Goal: Task Accomplishment & Management: Complete application form

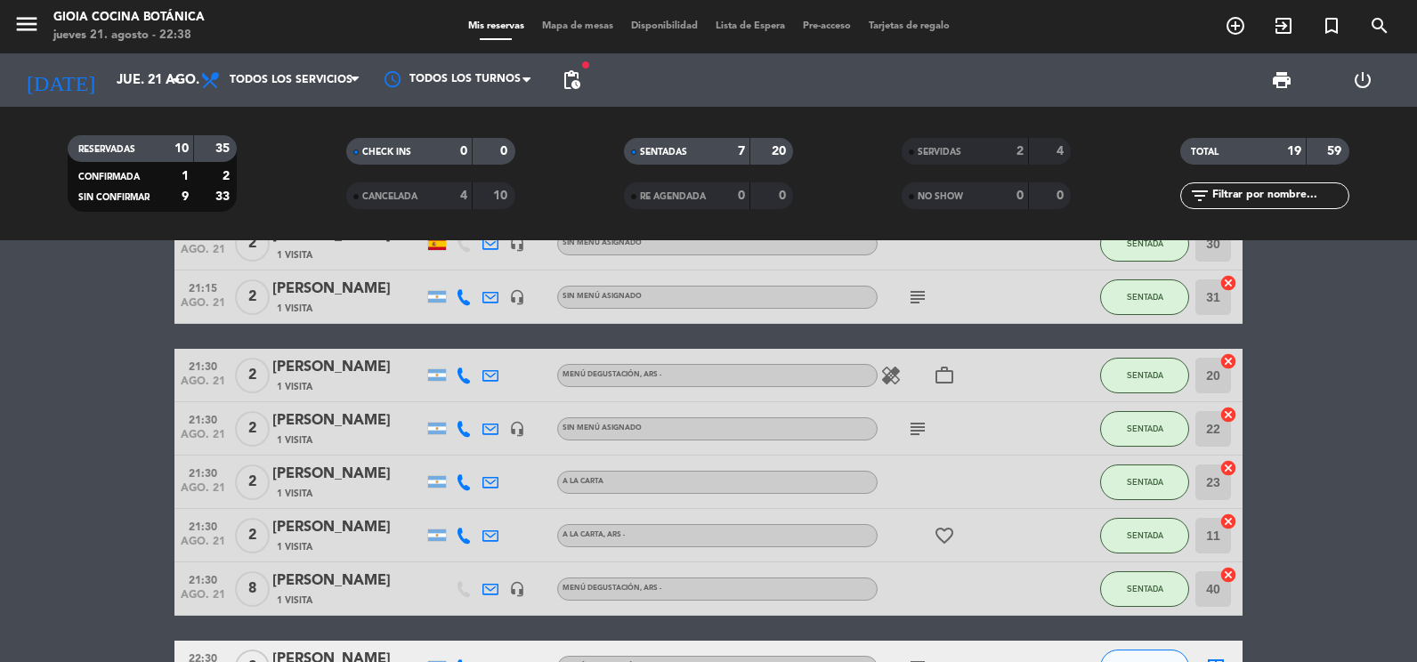
scroll to position [737, 0]
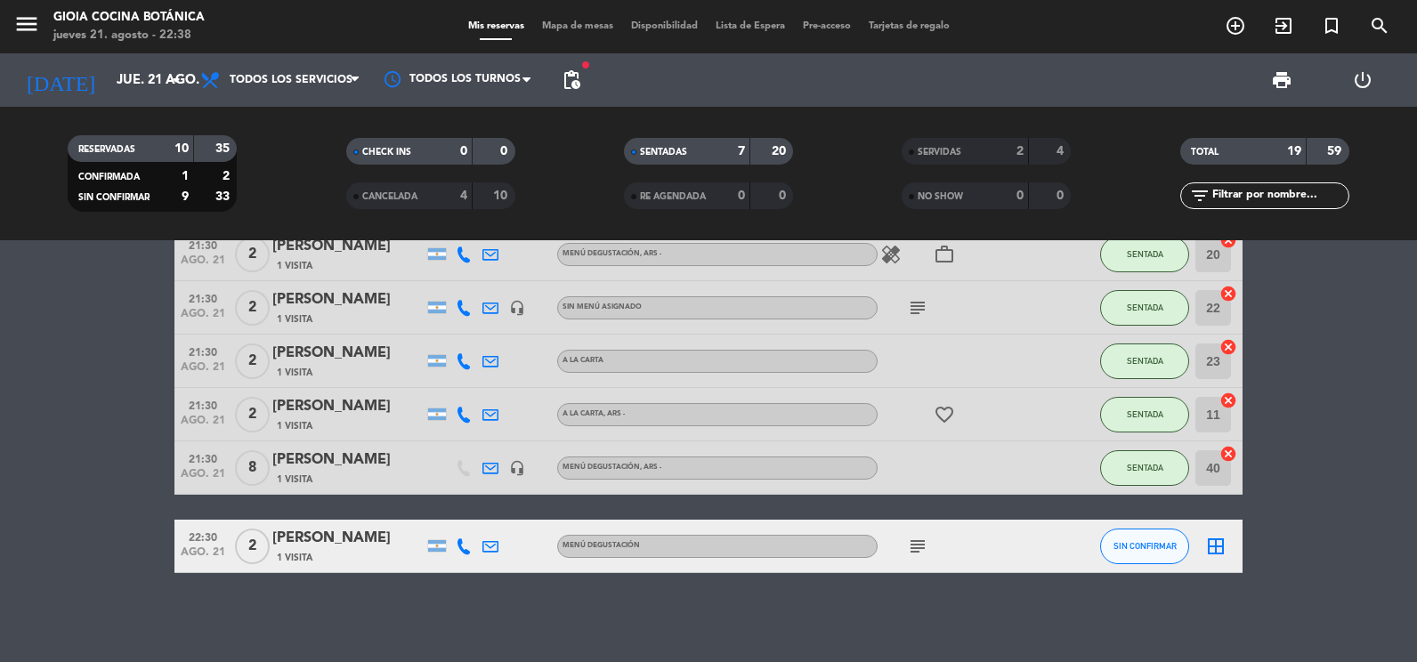
click at [914, 561] on div "subject" at bounding box center [958, 546] width 160 height 53
click at [913, 555] on icon "subject" at bounding box center [917, 546] width 21 height 21
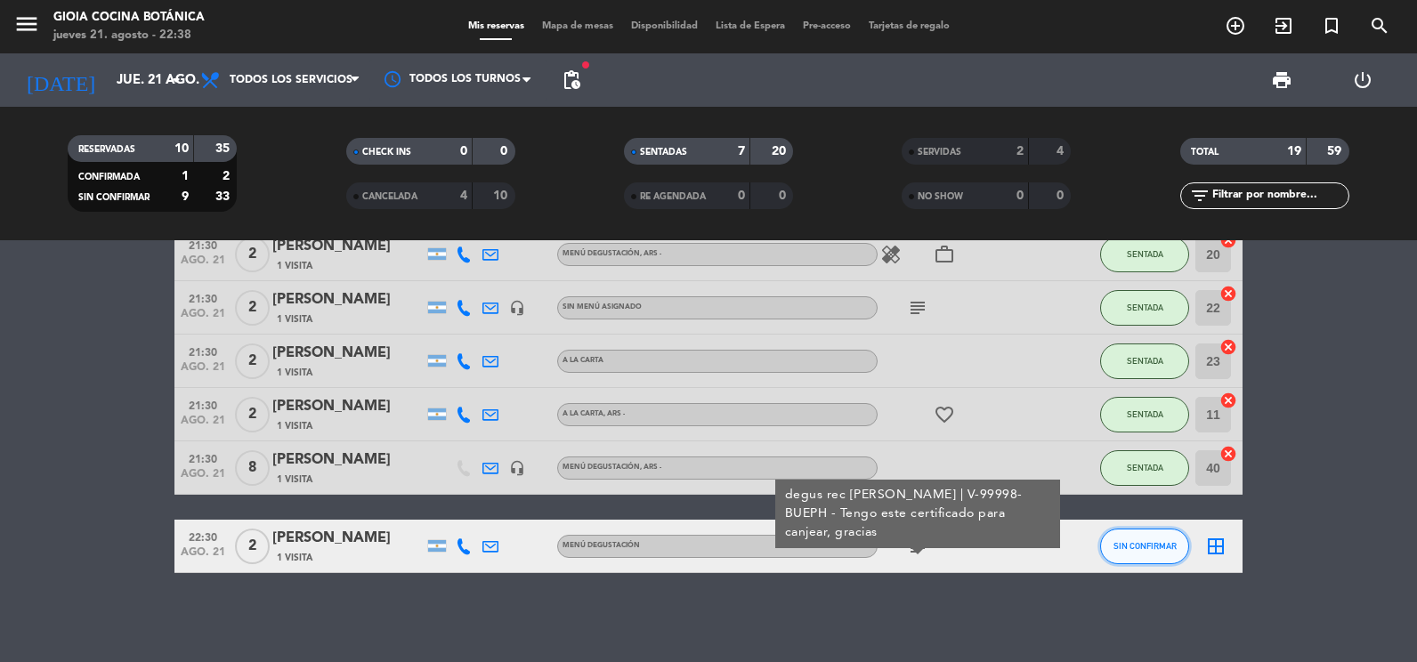
click at [1148, 544] on span "SIN CONFIRMAR" at bounding box center [1145, 546] width 63 height 10
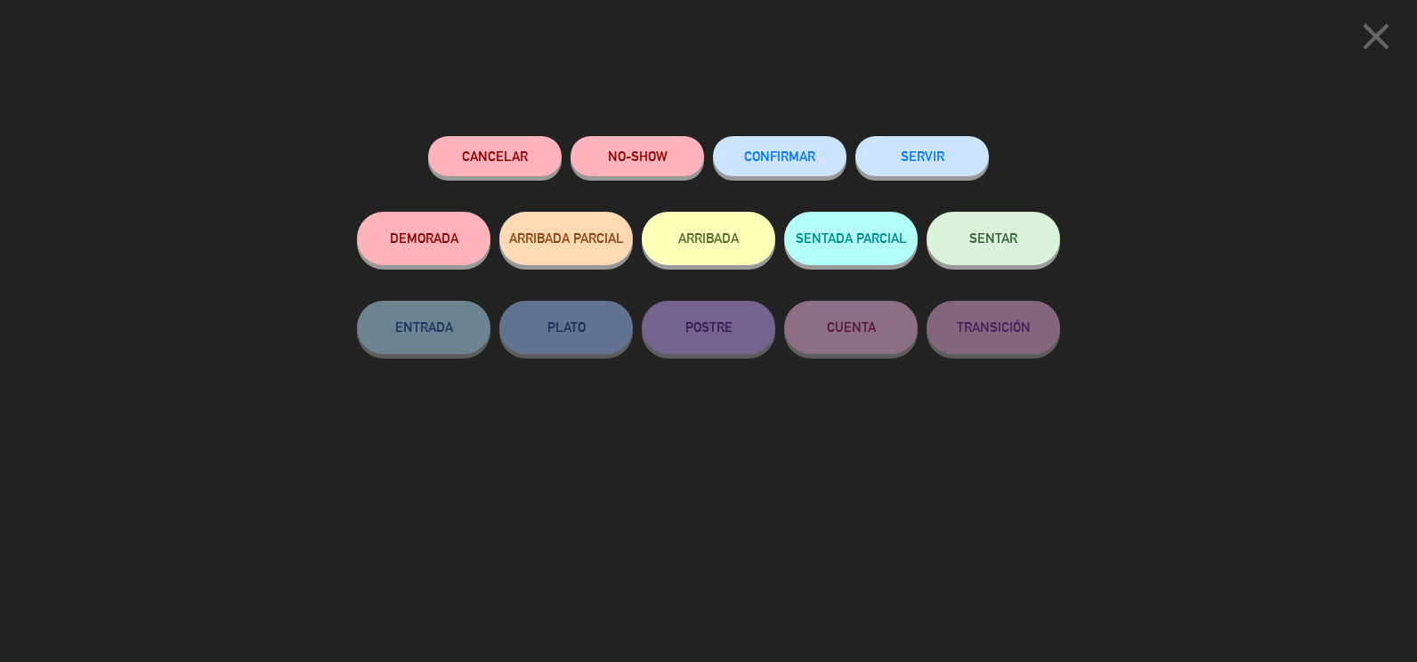
click at [1025, 235] on button "SENTAR" at bounding box center [994, 238] width 134 height 53
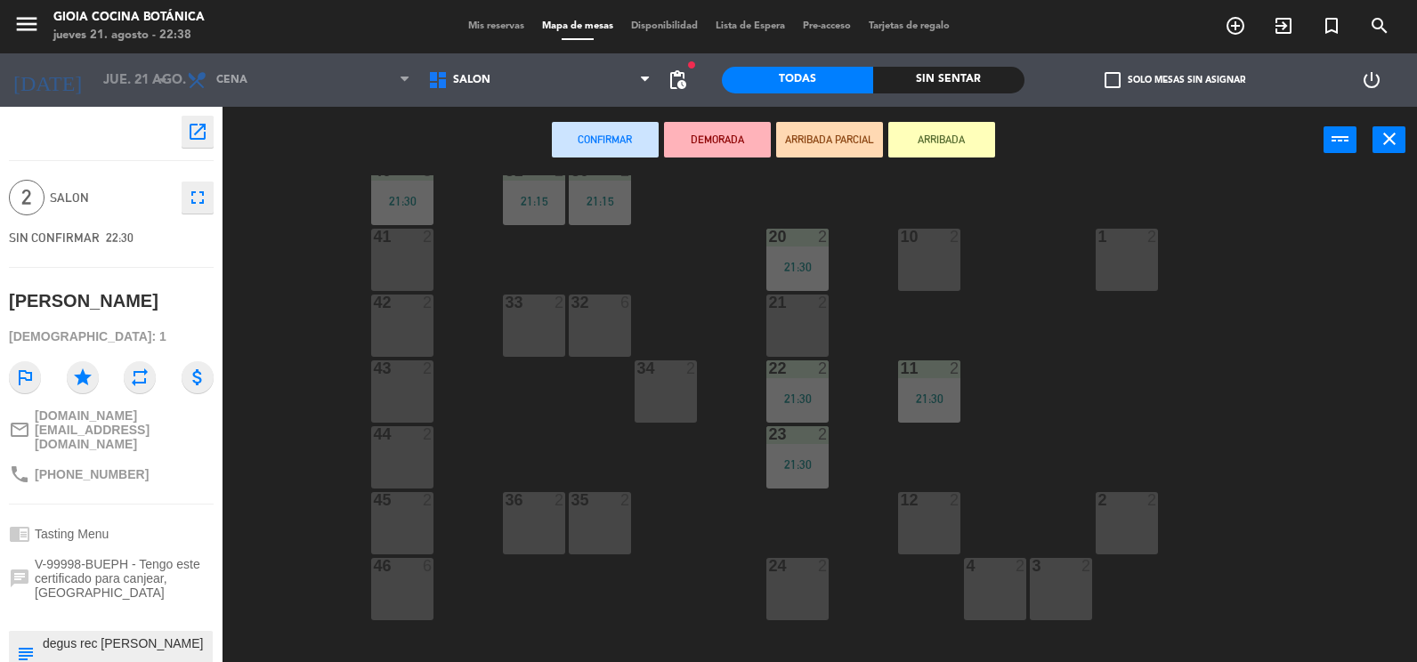
scroll to position [445, 0]
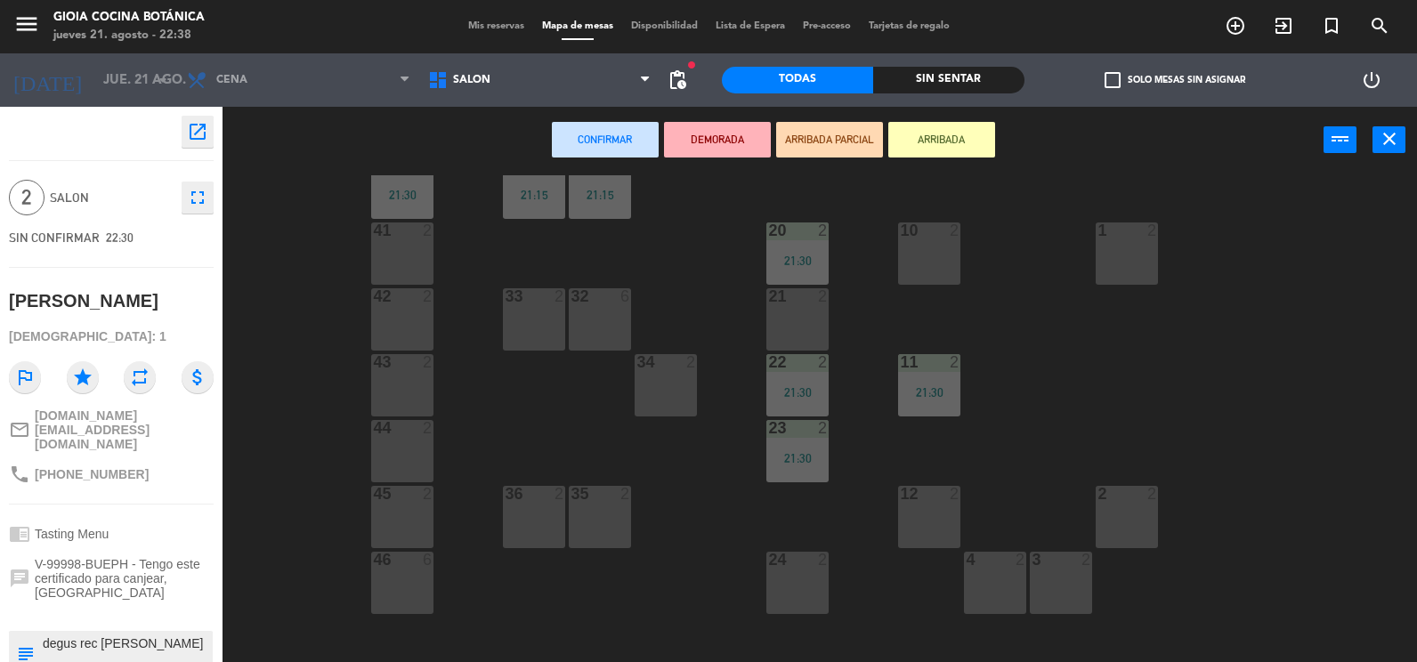
drag, startPoint x: 787, startPoint y: 586, endPoint x: 788, endPoint y: 524, distance: 61.4
click at [789, 586] on div "24 2" at bounding box center [798, 583] width 62 height 62
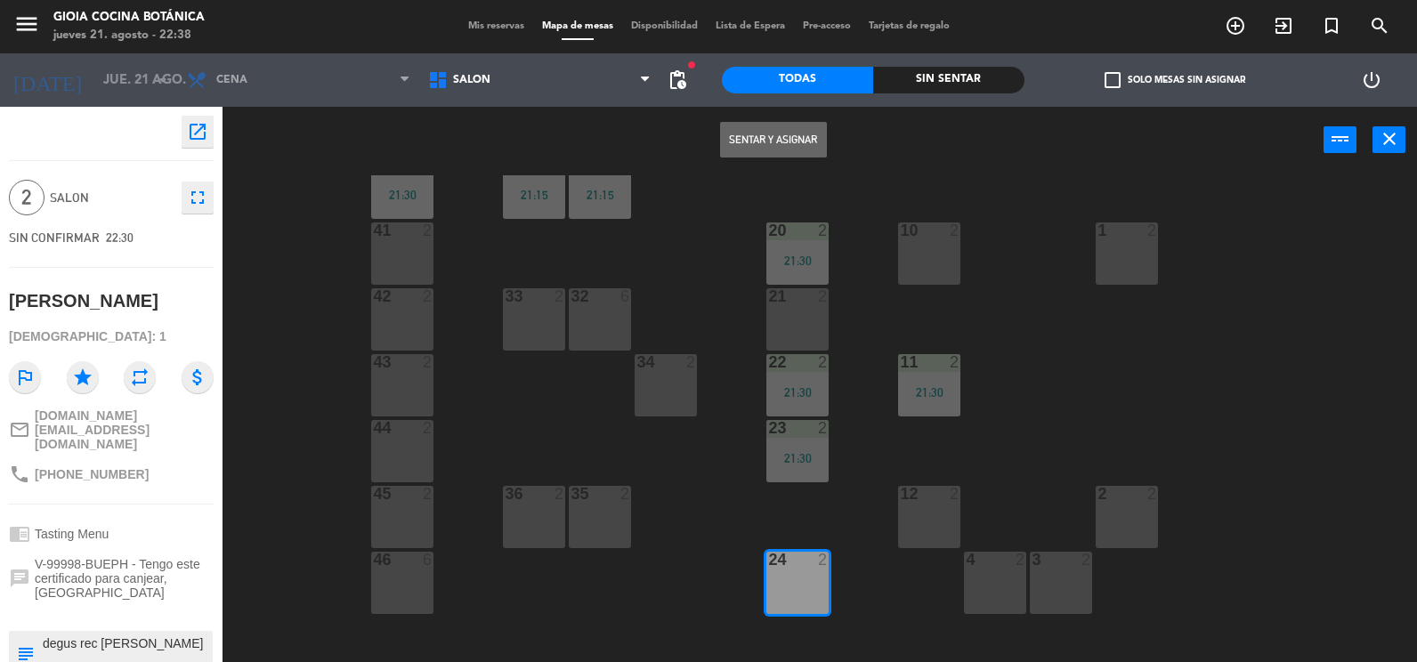
click at [783, 152] on button "Sentar y Asignar" at bounding box center [773, 140] width 107 height 36
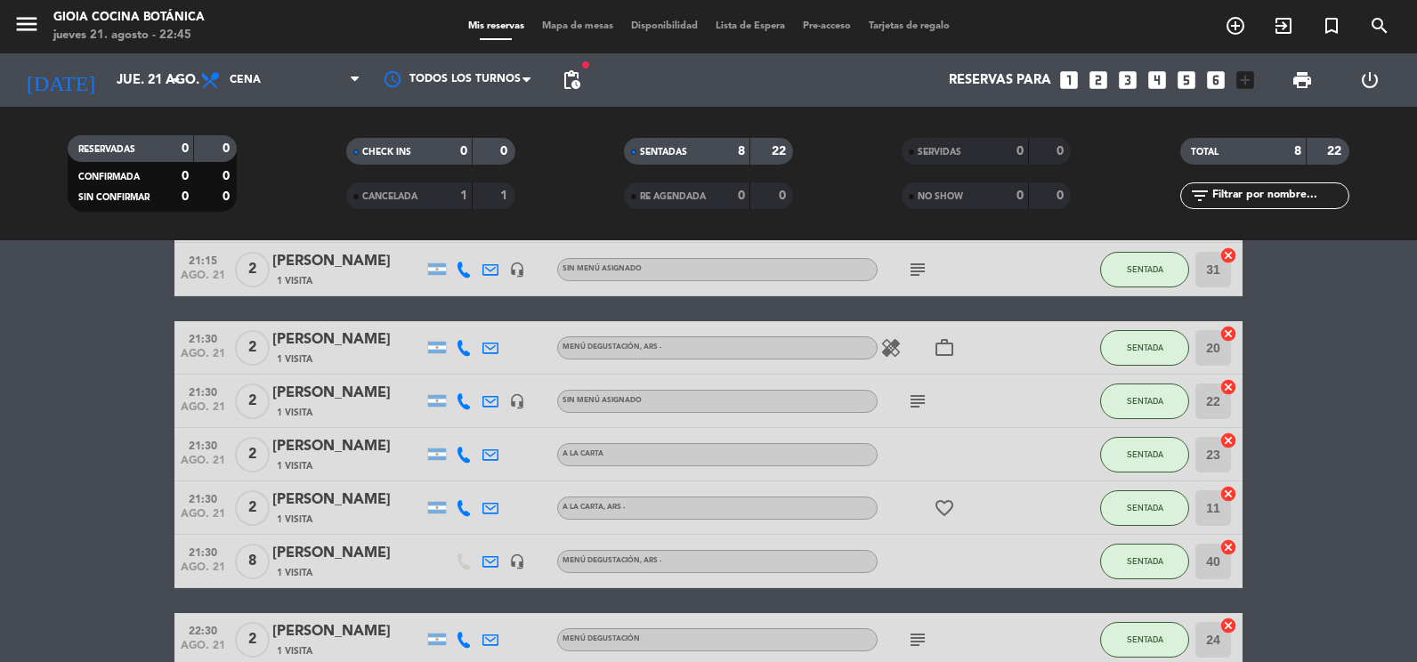
scroll to position [226, 0]
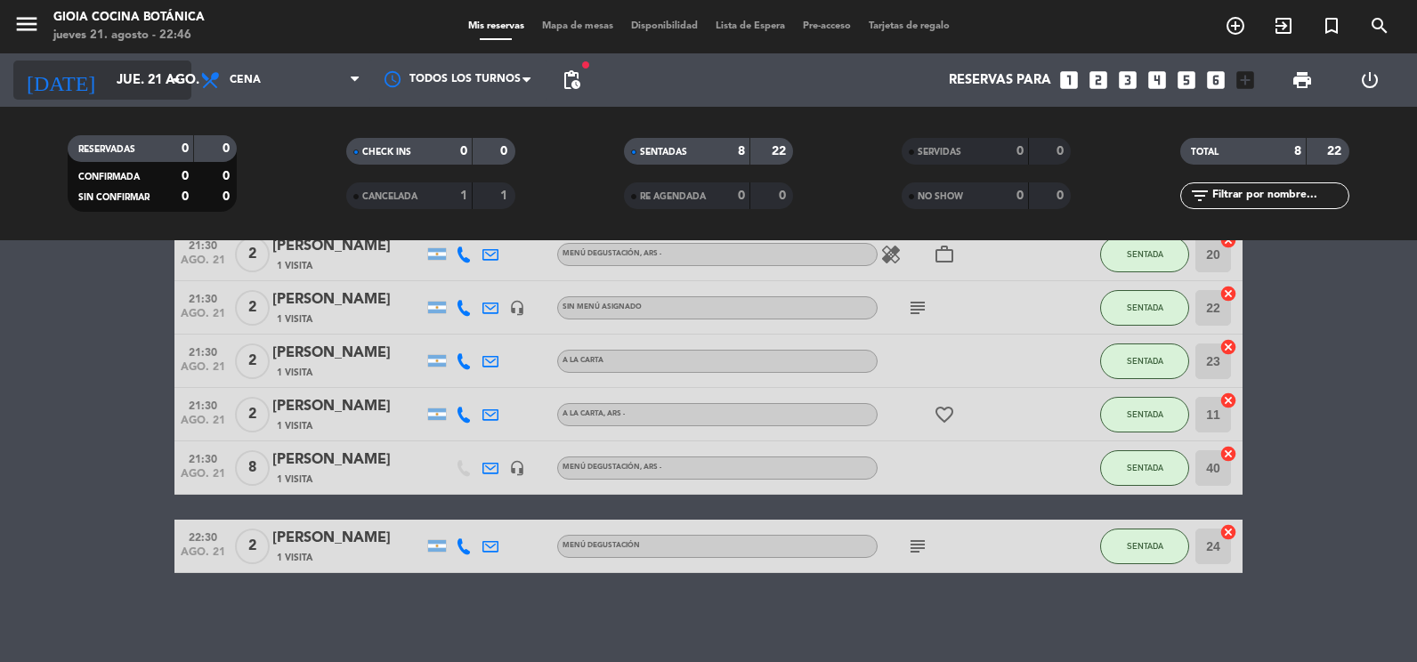
click at [128, 91] on input "jue. 21 ago." at bounding box center [193, 80] width 171 height 33
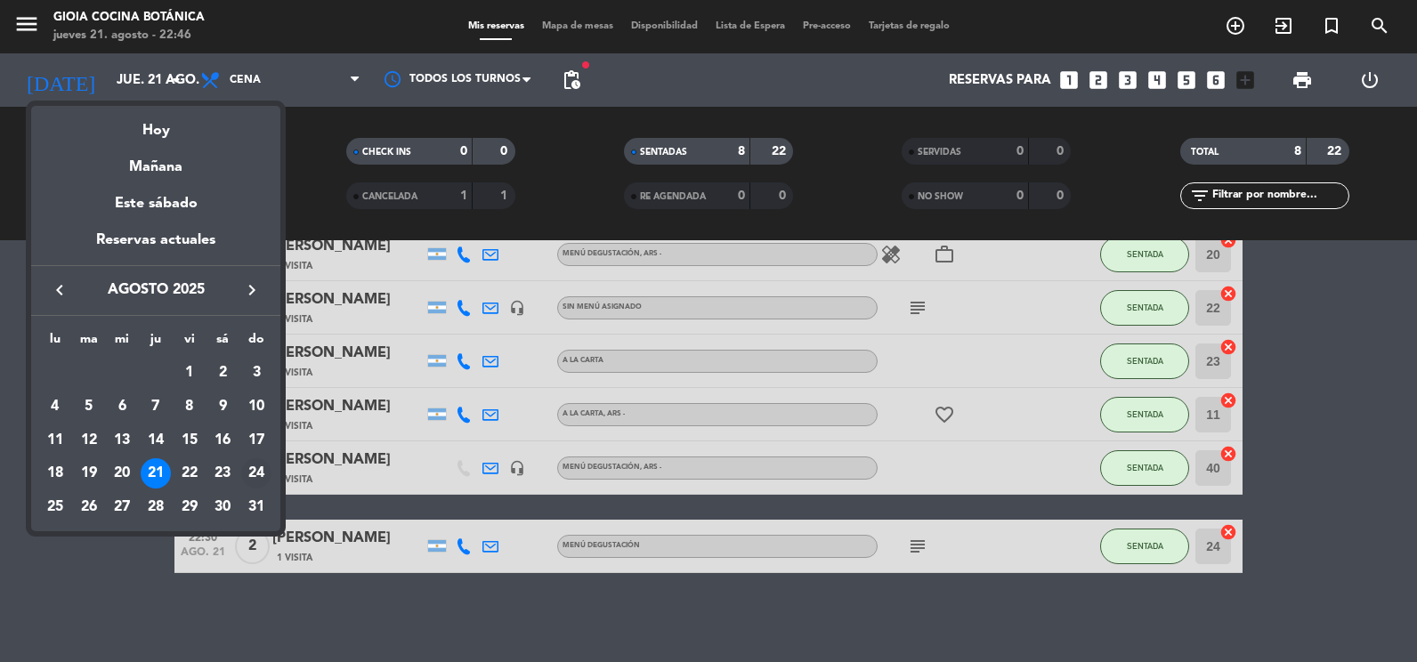
click at [262, 472] on div "24" at bounding box center [256, 474] width 30 height 30
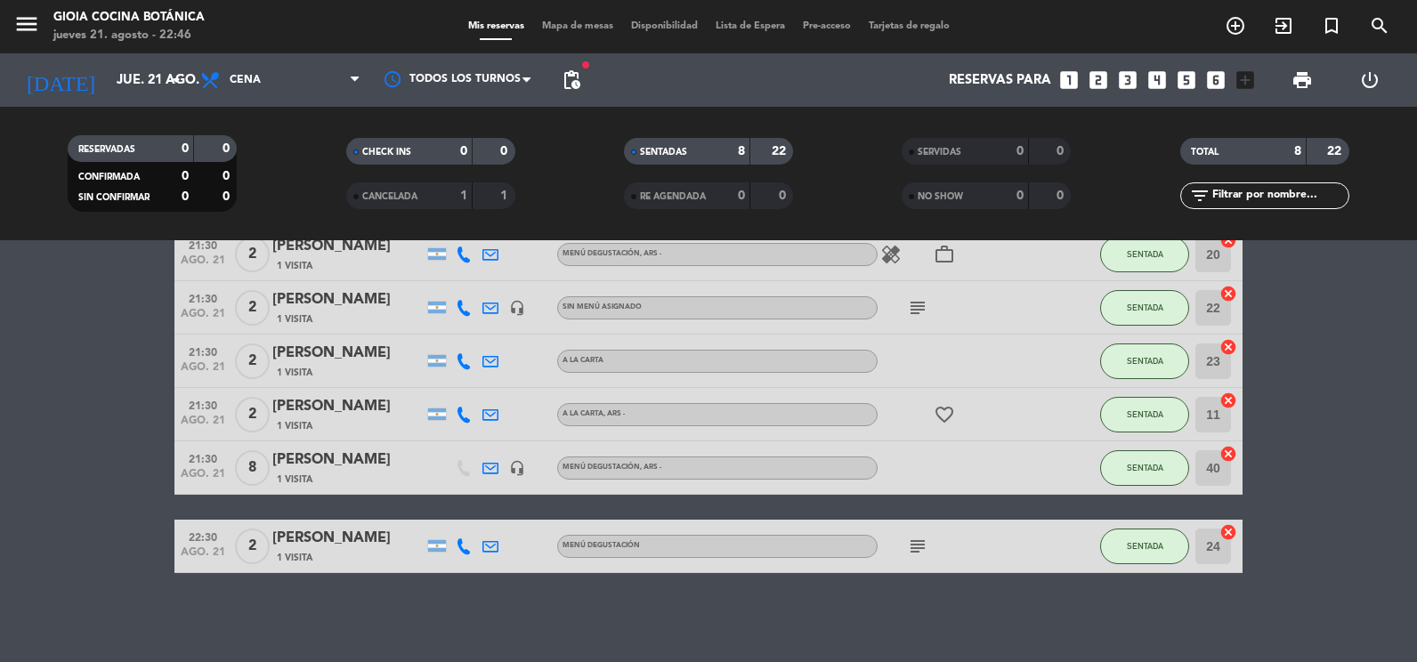
type input "dom. 24 ago."
click at [18, 12] on icon "menu" at bounding box center [26, 24] width 27 height 27
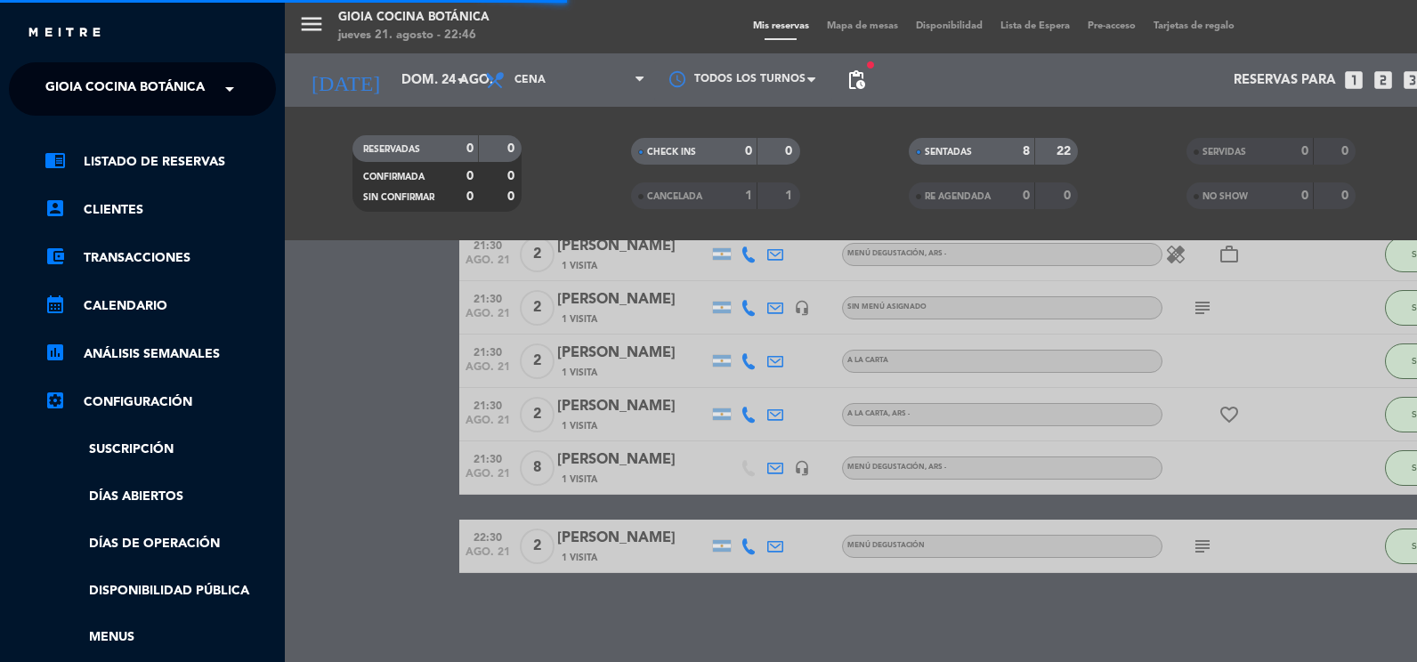
scroll to position [0, 0]
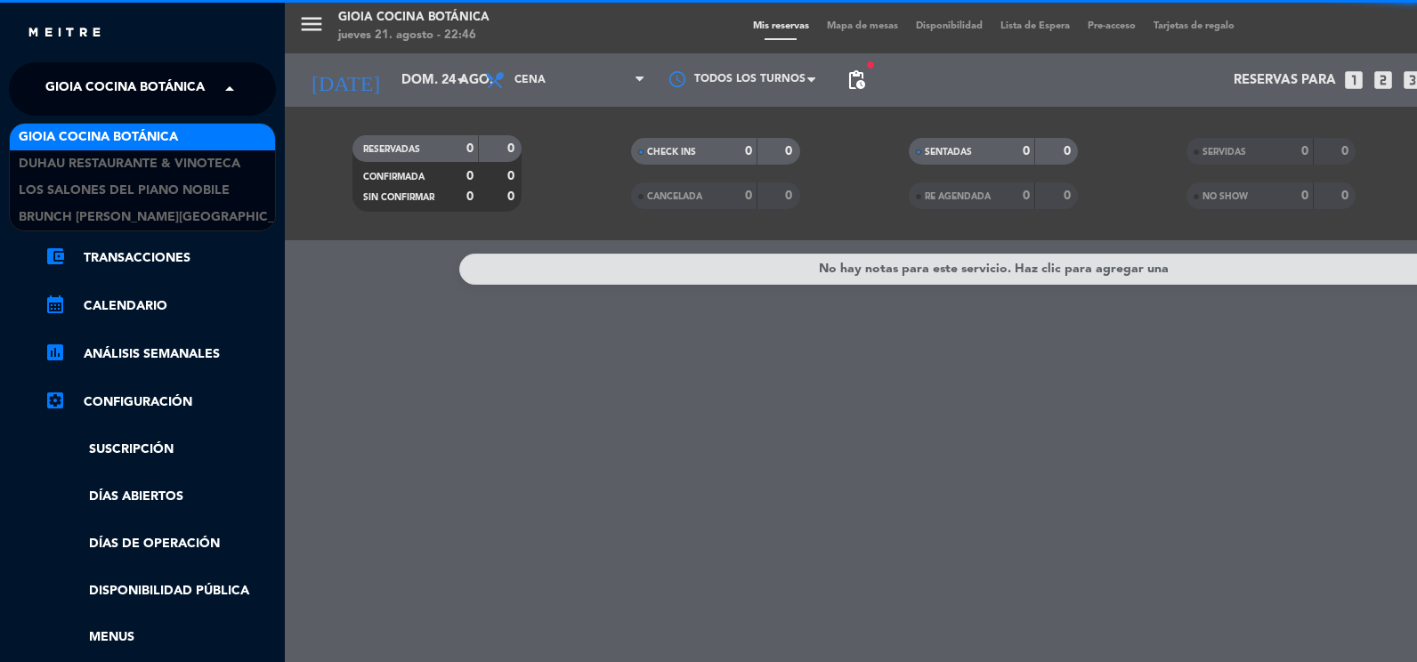
click at [64, 100] on span "Gioia Cocina Botánica" at bounding box center [124, 88] width 159 height 37
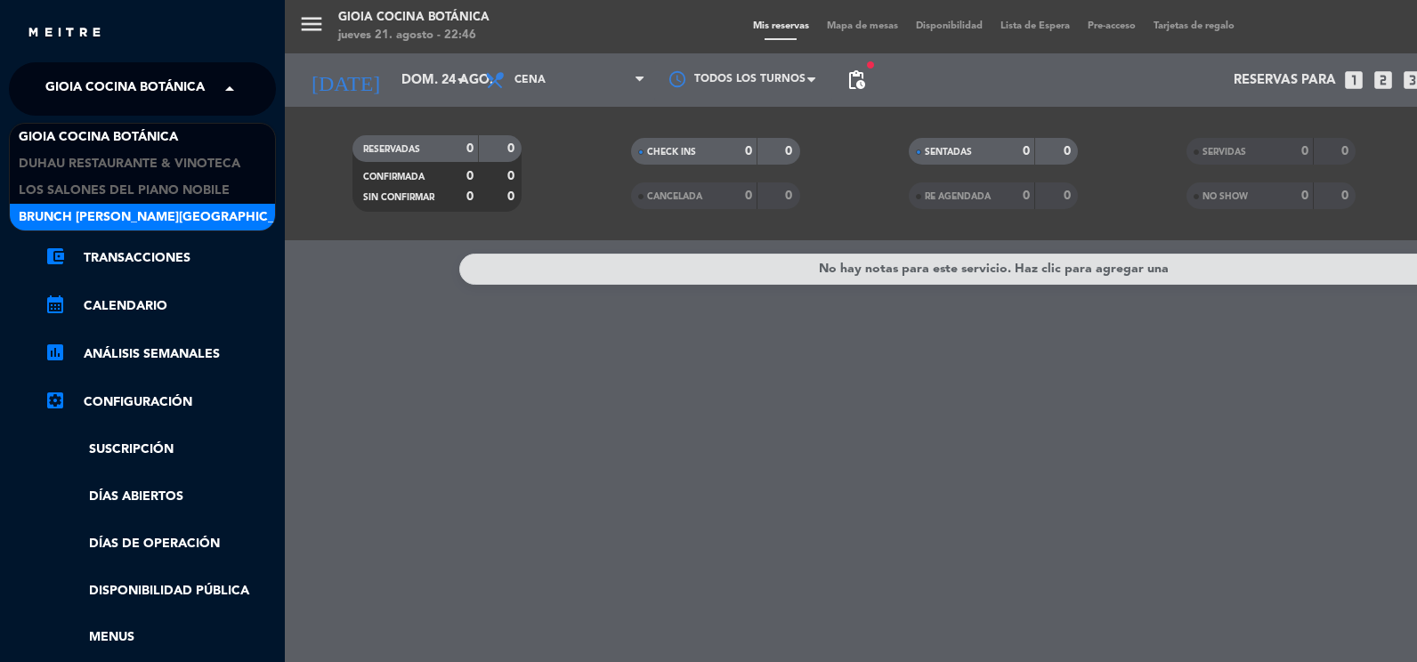
drag, startPoint x: 116, startPoint y: 211, endPoint x: 130, endPoint y: 223, distance: 18.9
click at [117, 211] on span "Brunch [PERSON_NAME][GEOGRAPHIC_DATA][PERSON_NAME]" at bounding box center [216, 217] width 395 height 20
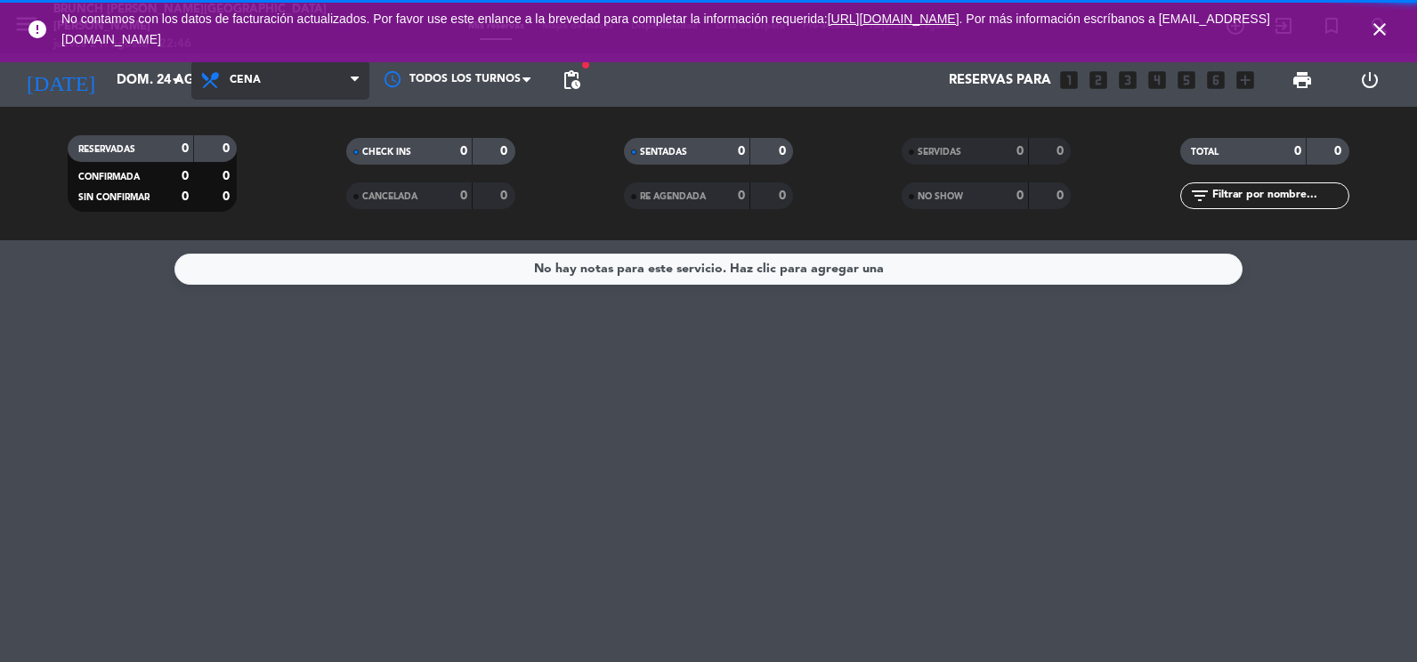
drag, startPoint x: 278, startPoint y: 88, endPoint x: 284, endPoint y: 103, distance: 16.4
click at [282, 96] on span "Cena" at bounding box center [280, 80] width 178 height 39
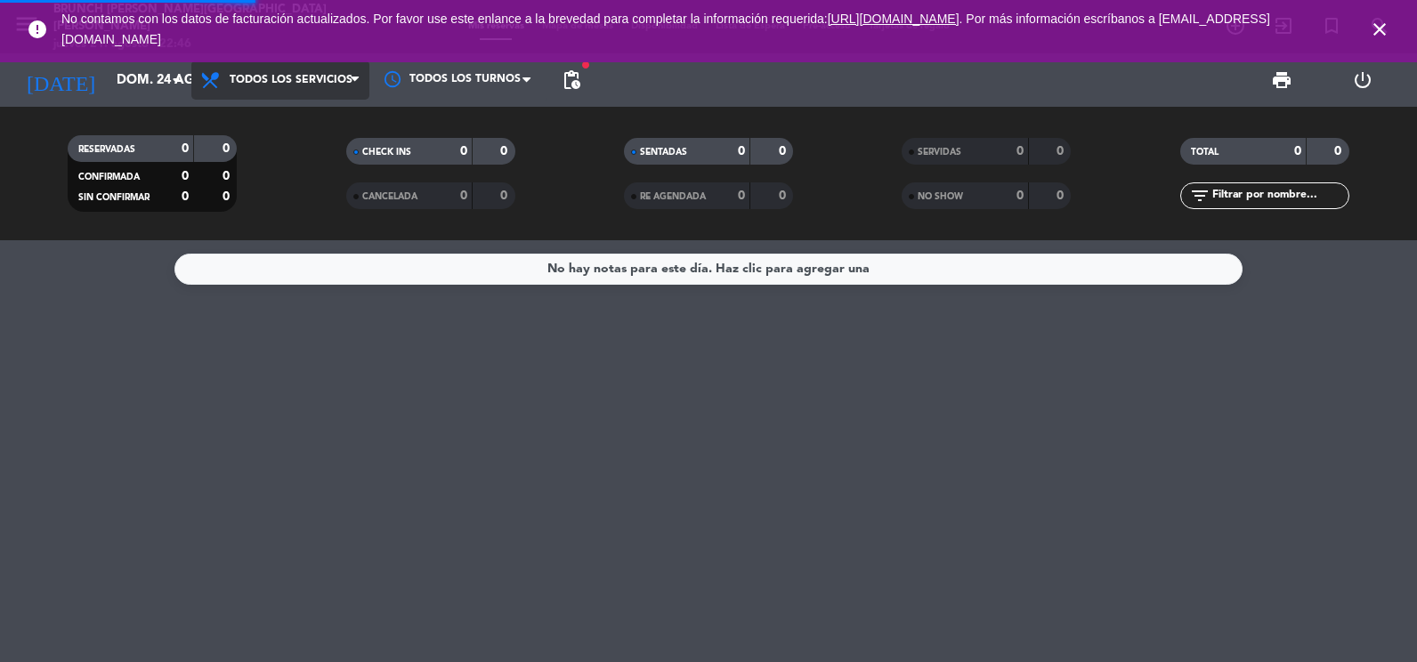
click at [296, 138] on div "menu Brunch [PERSON_NAME][GEOGRAPHIC_DATA][PERSON_NAME] jueves 21. agosto - 22:…" at bounding box center [708, 120] width 1417 height 240
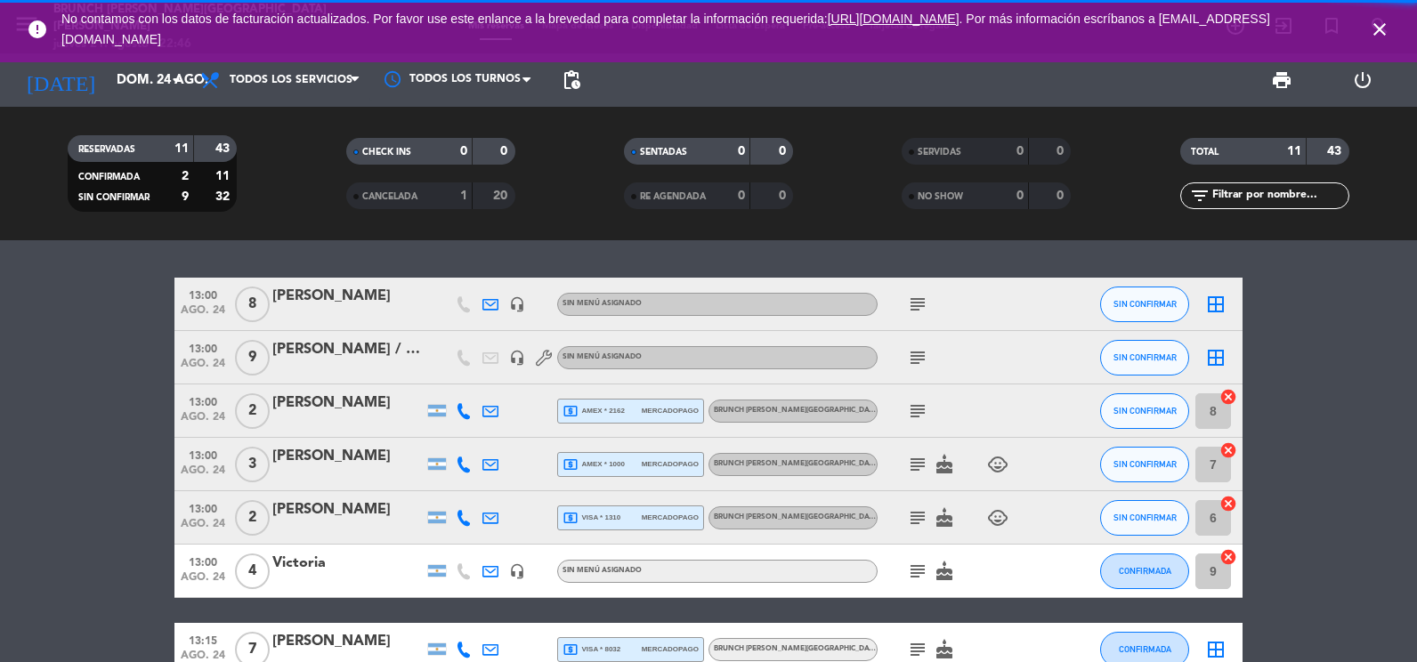
click at [1380, 27] on icon "close" at bounding box center [1379, 29] width 21 height 21
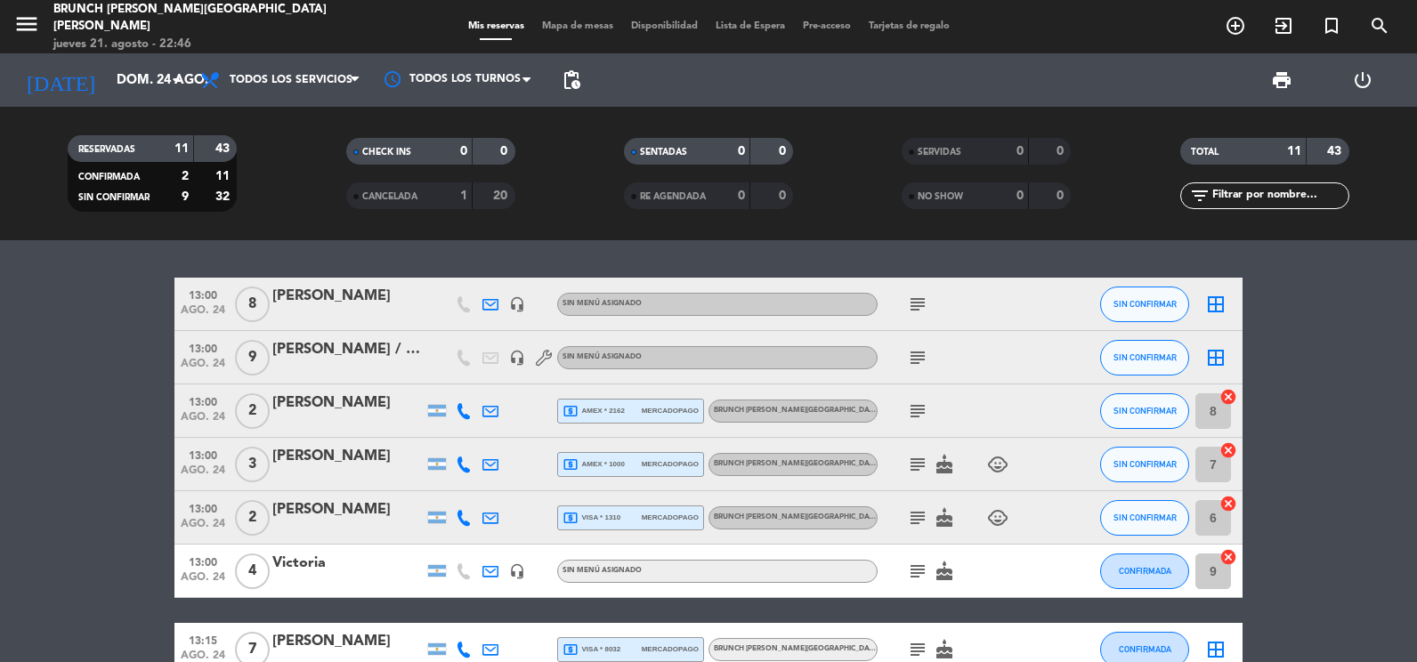
click at [926, 300] on icon "subject" at bounding box center [917, 304] width 21 height 21
click at [912, 361] on icon "subject" at bounding box center [917, 357] width 21 height 21
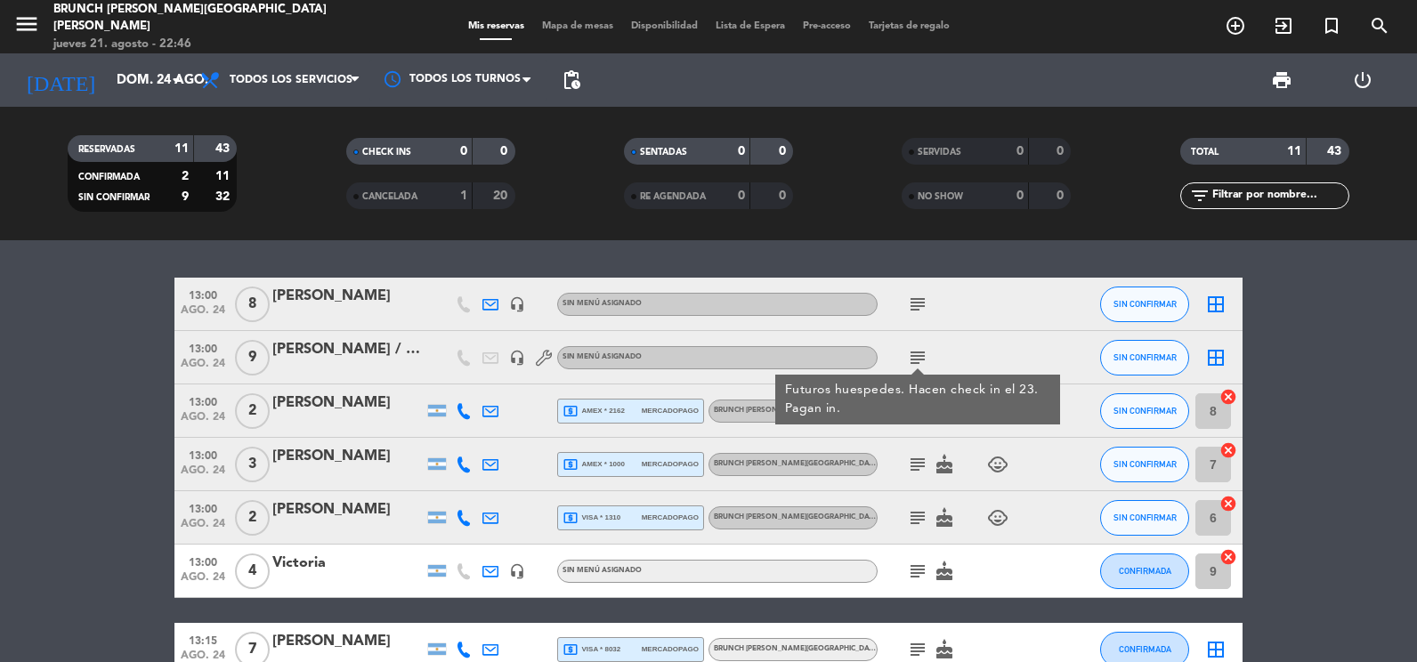
click at [959, 402] on div "Futuros huespedes. Hacen check in el 23. Pagan in." at bounding box center [918, 399] width 266 height 37
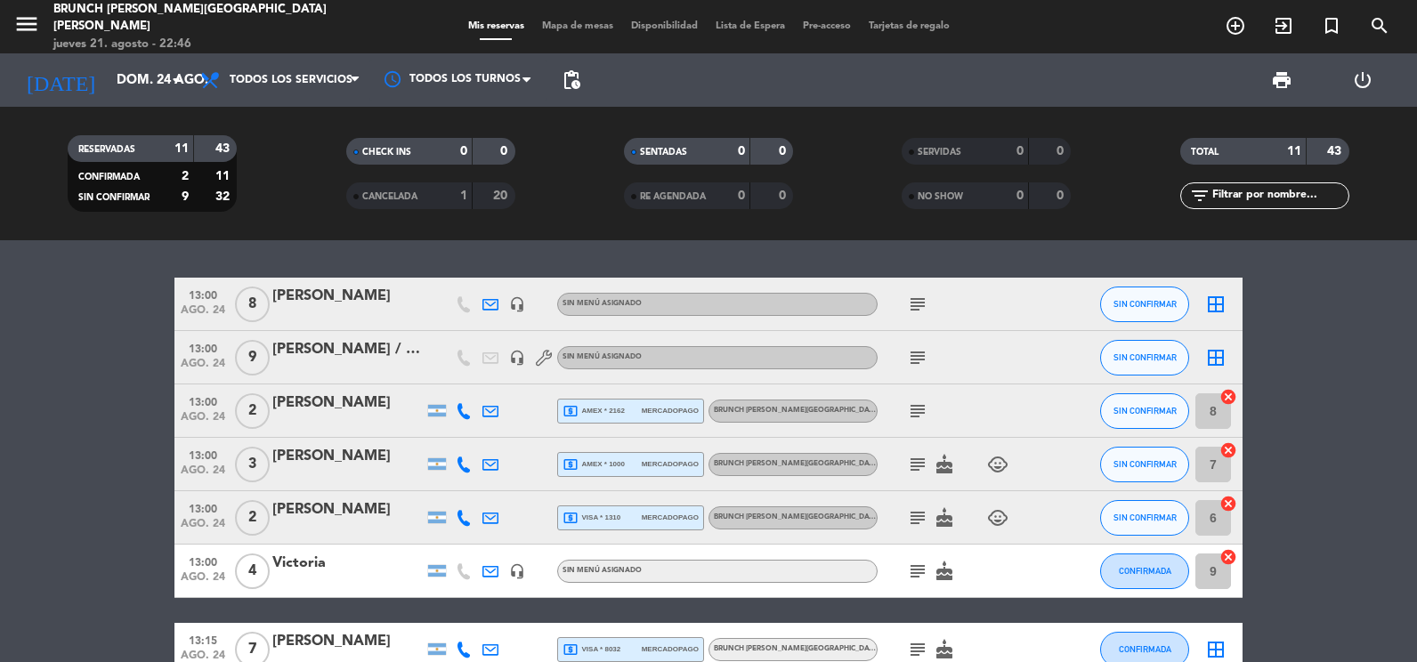
click at [923, 405] on icon "subject" at bounding box center [917, 411] width 21 height 21
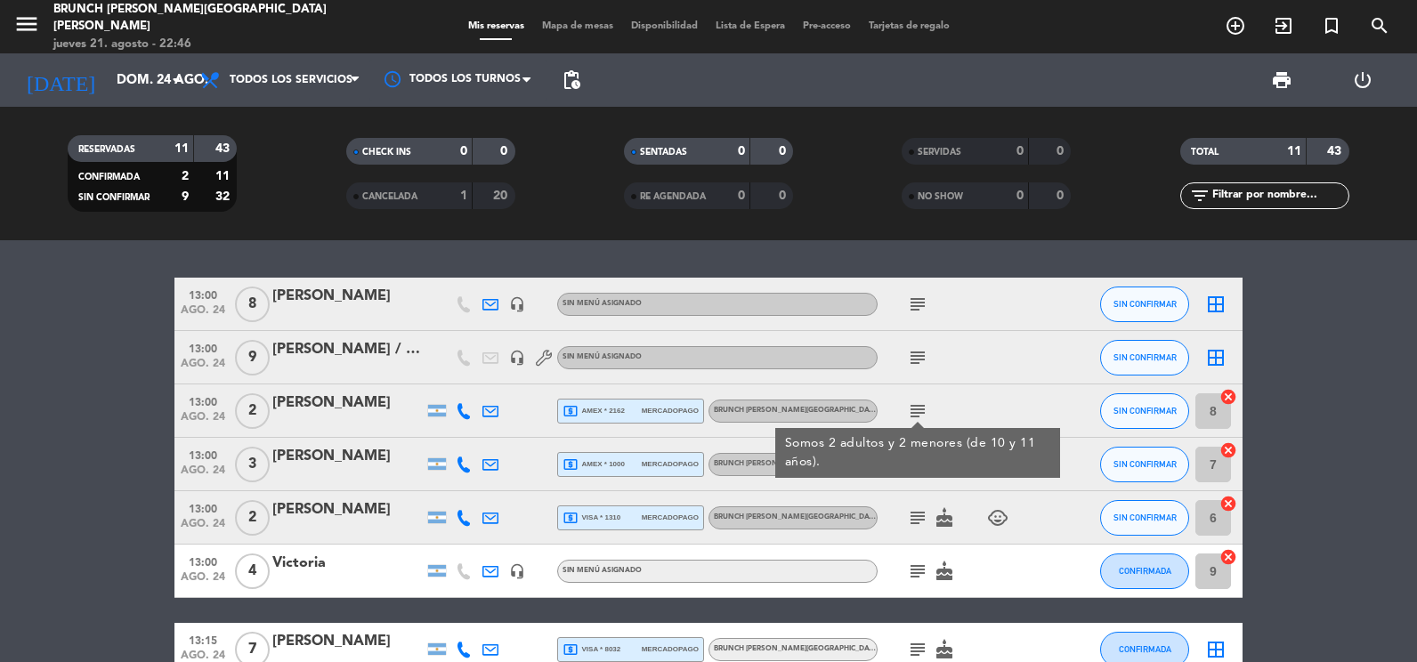
click at [926, 450] on div "Somos 2 adultos y 2 menores (de 10 y 11 años)." at bounding box center [918, 452] width 266 height 37
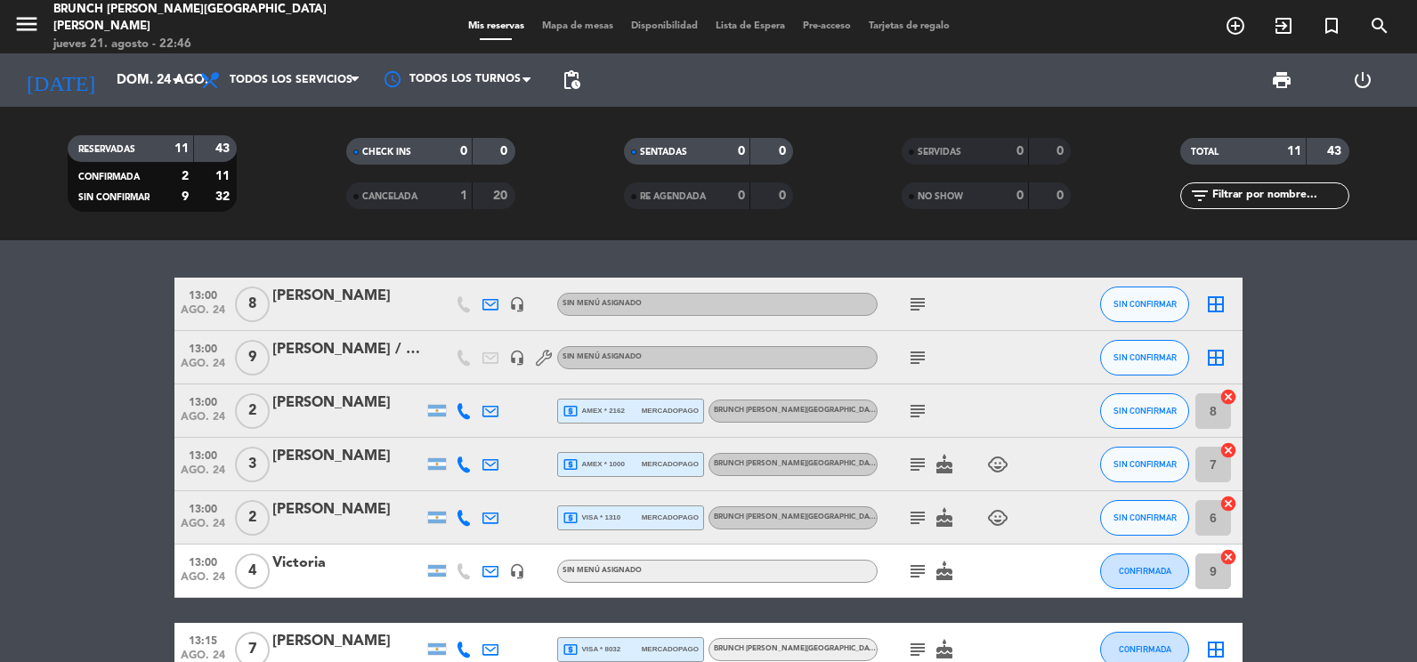
click at [929, 458] on span "subject" at bounding box center [918, 464] width 27 height 21
click at [910, 410] on icon "subject" at bounding box center [917, 411] width 21 height 21
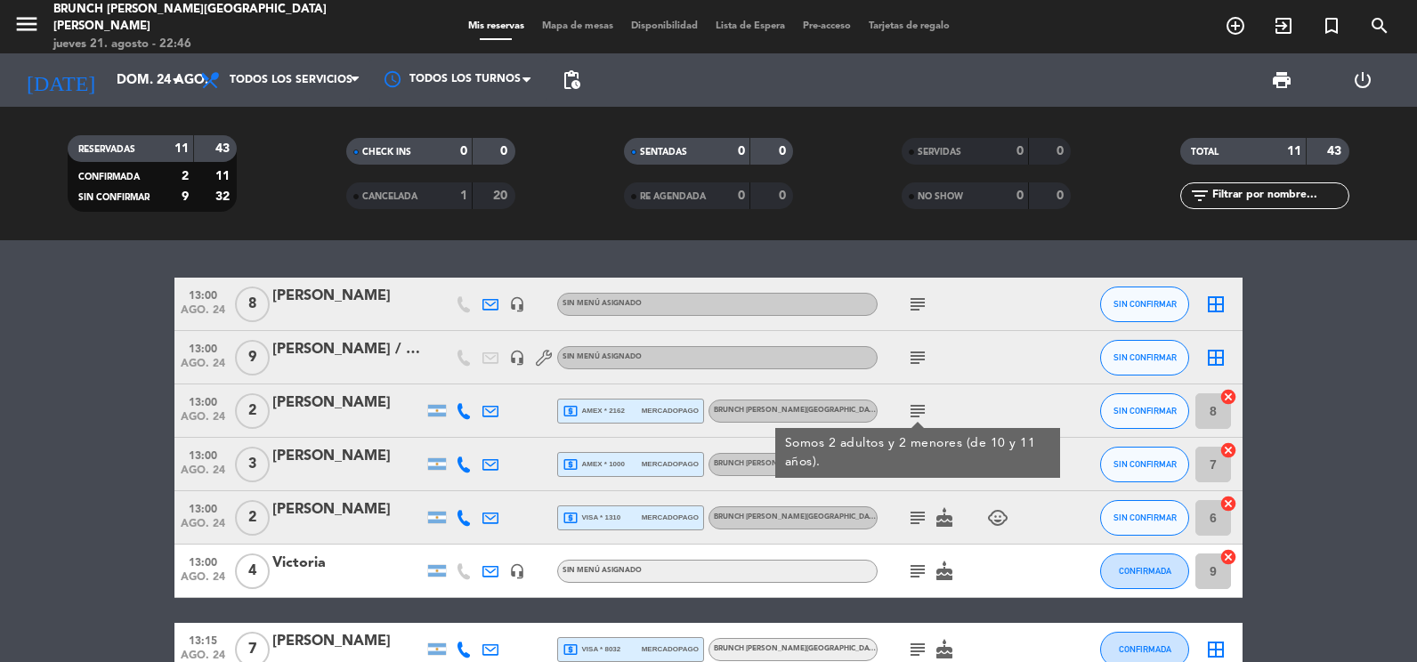
click at [924, 462] on div "Somos 2 adultos y 2 menores (de 10 y 11 años)." at bounding box center [918, 452] width 266 height 37
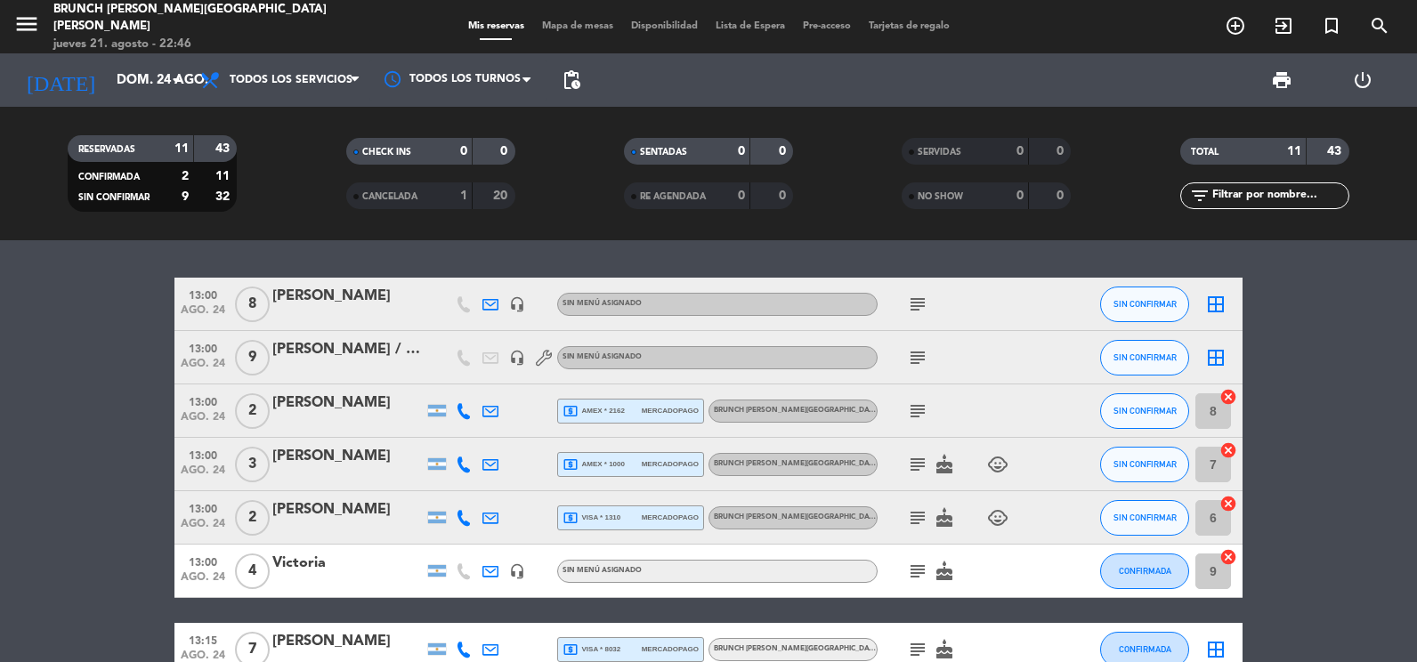
click at [923, 461] on icon "subject" at bounding box center [917, 464] width 21 height 21
drag, startPoint x: 923, startPoint y: 461, endPoint x: 921, endPoint y: 518, distance: 57.0
click at [922, 522] on icon "subject" at bounding box center [917, 518] width 21 height 21
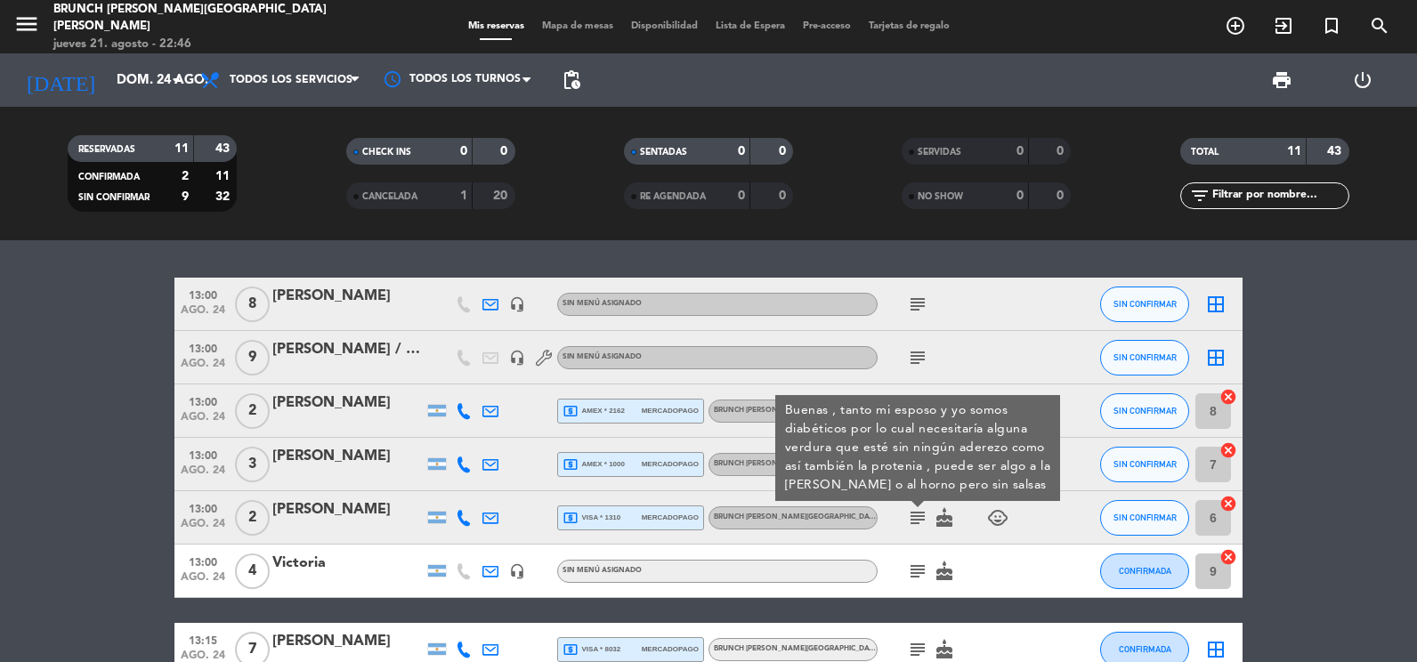
click at [914, 575] on icon "subject" at bounding box center [917, 571] width 21 height 21
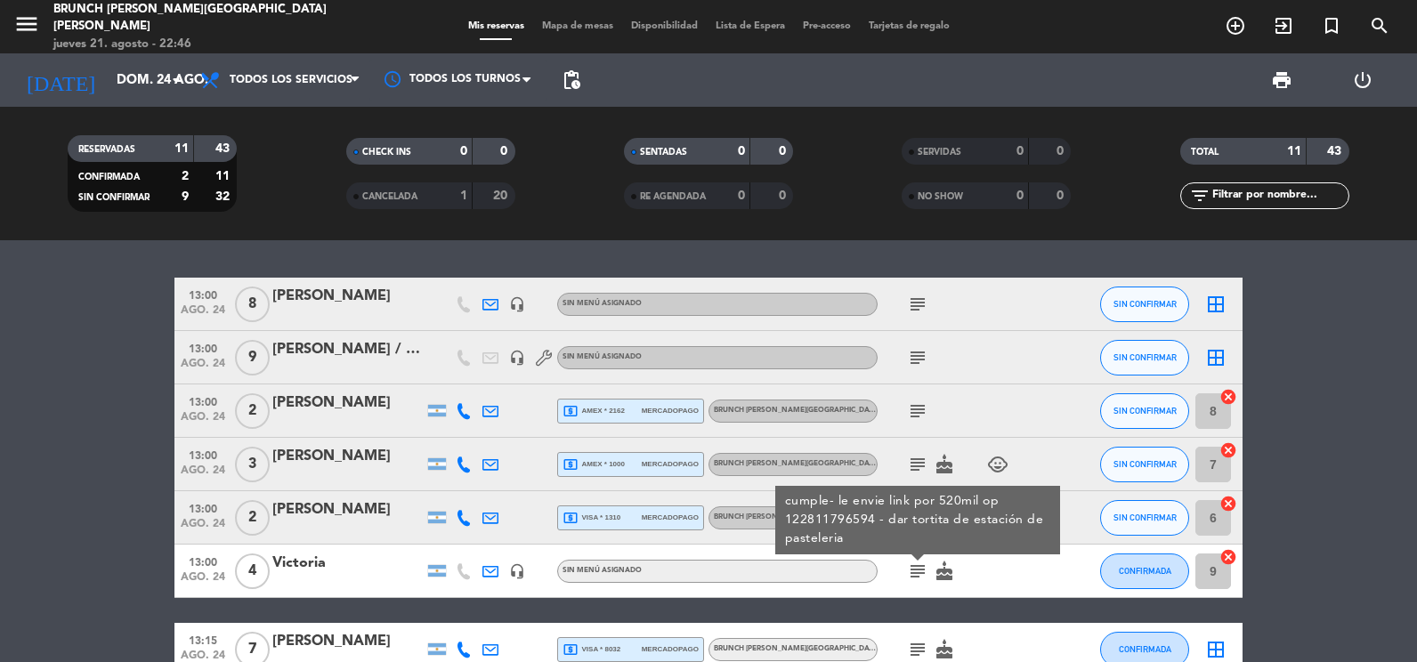
click at [1036, 603] on div "13:00 ago. 24 8 [PERSON_NAME] headset_mic Sin menú asignado subject SIN CONFIRM…" at bounding box center [709, 609] width 1068 height 662
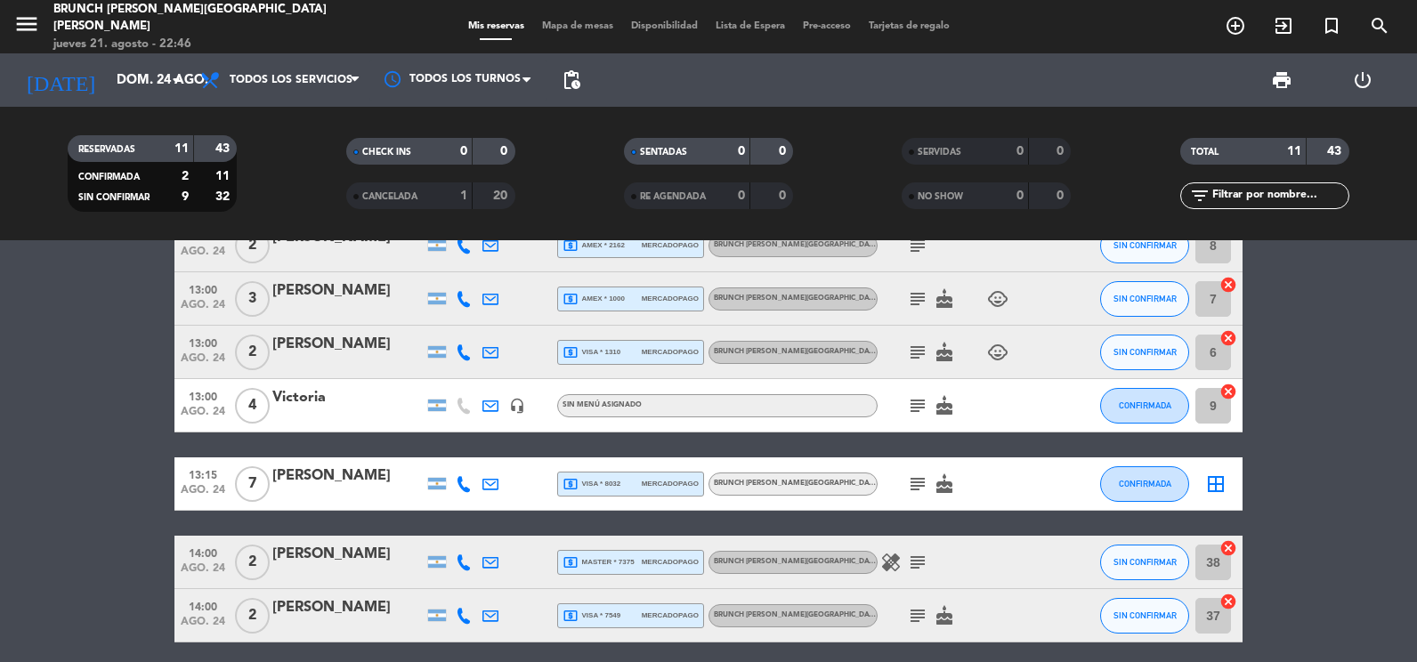
scroll to position [178, 0]
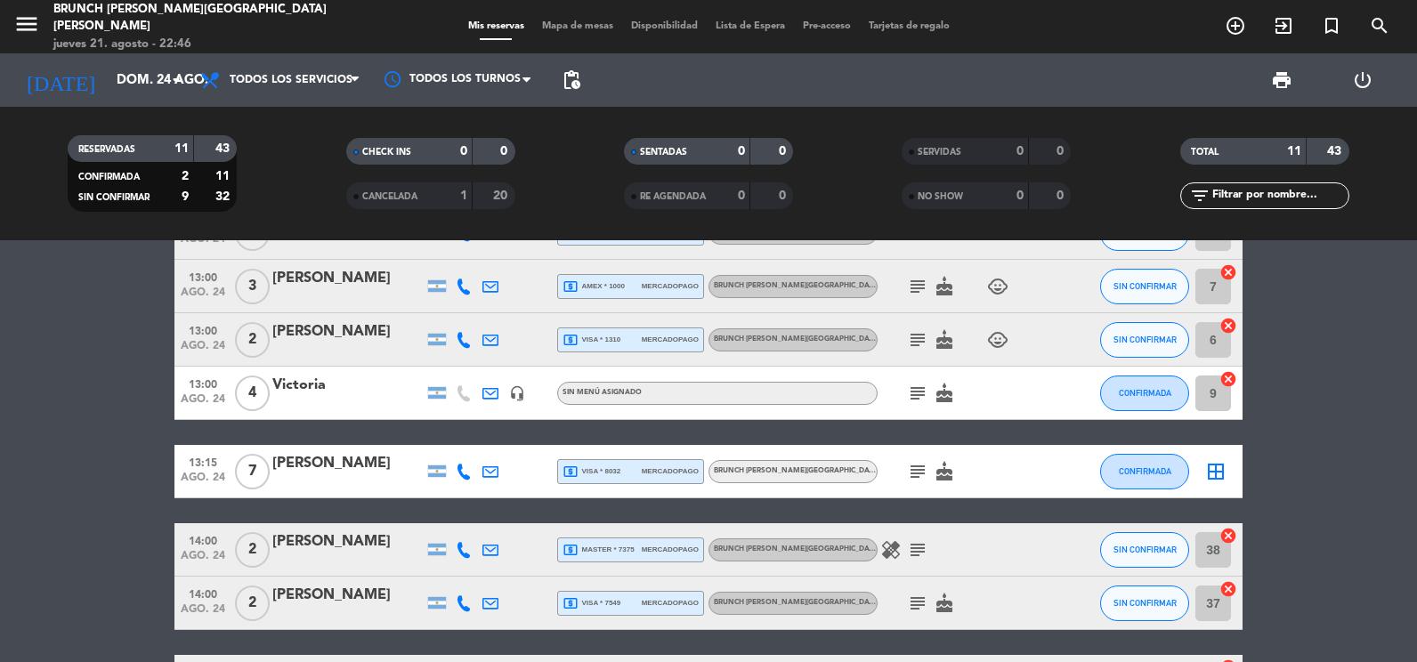
click at [921, 469] on icon "subject" at bounding box center [917, 471] width 21 height 21
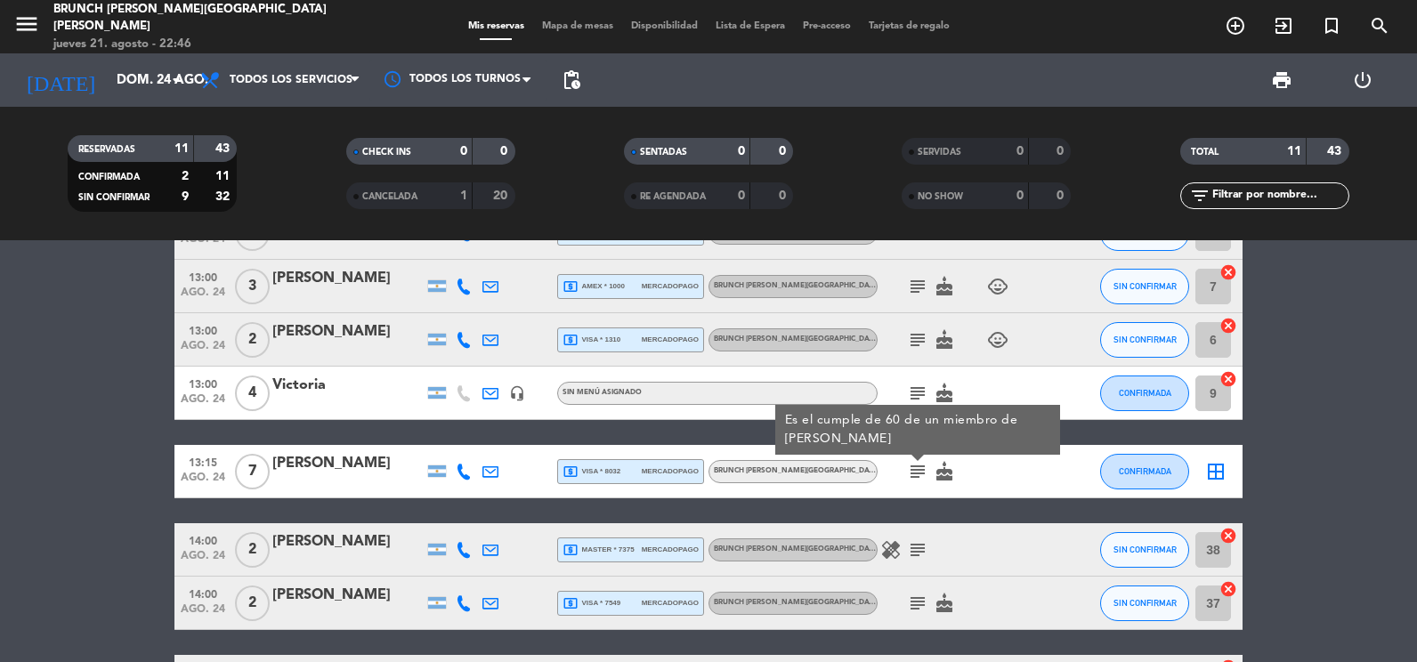
click at [914, 543] on icon "subject" at bounding box center [917, 550] width 21 height 21
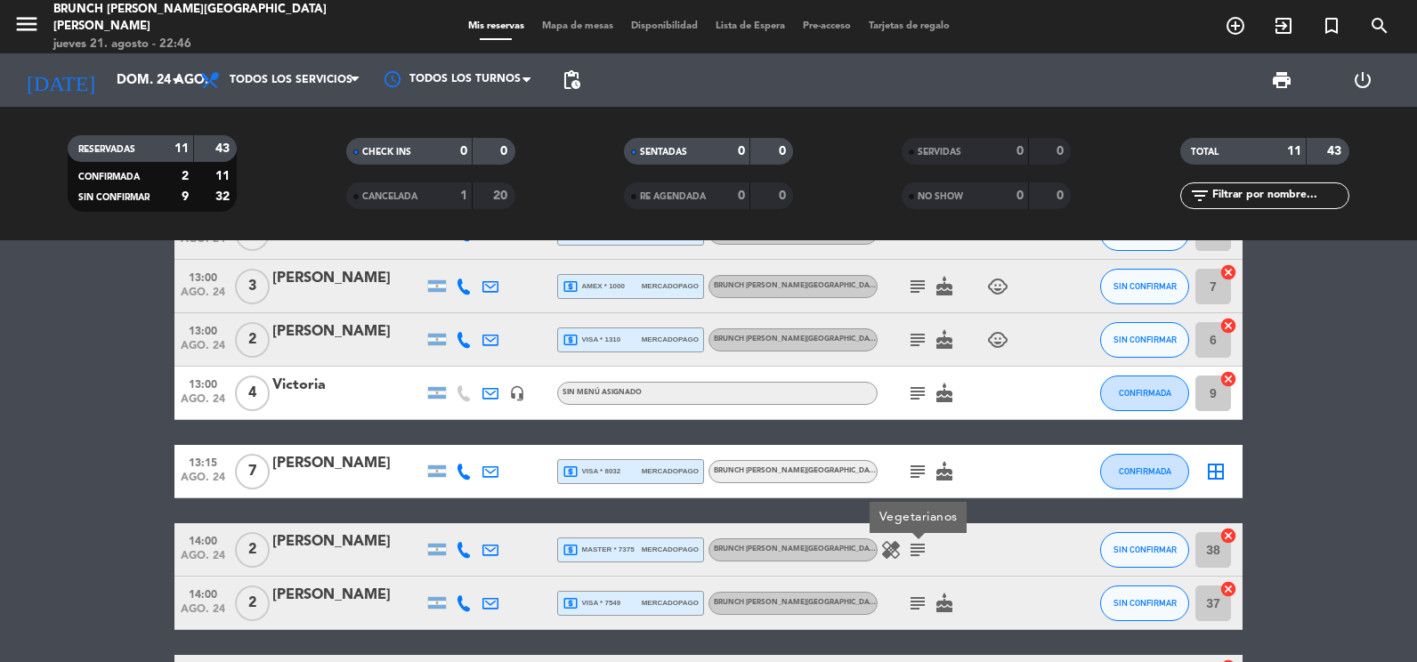
click at [922, 587] on div "subject cake" at bounding box center [958, 603] width 160 height 53
click at [923, 601] on icon "subject" at bounding box center [917, 603] width 21 height 21
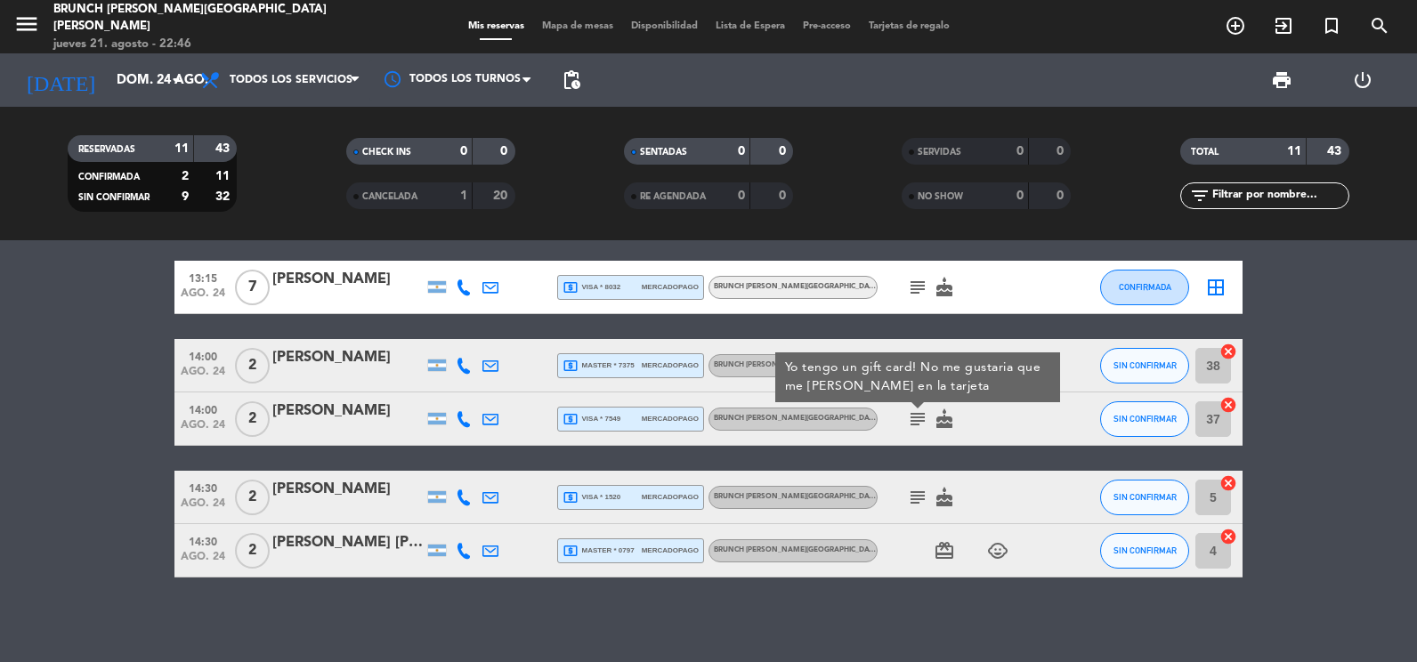
scroll to position [367, 0]
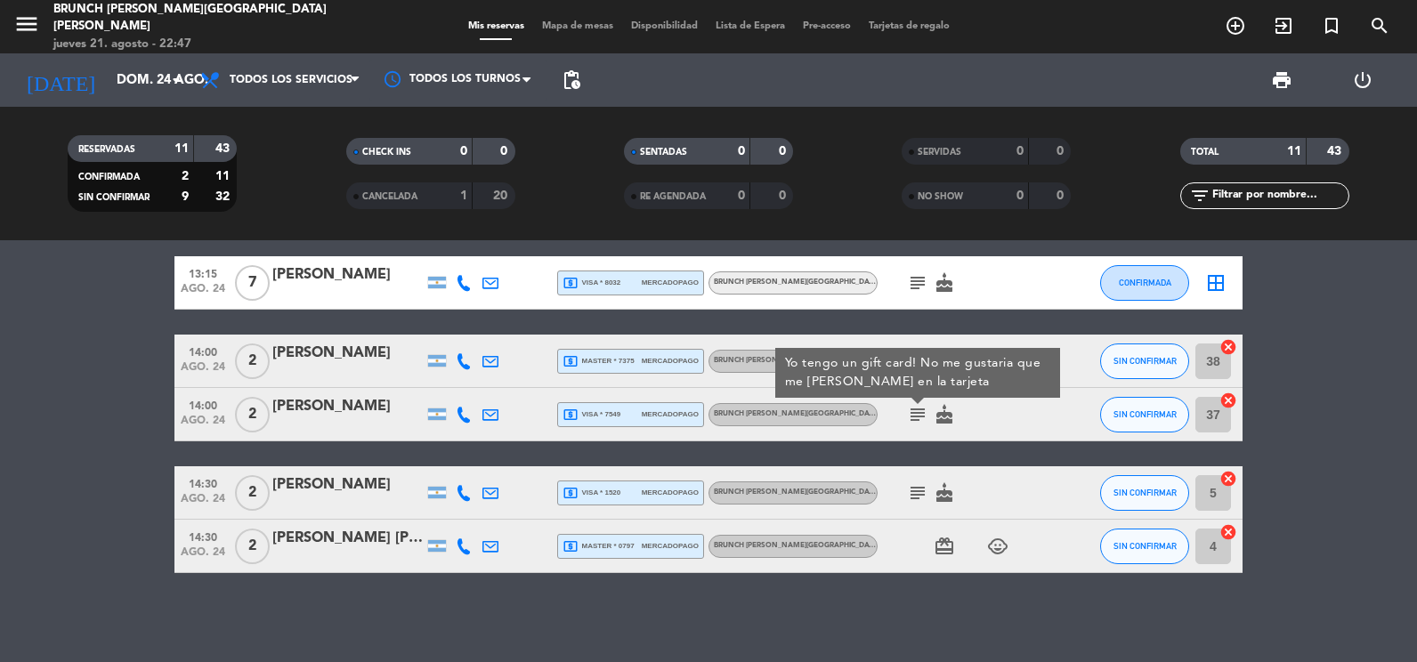
click at [650, 416] on span "mercadopago" at bounding box center [670, 415] width 57 height 12
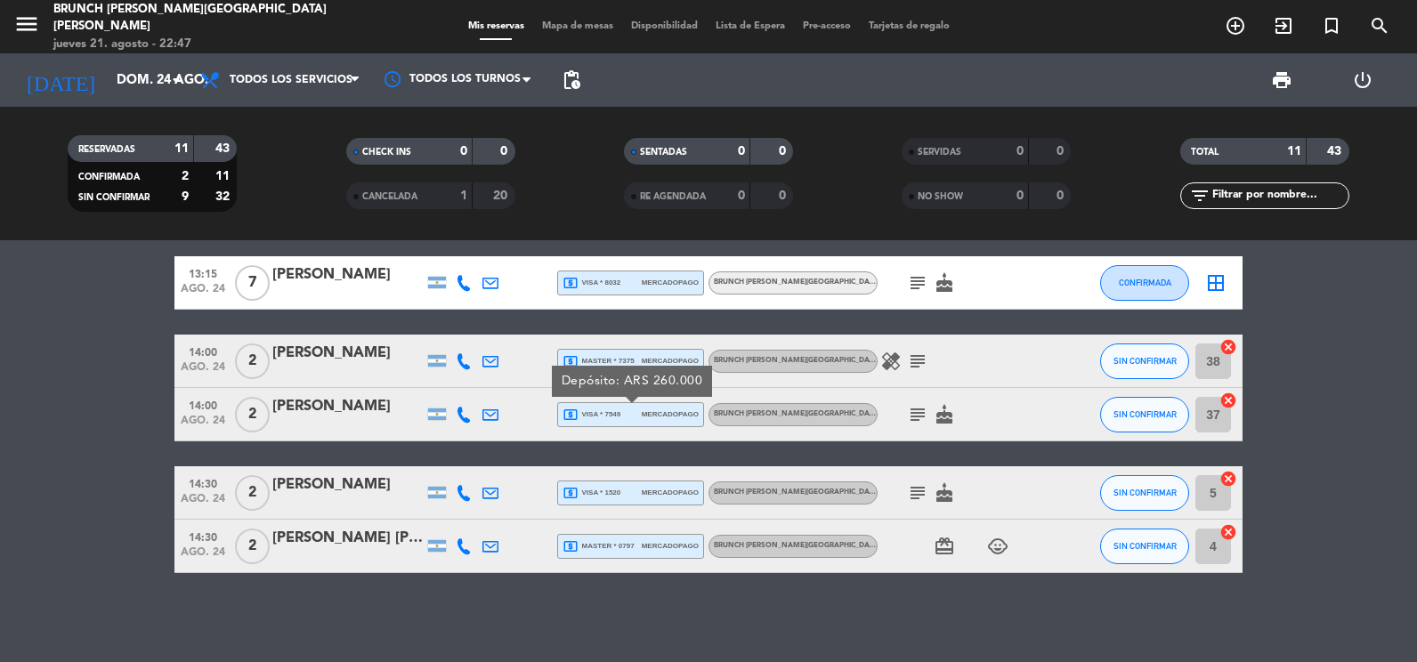
click at [916, 410] on icon "subject" at bounding box center [917, 414] width 21 height 21
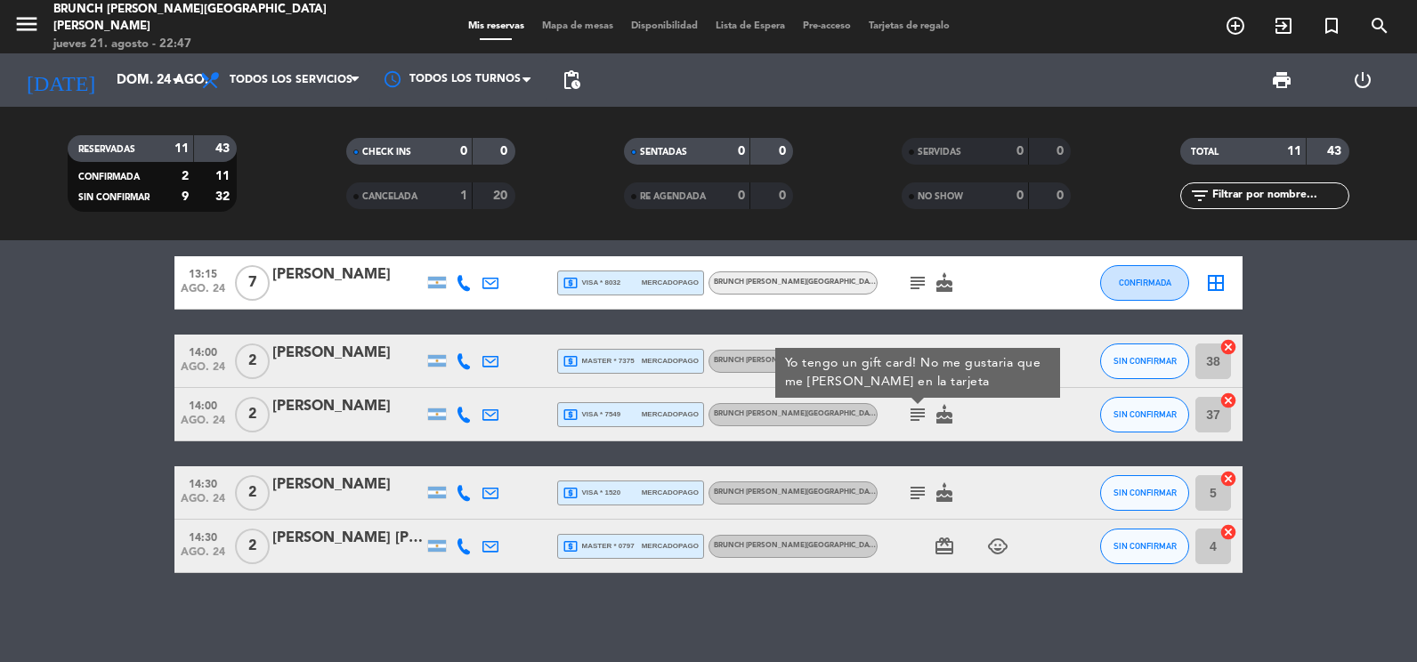
click at [348, 426] on div at bounding box center [347, 426] width 151 height 14
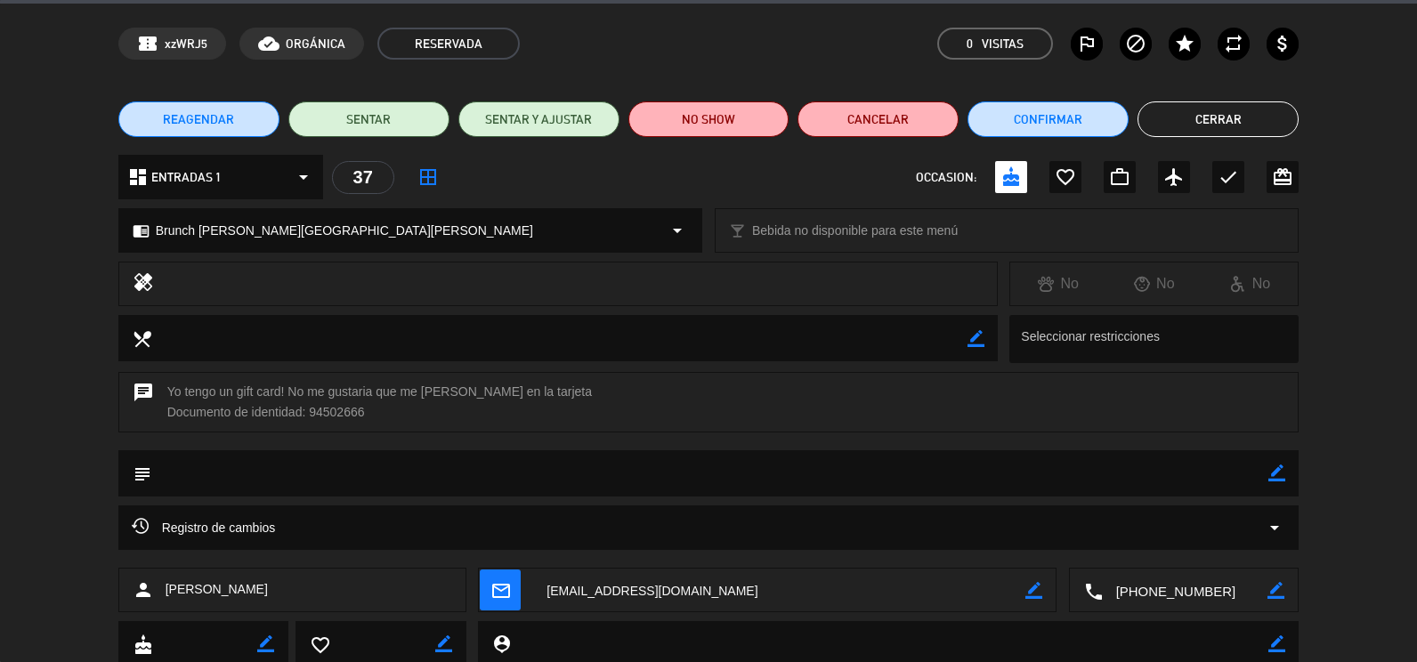
scroll to position [89, 0]
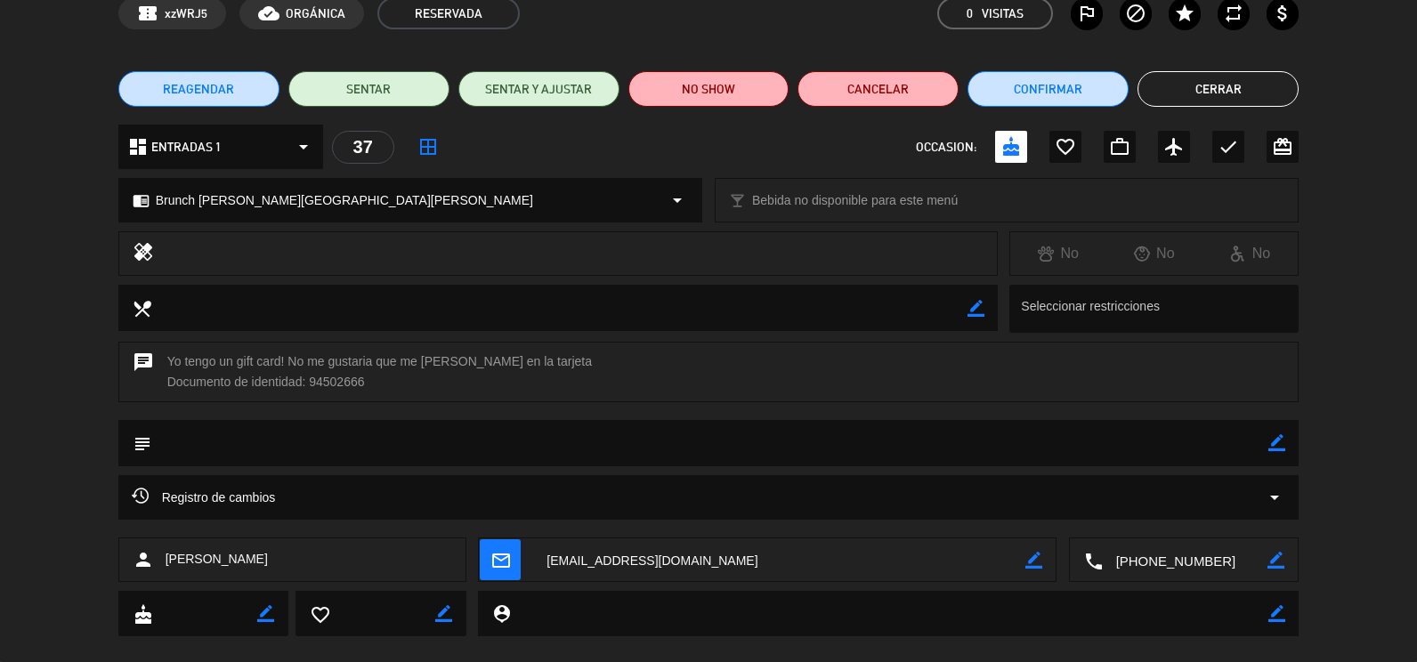
click at [1258, 82] on button "Cerrar" at bounding box center [1218, 89] width 161 height 36
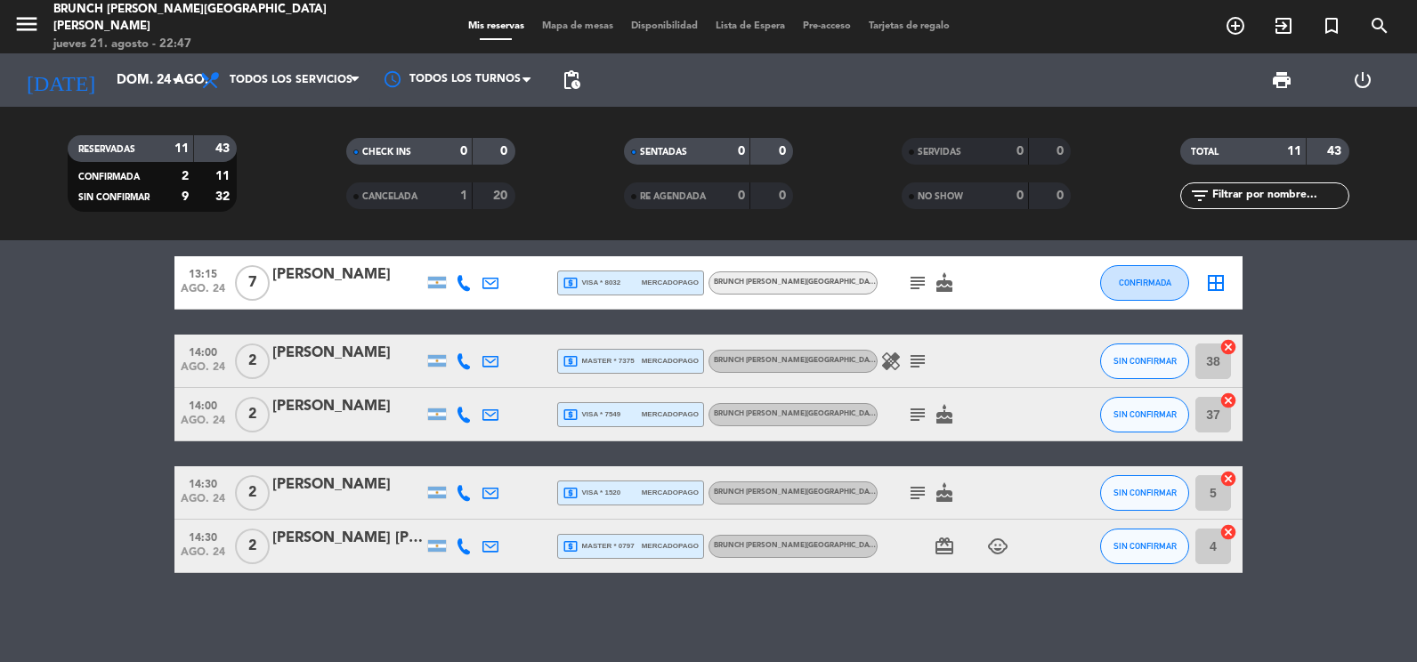
click at [923, 495] on icon "subject" at bounding box center [917, 493] width 21 height 21
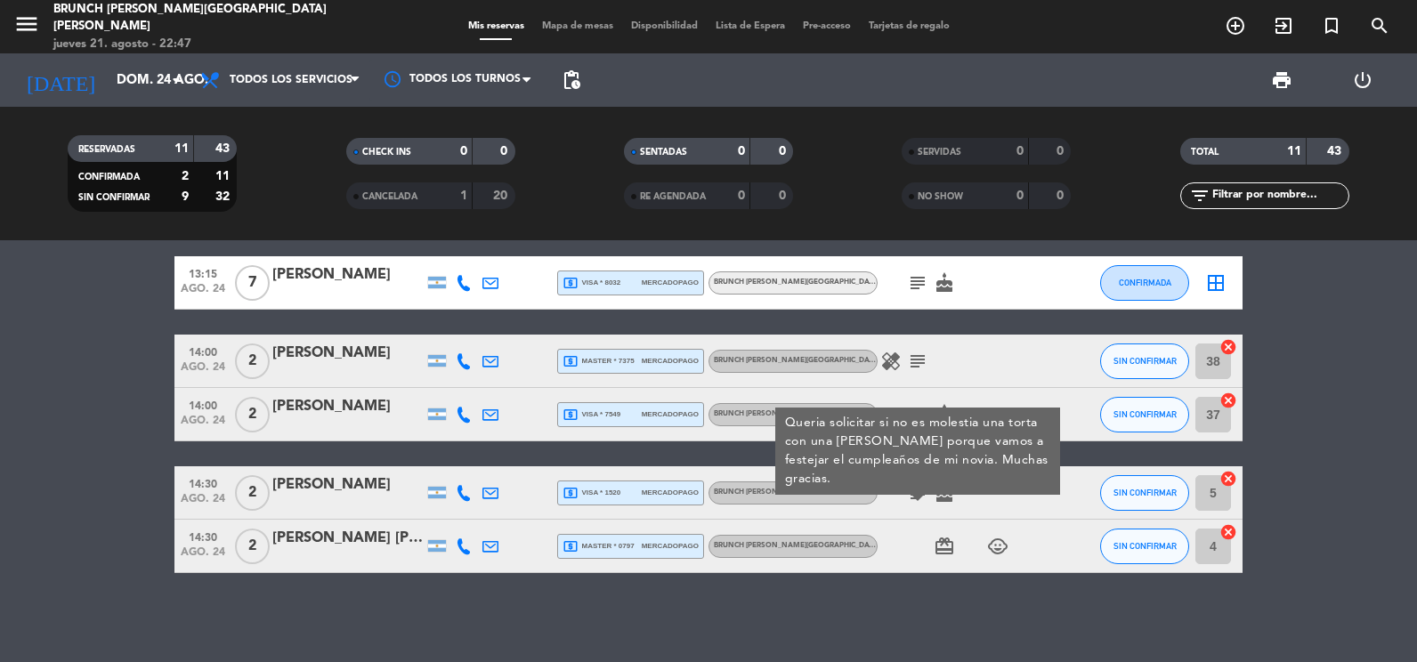
click at [1006, 548] on icon "child_care" at bounding box center [997, 546] width 21 height 21
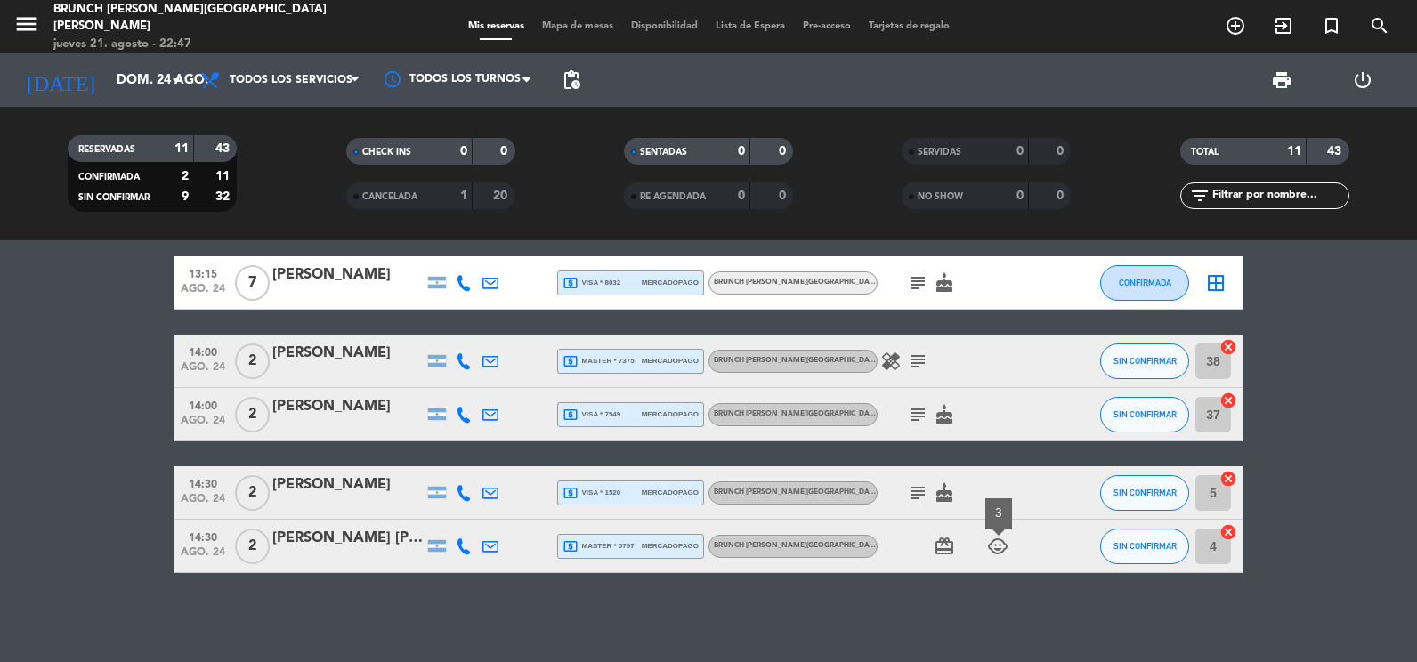
click at [978, 613] on div "13:00 ago. 24 8 [PERSON_NAME] headset_mic Sin menú asignado subject SIN CONFIRM…" at bounding box center [708, 451] width 1417 height 422
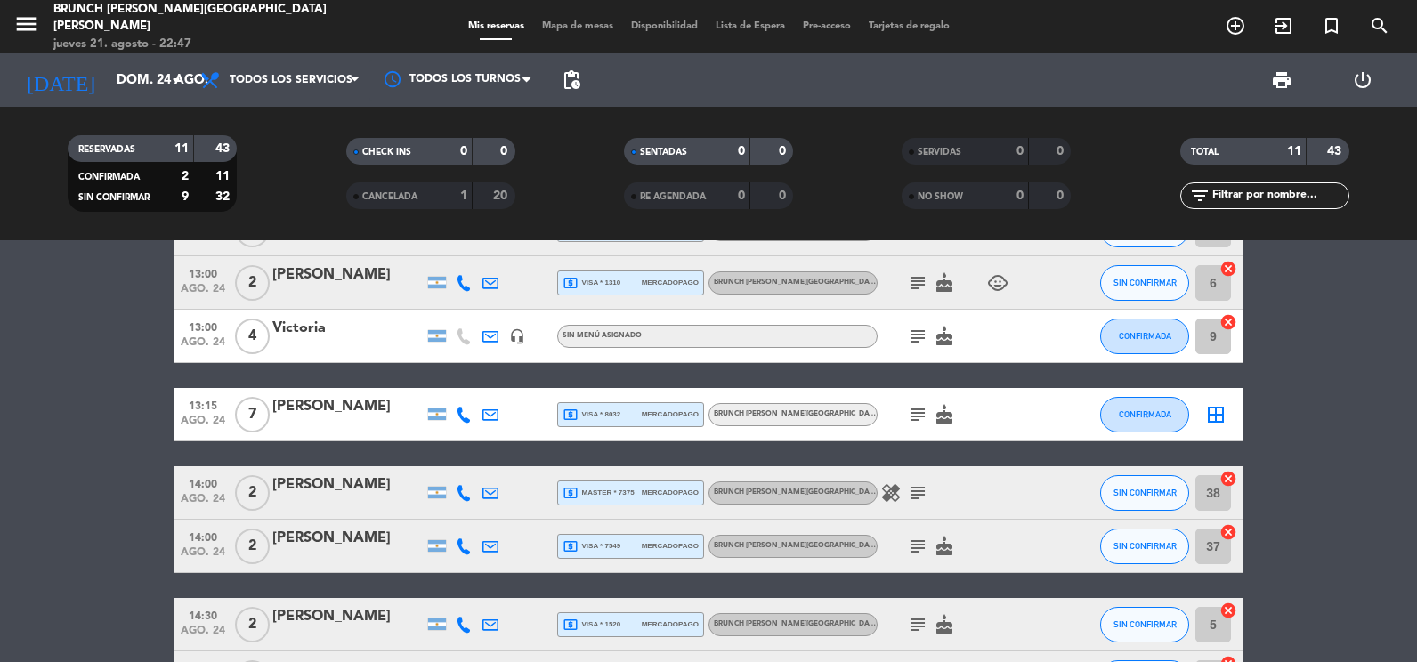
scroll to position [278, 0]
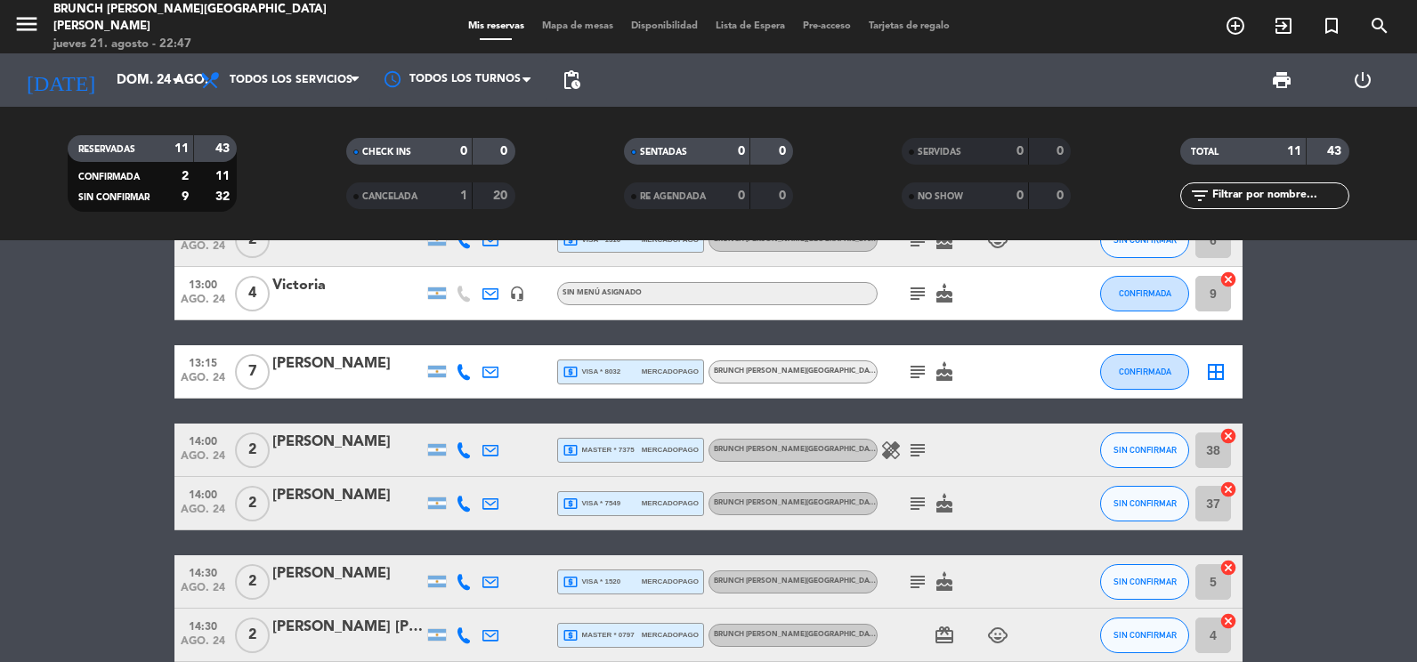
click at [492, 499] on icon at bounding box center [491, 504] width 16 height 16
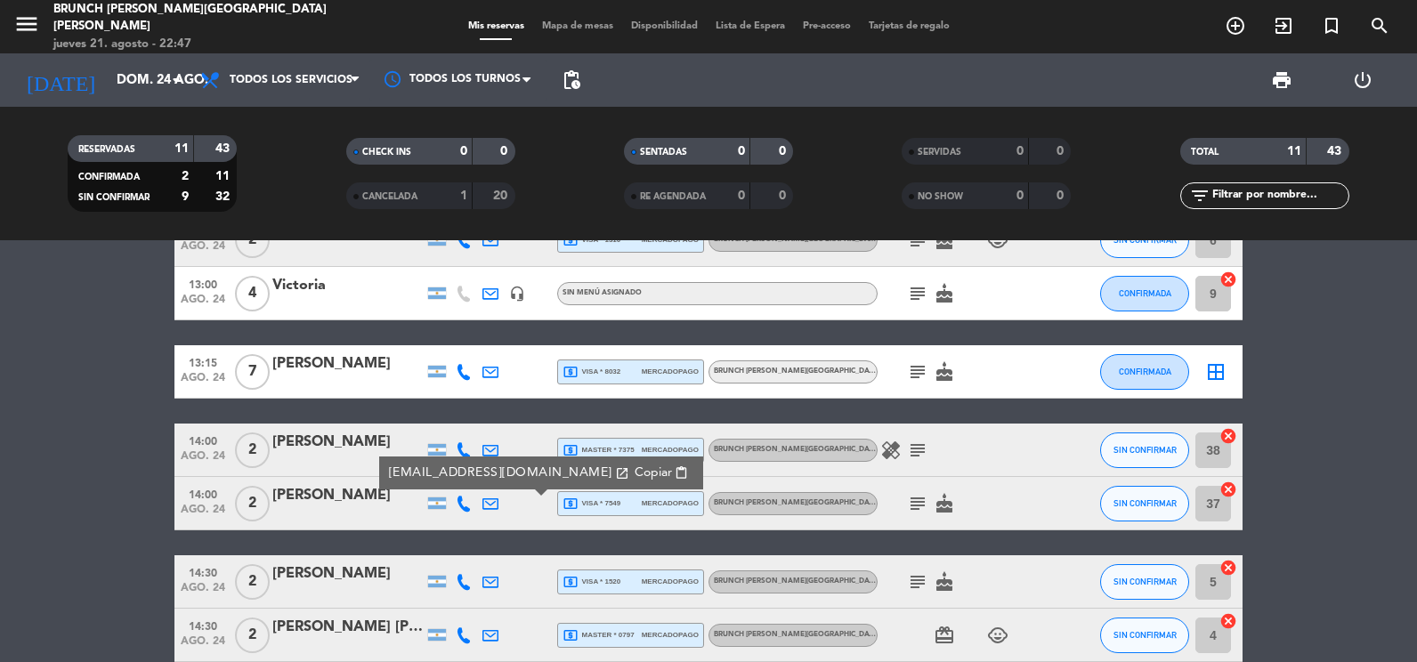
click at [675, 474] on span "content_paste" at bounding box center [681, 473] width 13 height 13
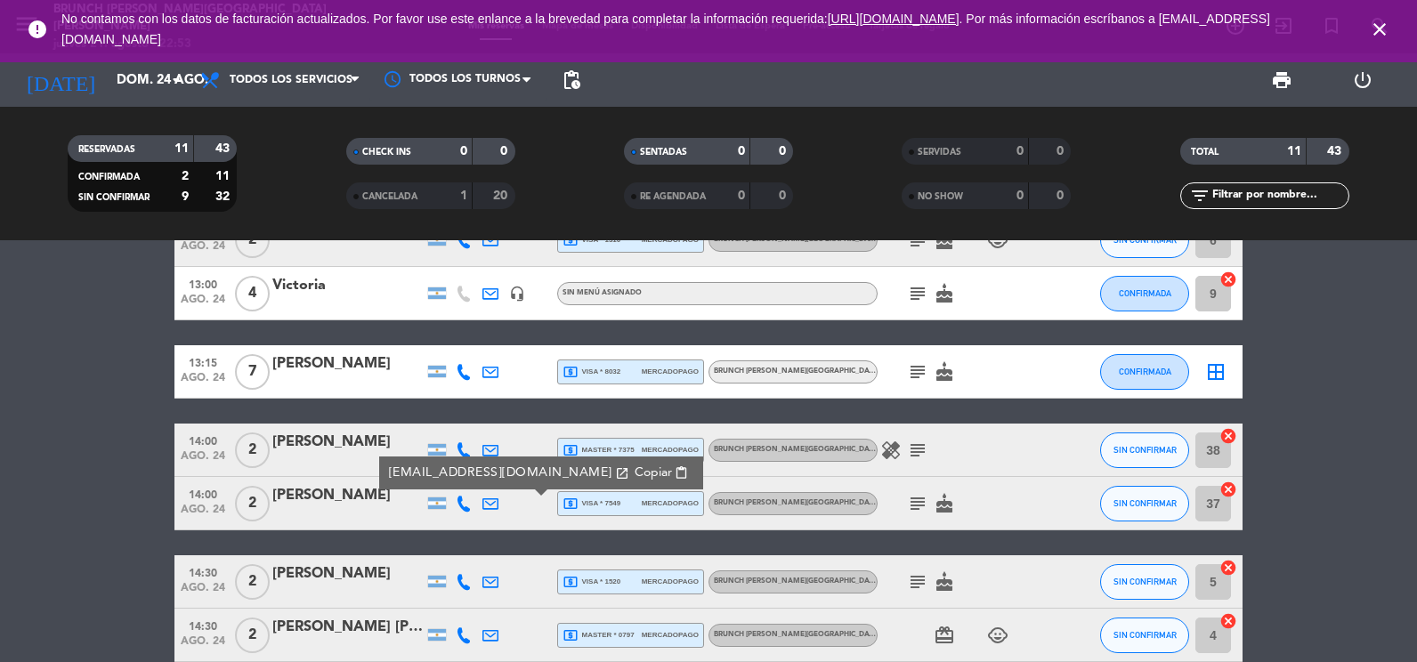
click at [327, 508] on div "[PERSON_NAME]" at bounding box center [347, 495] width 151 height 23
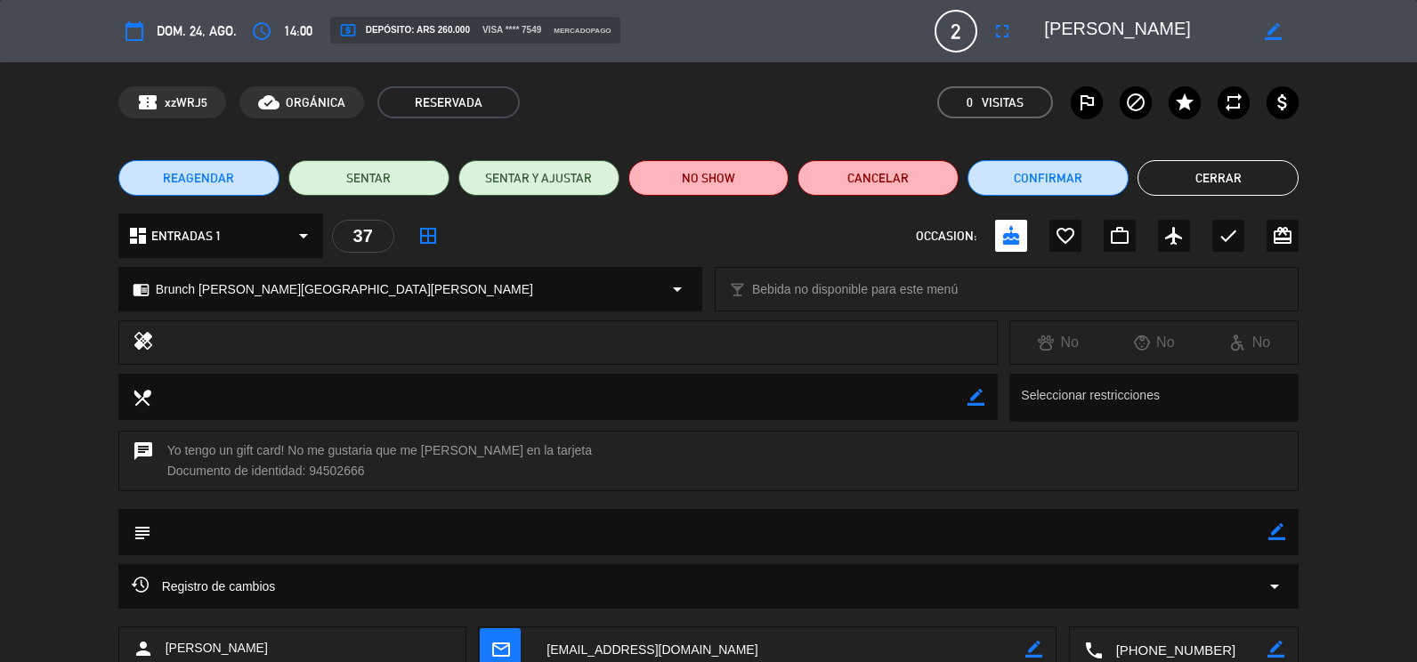
click at [1276, 528] on icon "border_color" at bounding box center [1277, 532] width 17 height 17
click at [1232, 522] on textarea at bounding box center [710, 531] width 1118 height 45
type textarea "contactada"
click at [1281, 540] on icon at bounding box center [1277, 532] width 17 height 17
click at [1192, 174] on button "Cerrar" at bounding box center [1218, 178] width 161 height 36
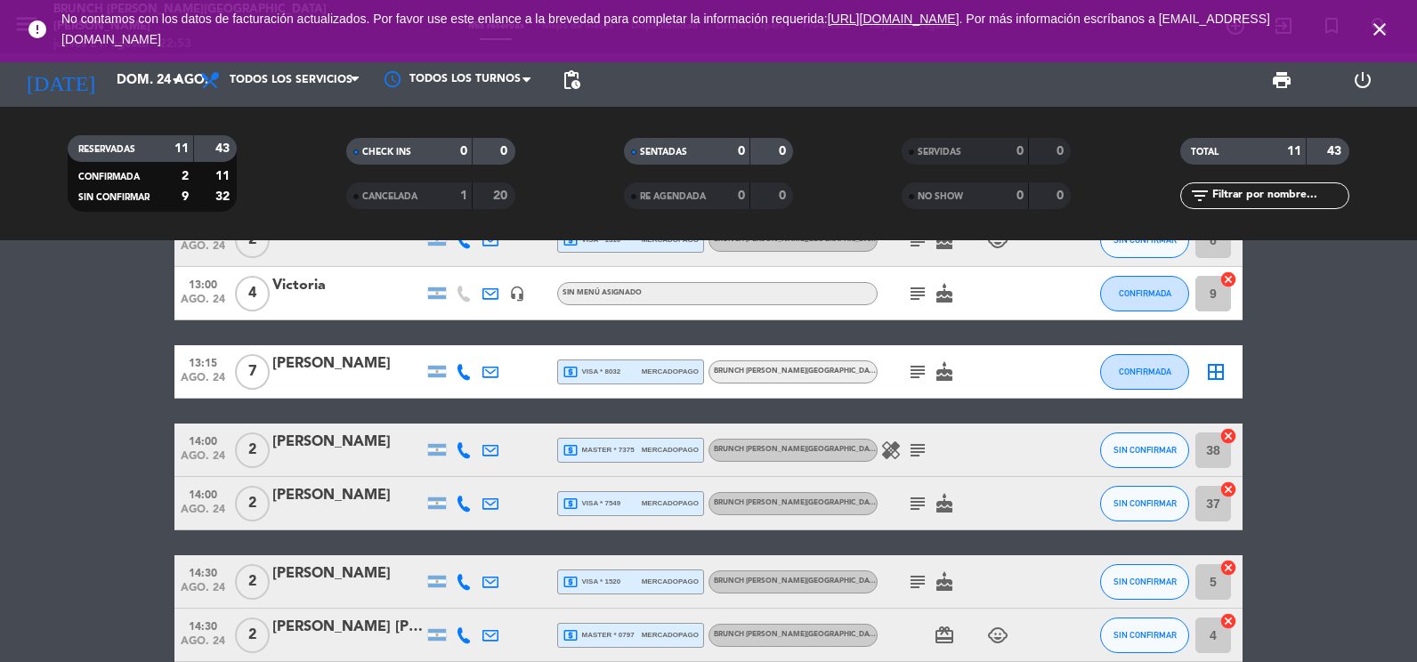
click at [923, 497] on icon "subject" at bounding box center [917, 503] width 21 height 21
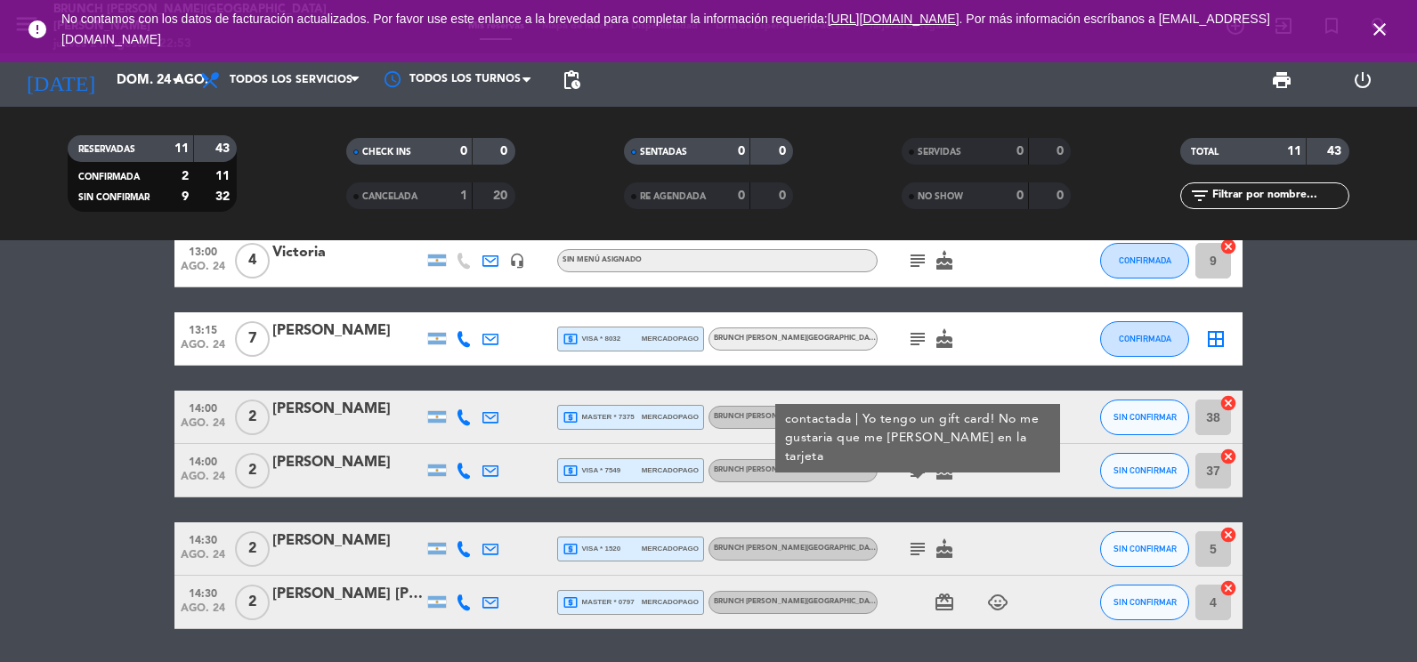
scroll to position [367, 0]
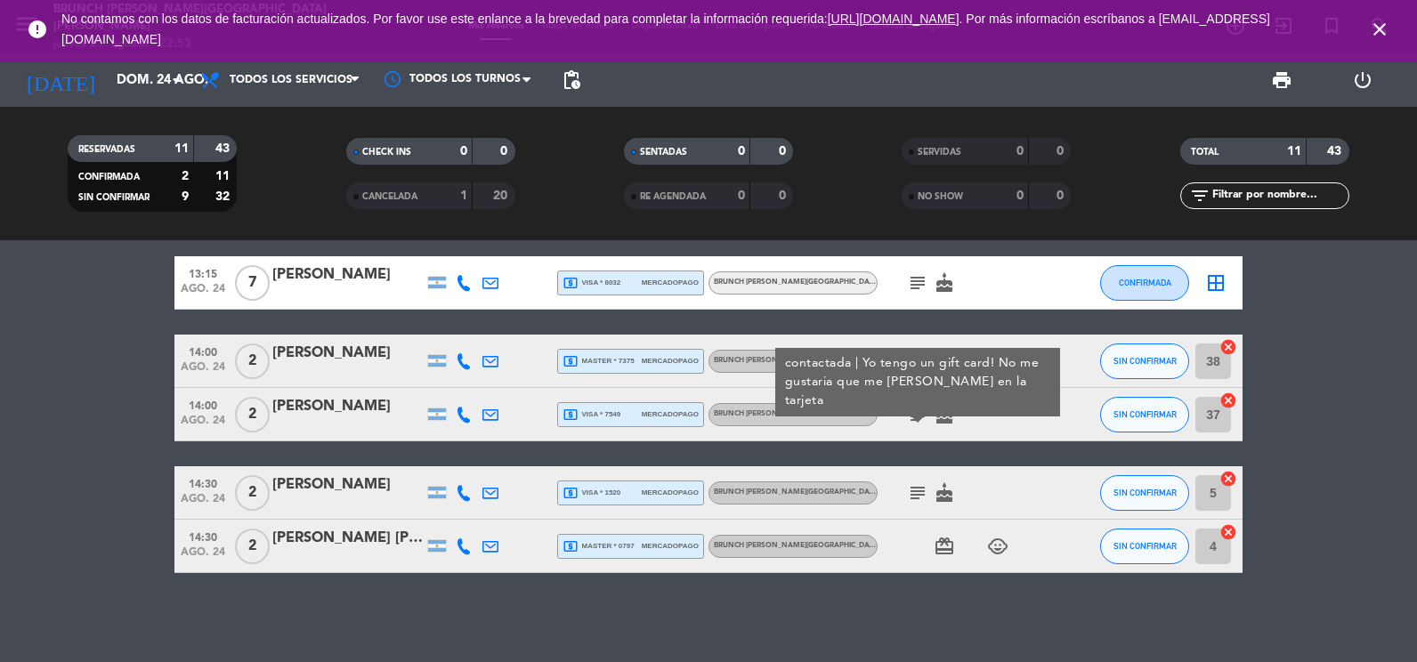
click at [914, 491] on icon "subject" at bounding box center [917, 493] width 21 height 21
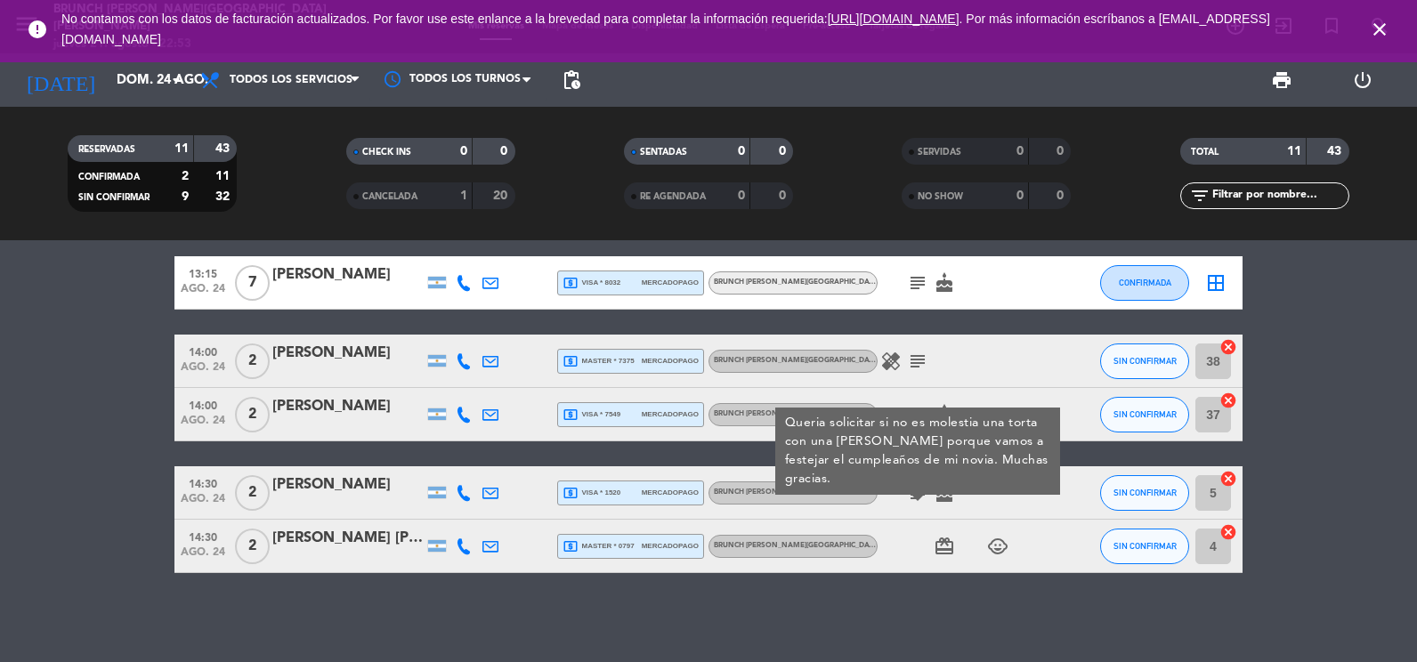
click at [892, 609] on div "13:00 ago. 24 8 [PERSON_NAME] headset_mic Sin menú asignado subject SIN CONFIRM…" at bounding box center [708, 451] width 1417 height 422
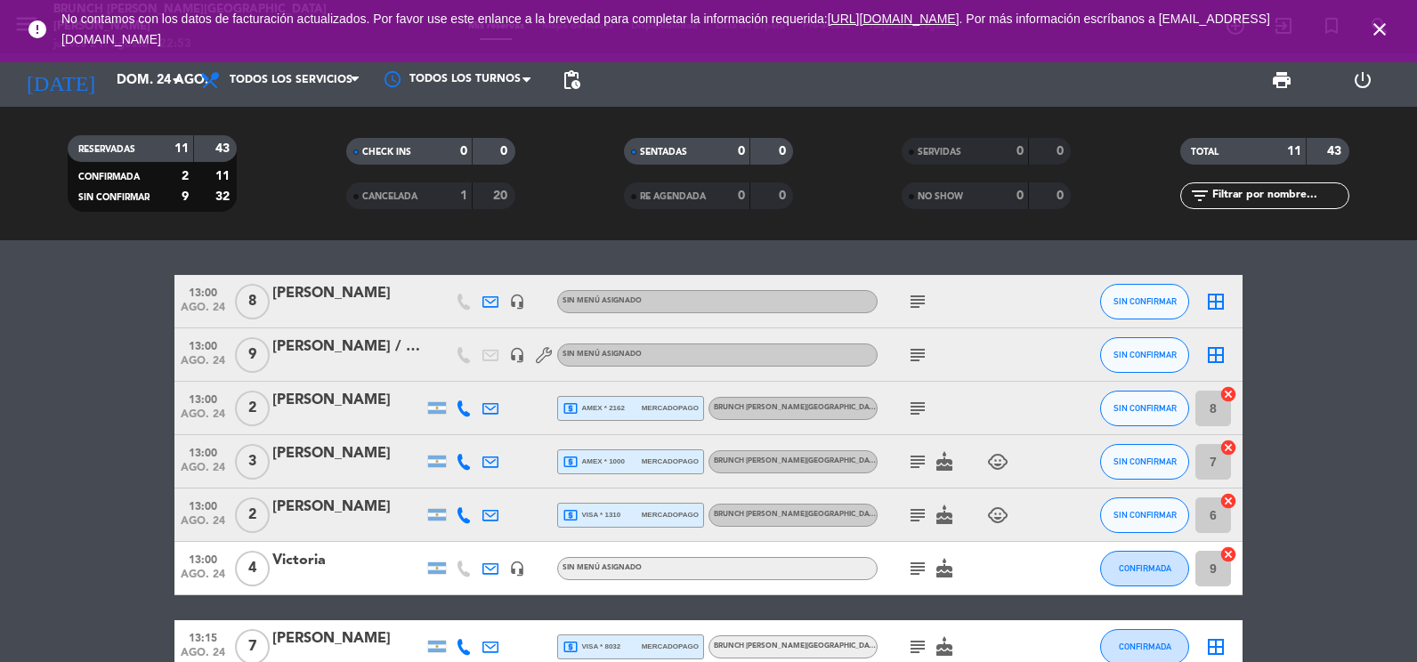
scroll to position [0, 0]
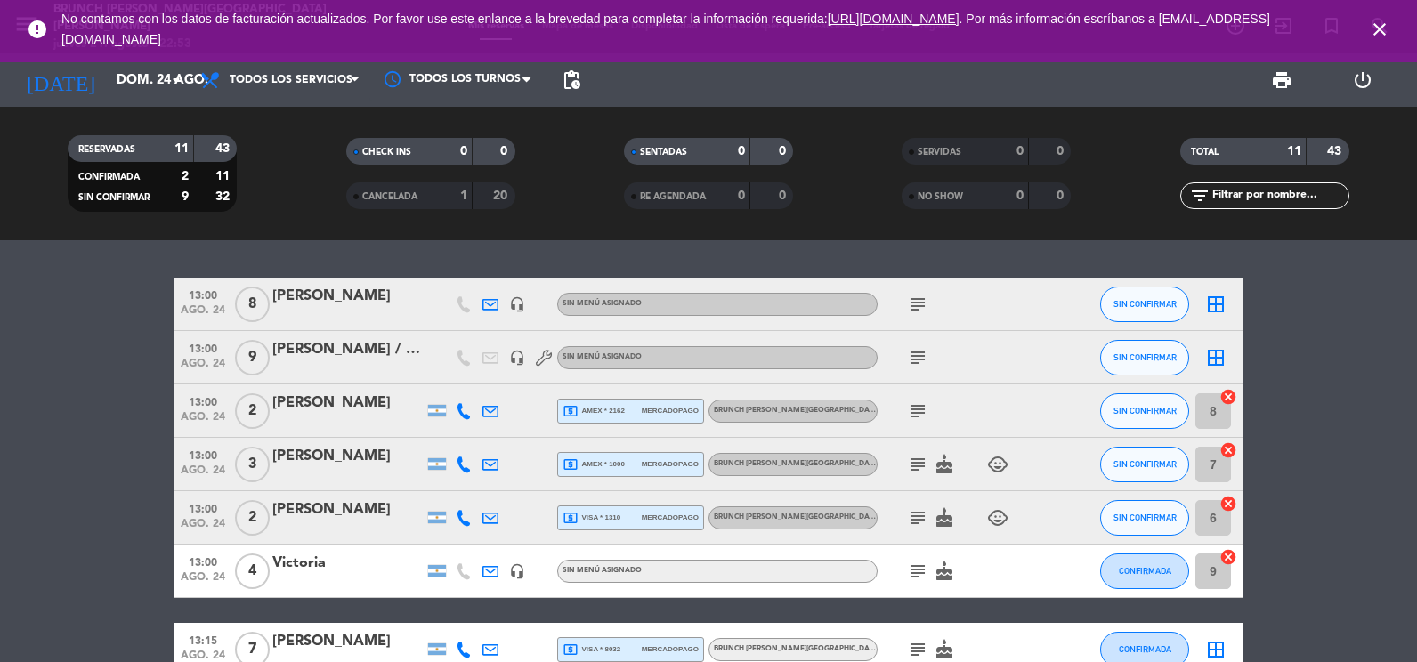
click at [1384, 37] on icon "close" at bounding box center [1379, 29] width 21 height 21
click at [1375, 31] on icon "close" at bounding box center [1379, 29] width 21 height 21
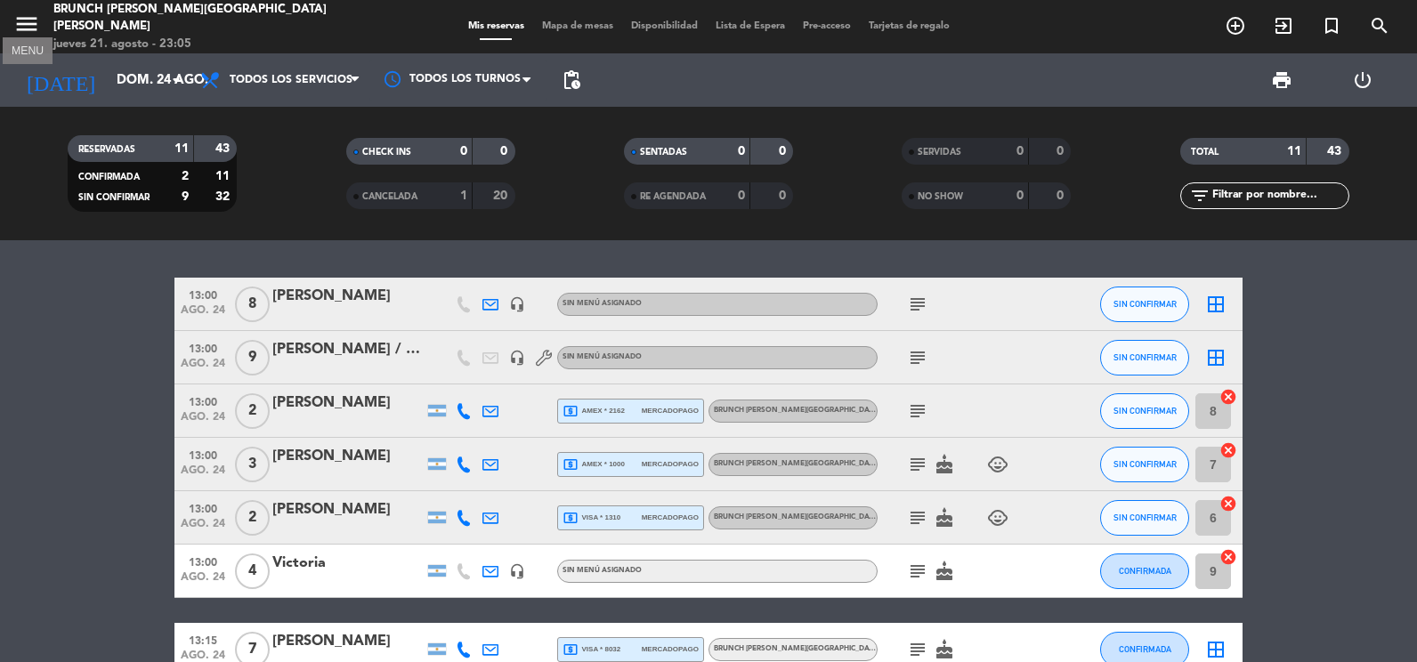
click at [37, 21] on icon "menu" at bounding box center [26, 24] width 27 height 27
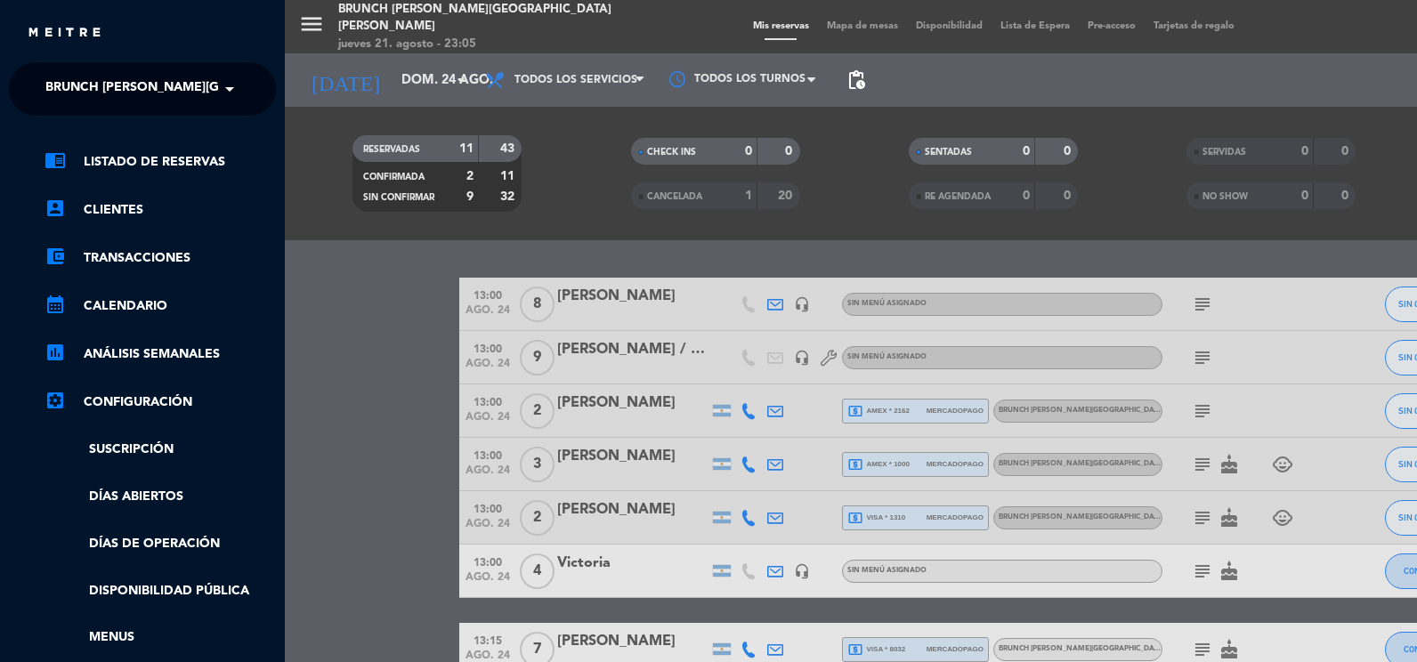
click at [69, 104] on span "Brunch [PERSON_NAME][GEOGRAPHIC_DATA][PERSON_NAME]" at bounding box center [242, 88] width 395 height 37
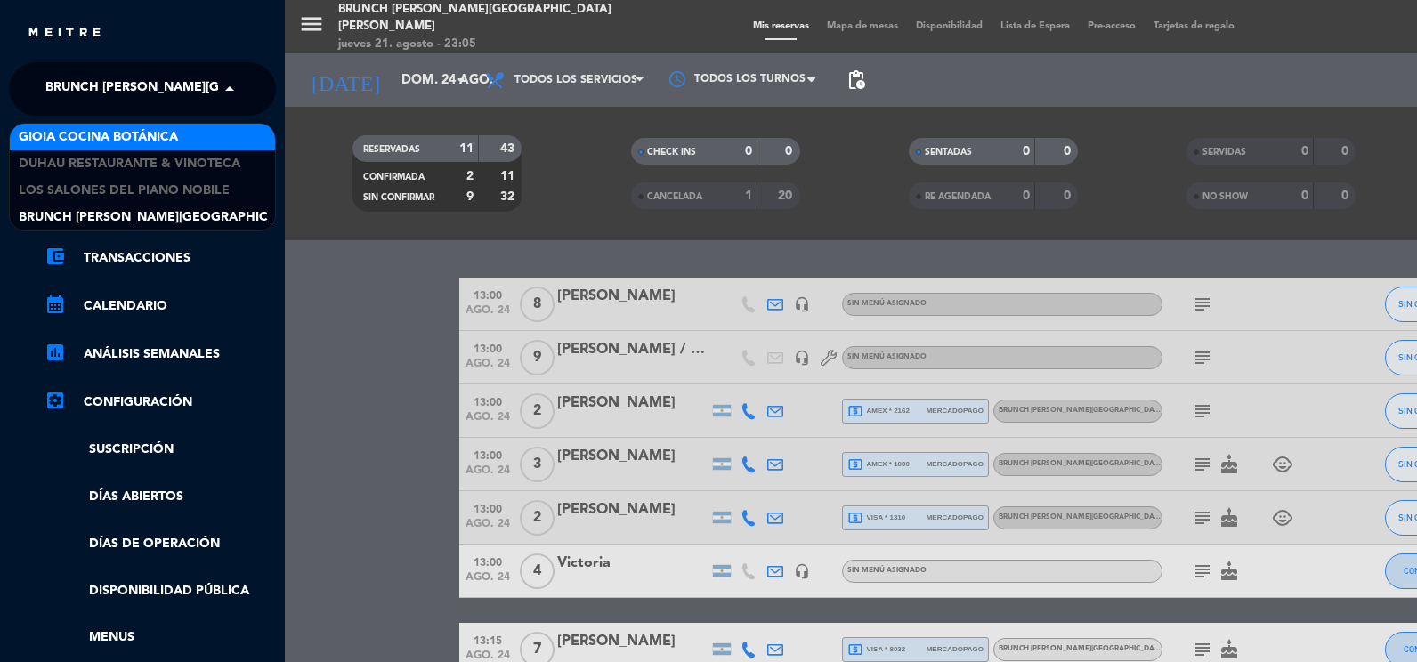
click at [81, 142] on span "Gioia Cocina Botánica" at bounding box center [98, 137] width 159 height 20
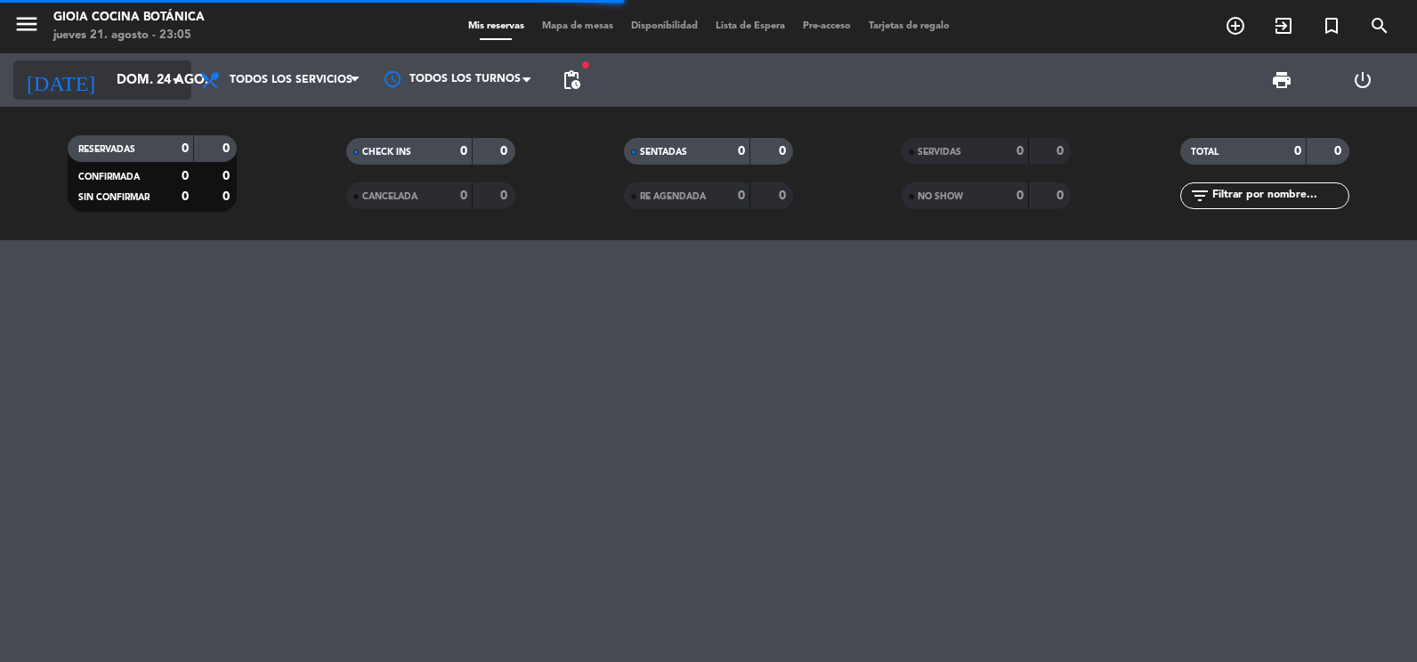
click at [168, 78] on icon "arrow_drop_down" at bounding box center [176, 79] width 21 height 21
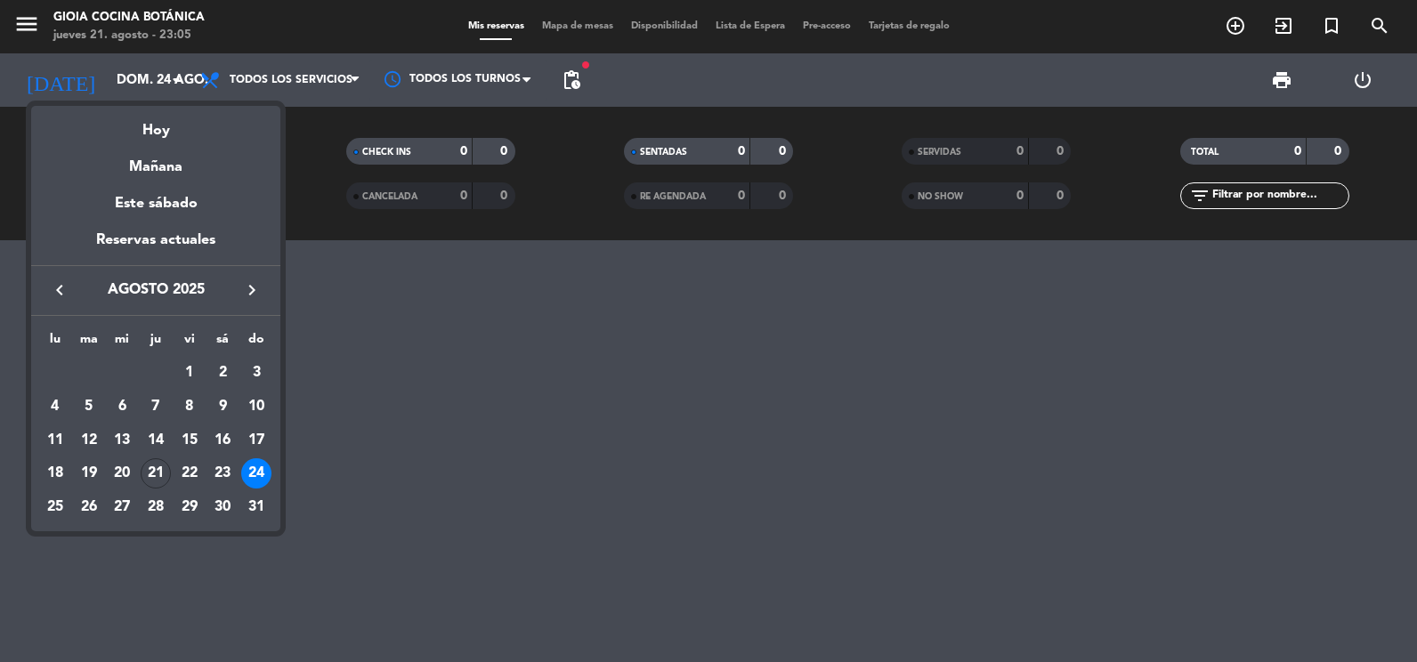
click at [245, 290] on icon "keyboard_arrow_right" at bounding box center [251, 290] width 21 height 21
click at [86, 431] on div "9" at bounding box center [89, 441] width 30 height 30
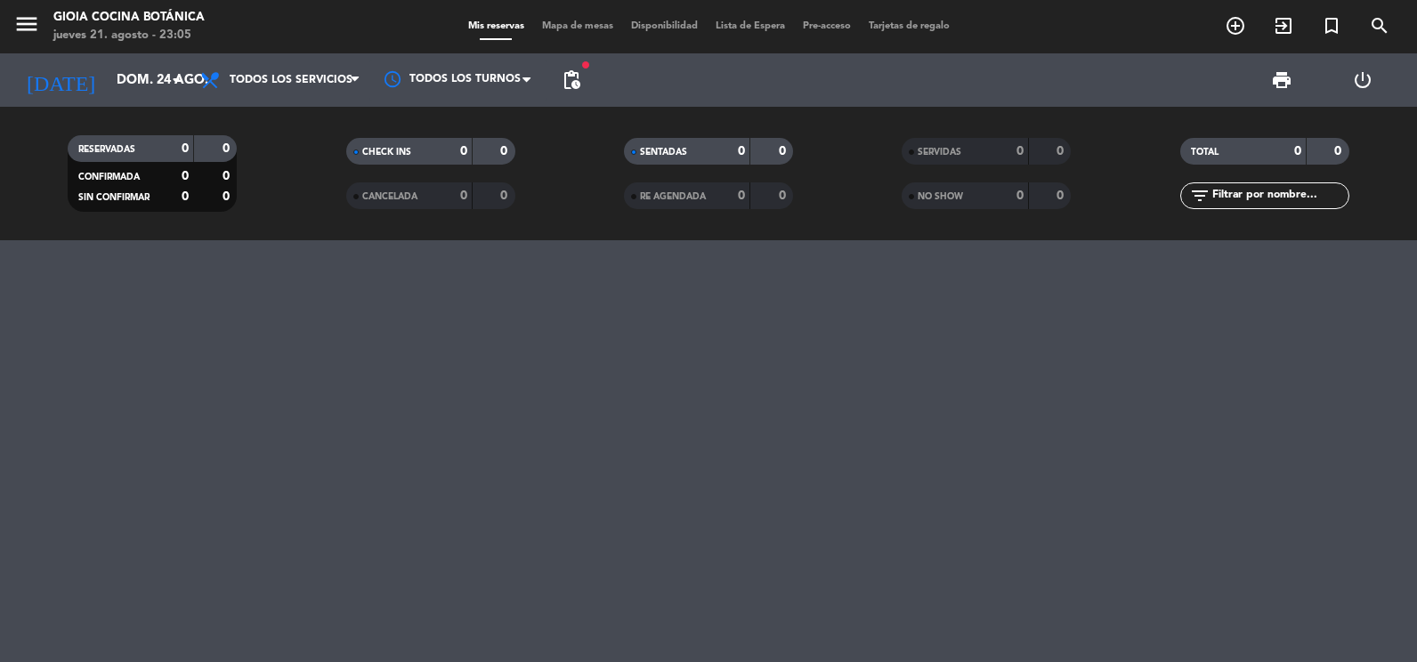
type input "[DATE] sep."
click at [1232, 27] on icon "add_circle_outline" at bounding box center [1235, 25] width 21 height 21
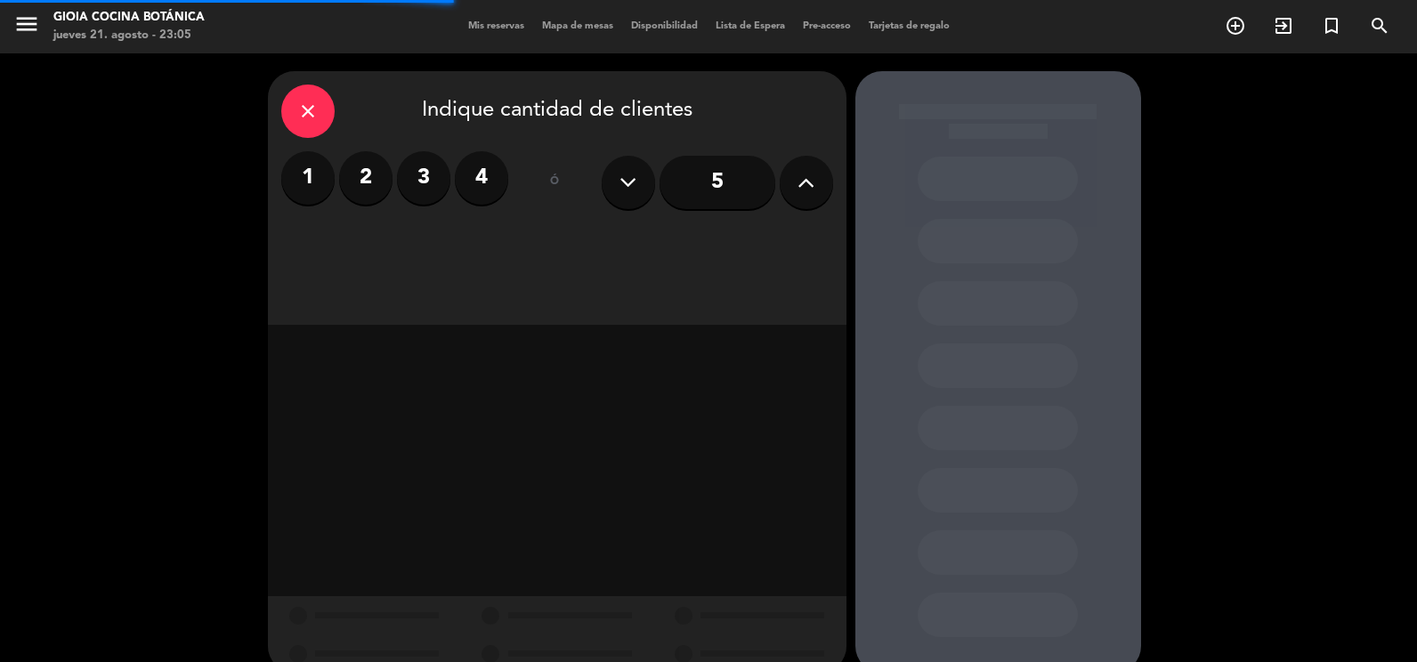
click at [299, 185] on label "1" at bounding box center [307, 177] width 53 height 53
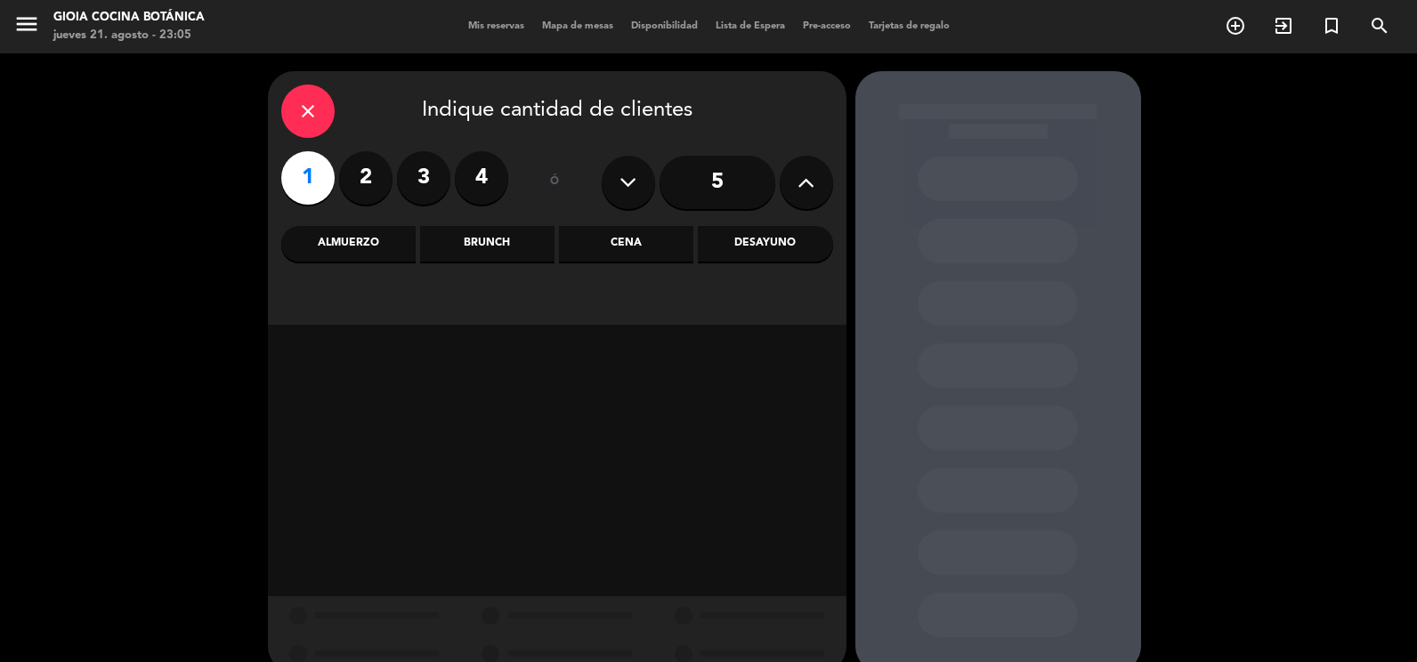
click at [535, 240] on div "Brunch" at bounding box center [487, 244] width 134 height 36
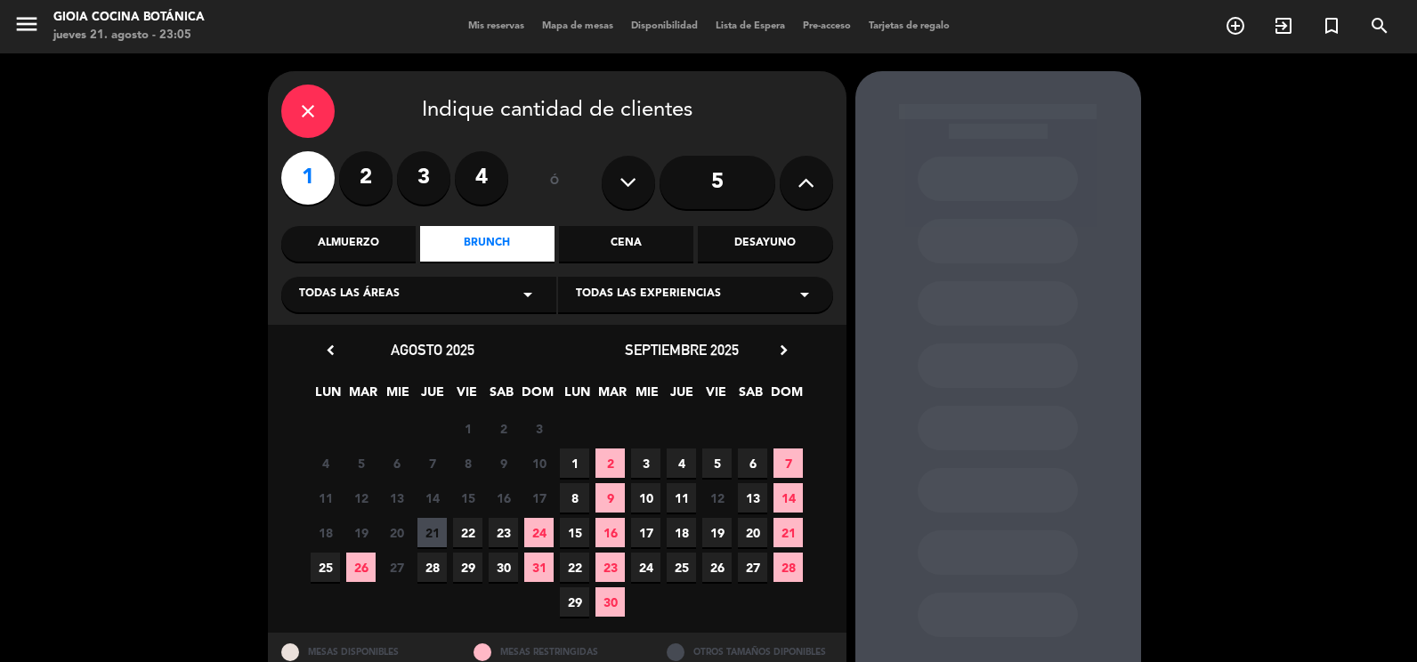
click at [603, 490] on span "9" at bounding box center [610, 497] width 29 height 29
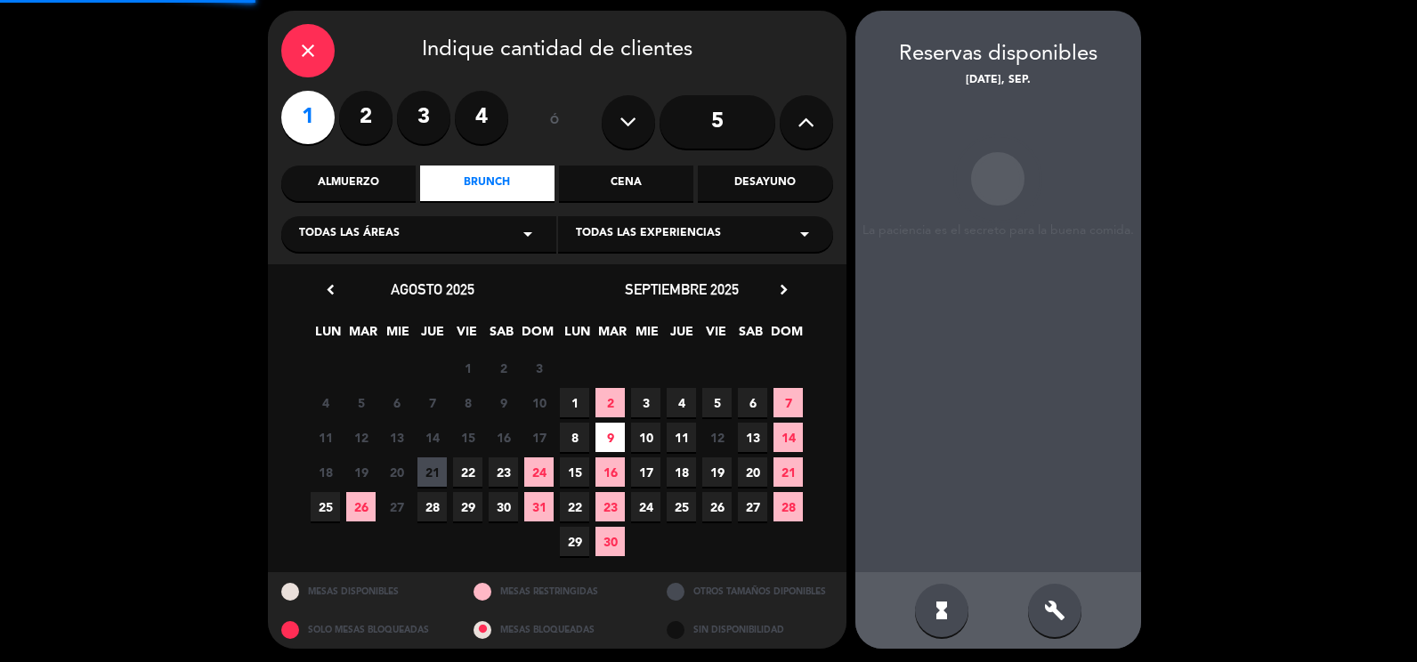
scroll to position [64, 0]
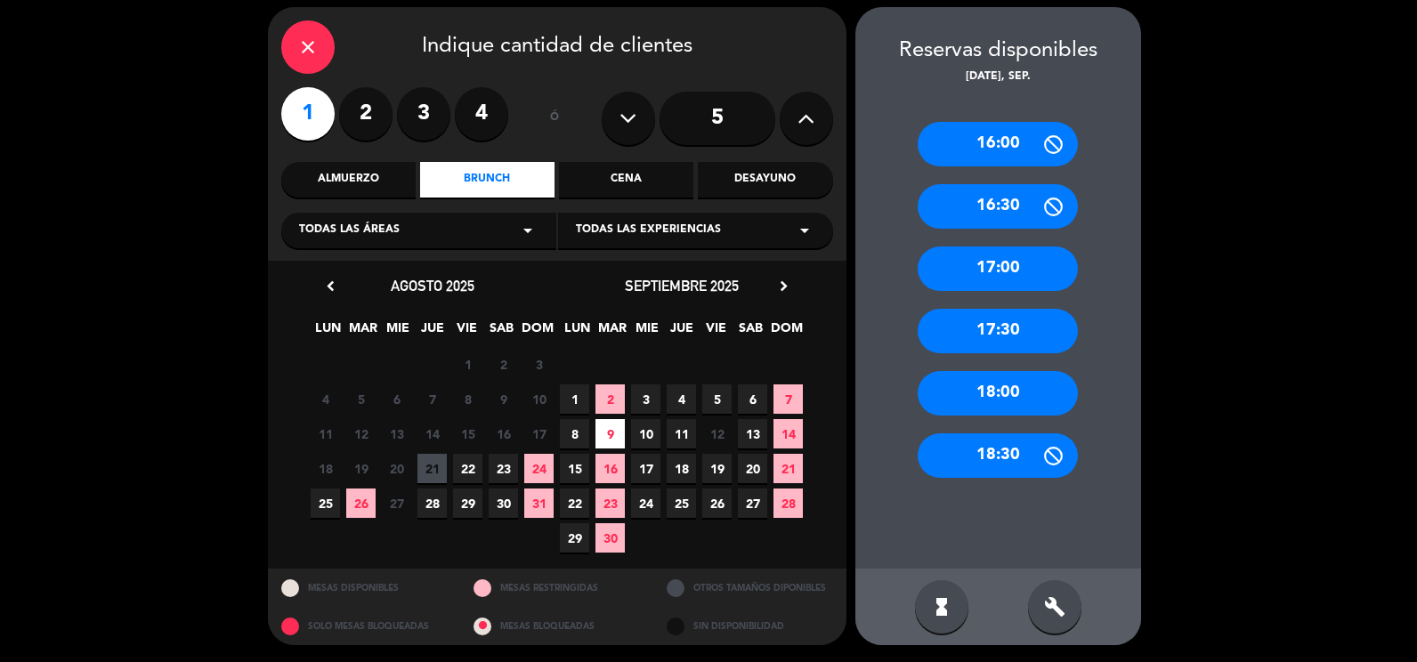
click at [1003, 215] on div "16:30" at bounding box center [998, 206] width 160 height 45
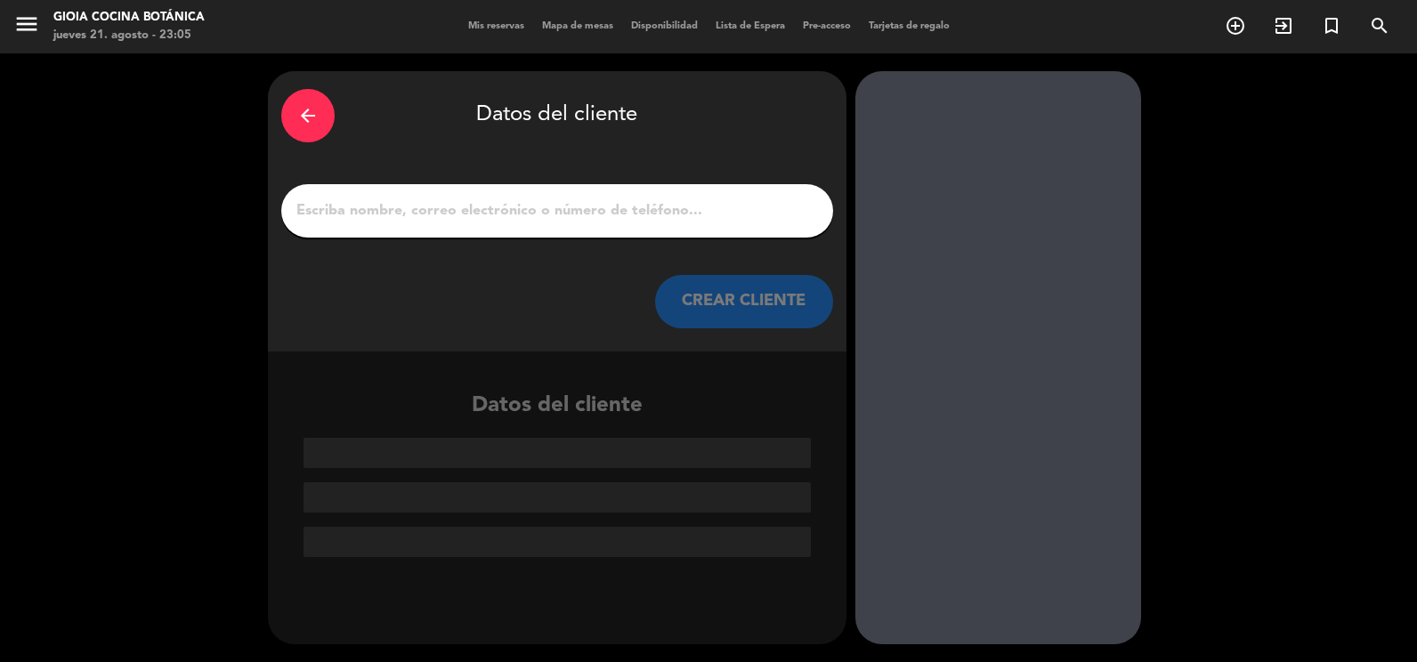
click at [740, 207] on input "1" at bounding box center [557, 211] width 525 height 25
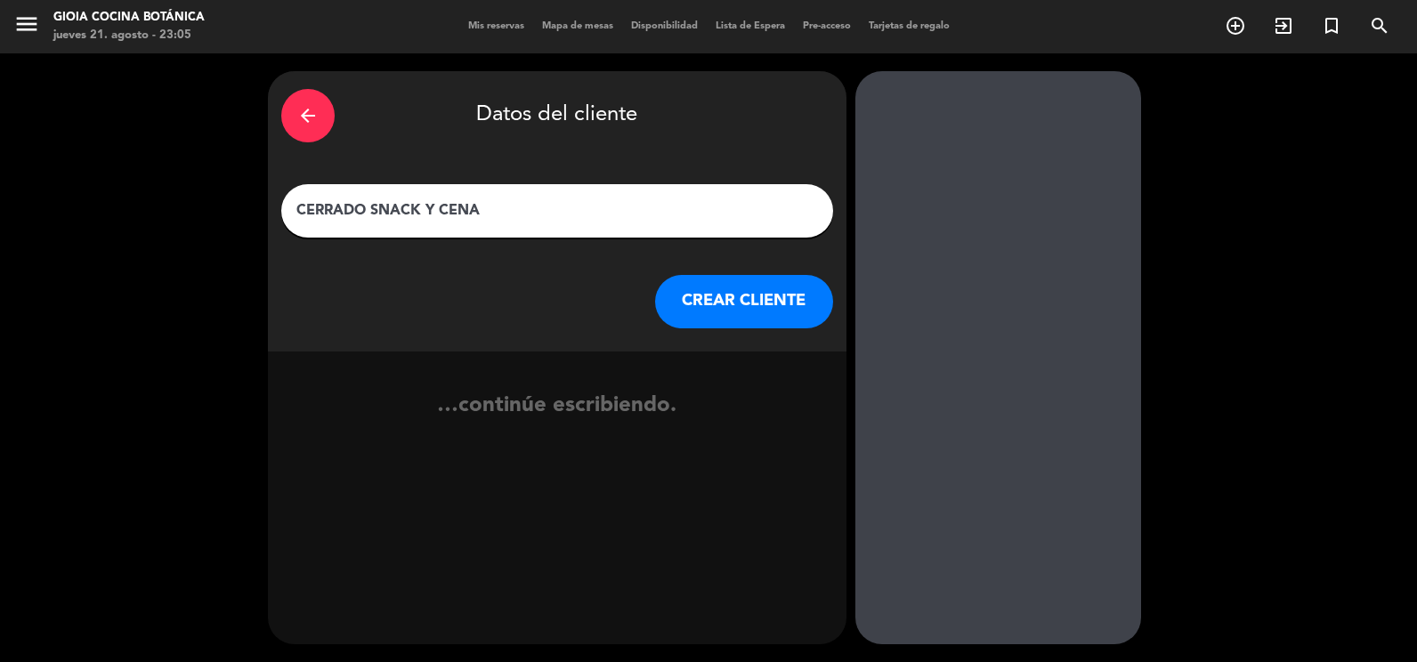
type input "CERRADO SNACK Y CENA"
click at [732, 319] on button "CREAR CLIENTE" at bounding box center [744, 301] width 178 height 53
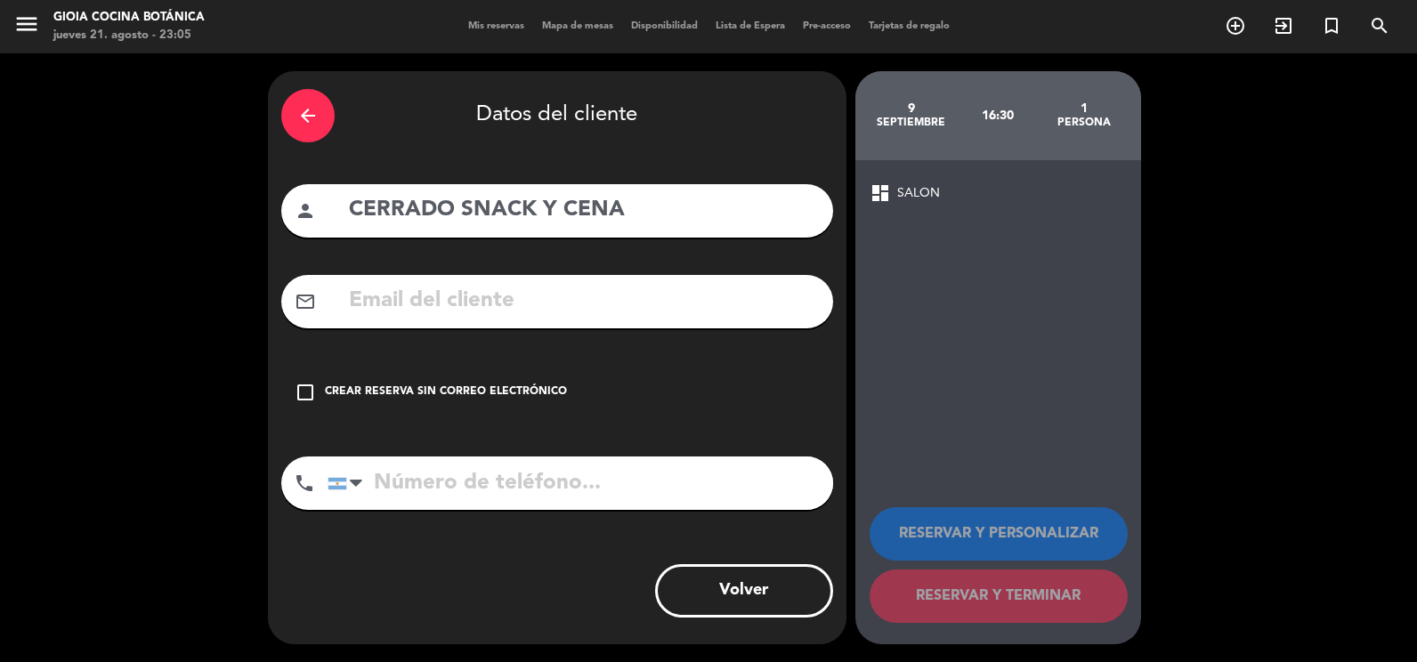
drag, startPoint x: 351, startPoint y: 402, endPoint x: 378, endPoint y: 410, distance: 28.7
click at [354, 402] on div "check_box_outline_blank Crear reserva sin correo electrónico" at bounding box center [557, 392] width 552 height 53
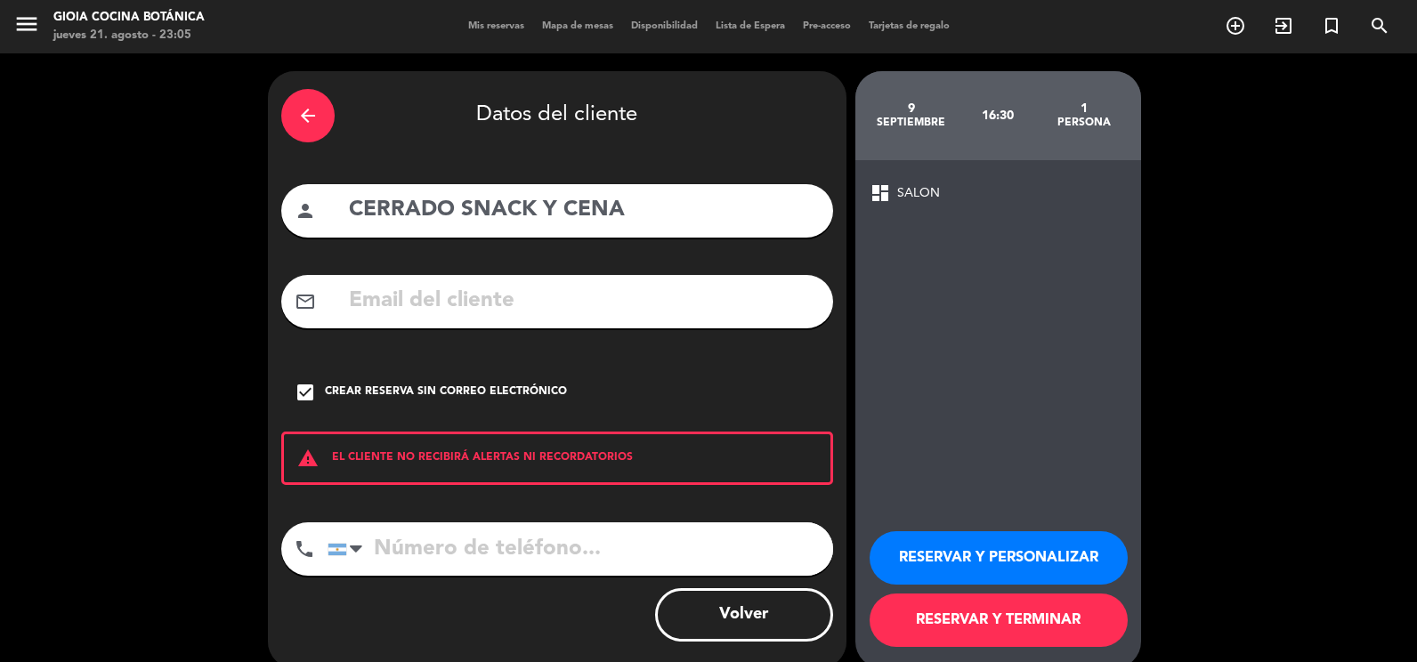
click at [991, 615] on button "RESERVAR Y TERMINAR" at bounding box center [999, 620] width 258 height 53
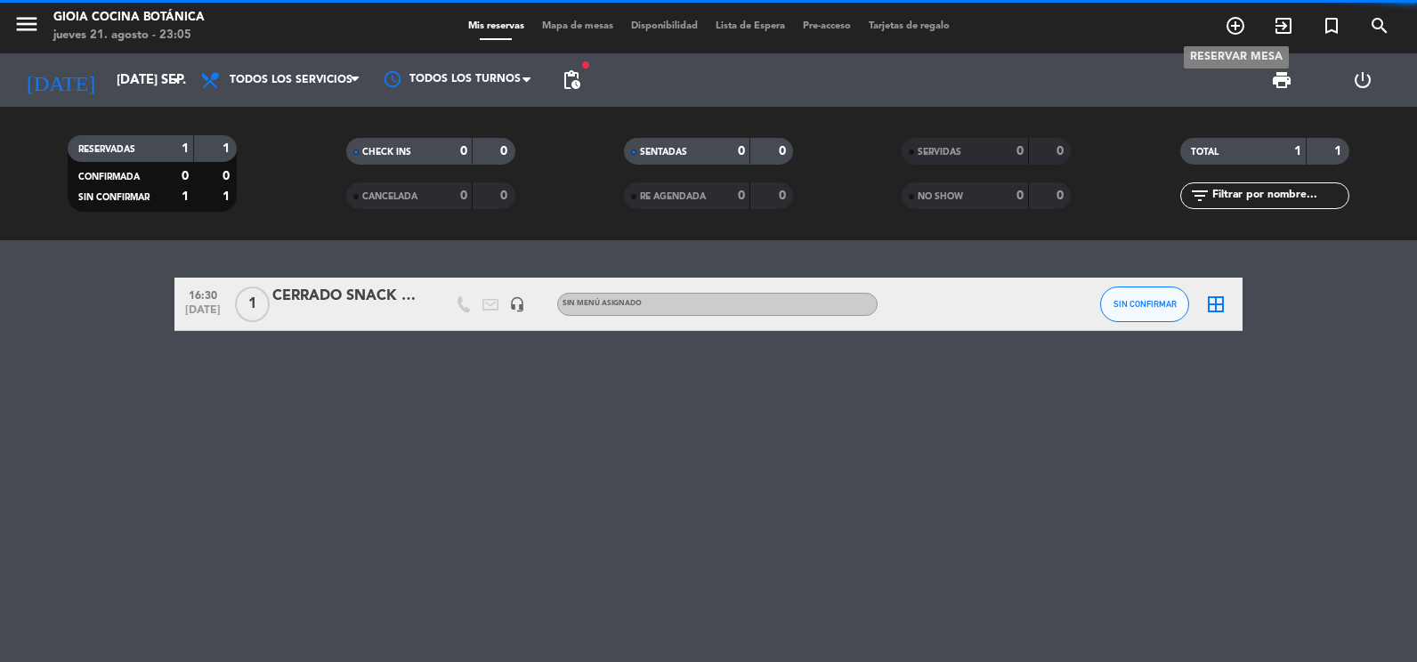
click at [1233, 24] on icon "add_circle_outline" at bounding box center [1235, 25] width 21 height 21
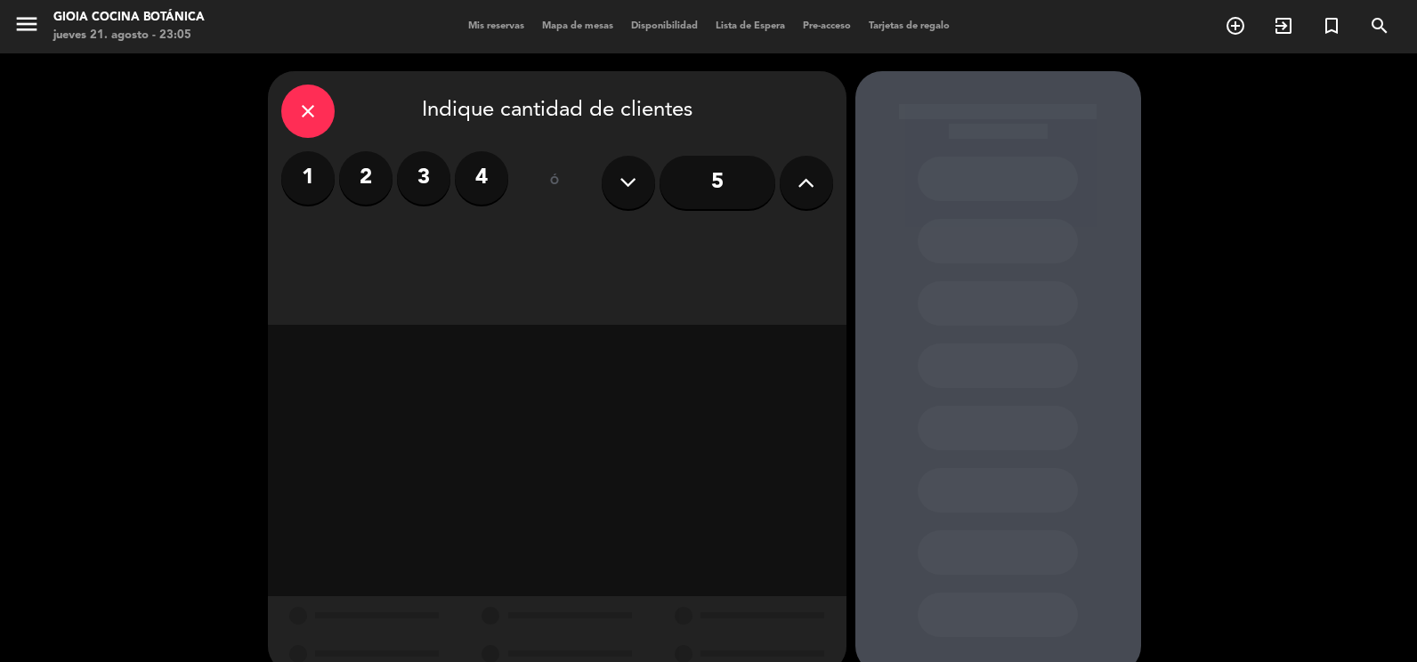
click at [291, 177] on label "1" at bounding box center [307, 177] width 53 height 53
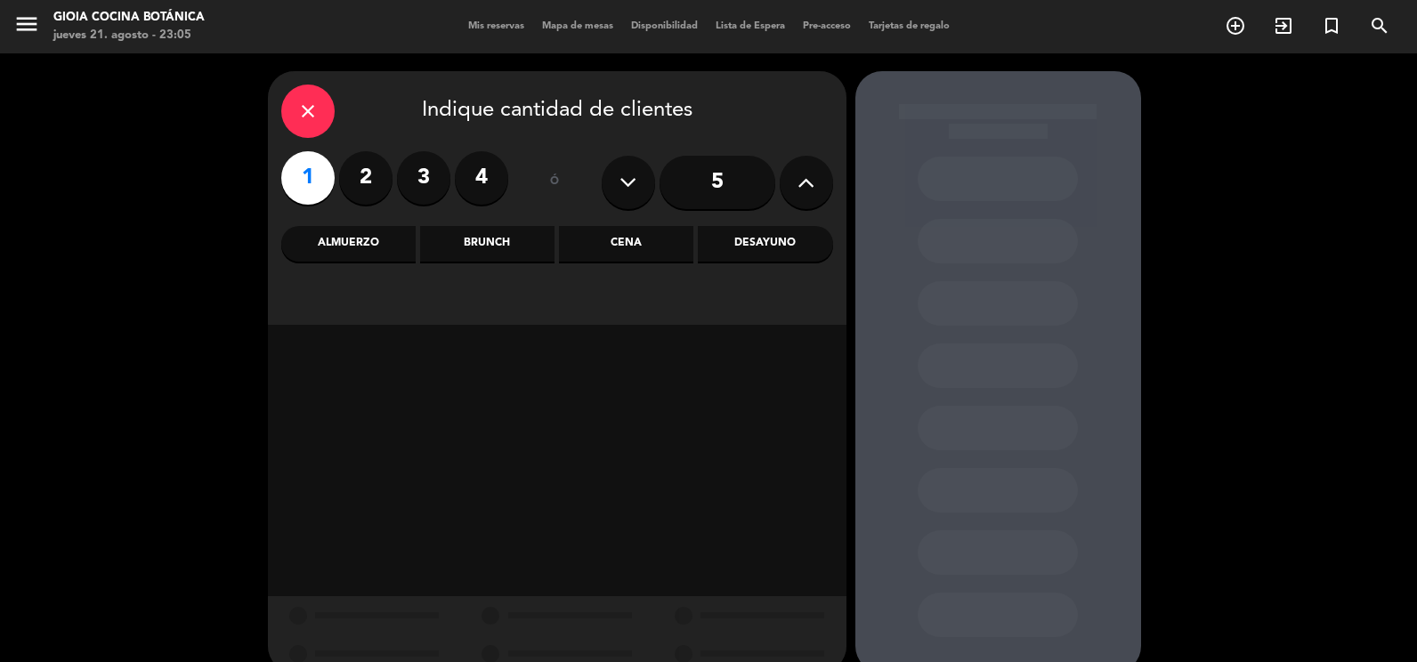
click at [682, 241] on div "Cena" at bounding box center [626, 244] width 134 height 36
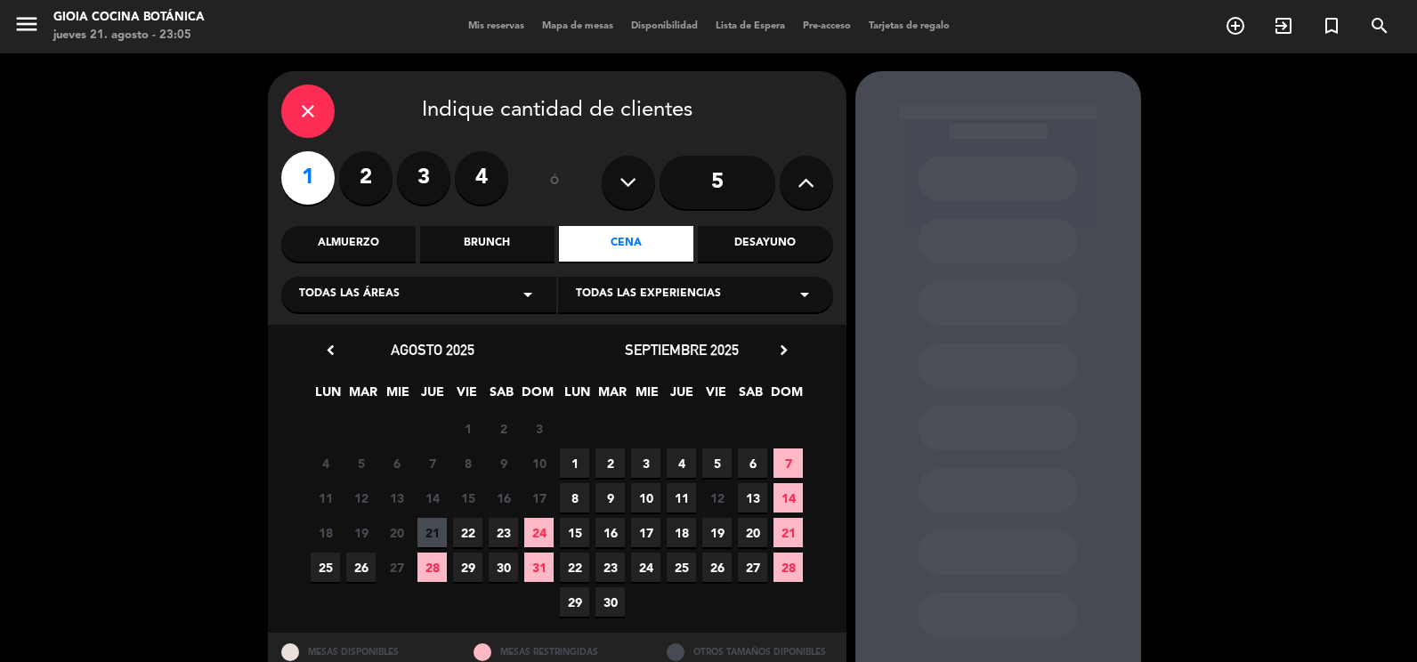
click at [611, 495] on span "9" at bounding box center [610, 497] width 29 height 29
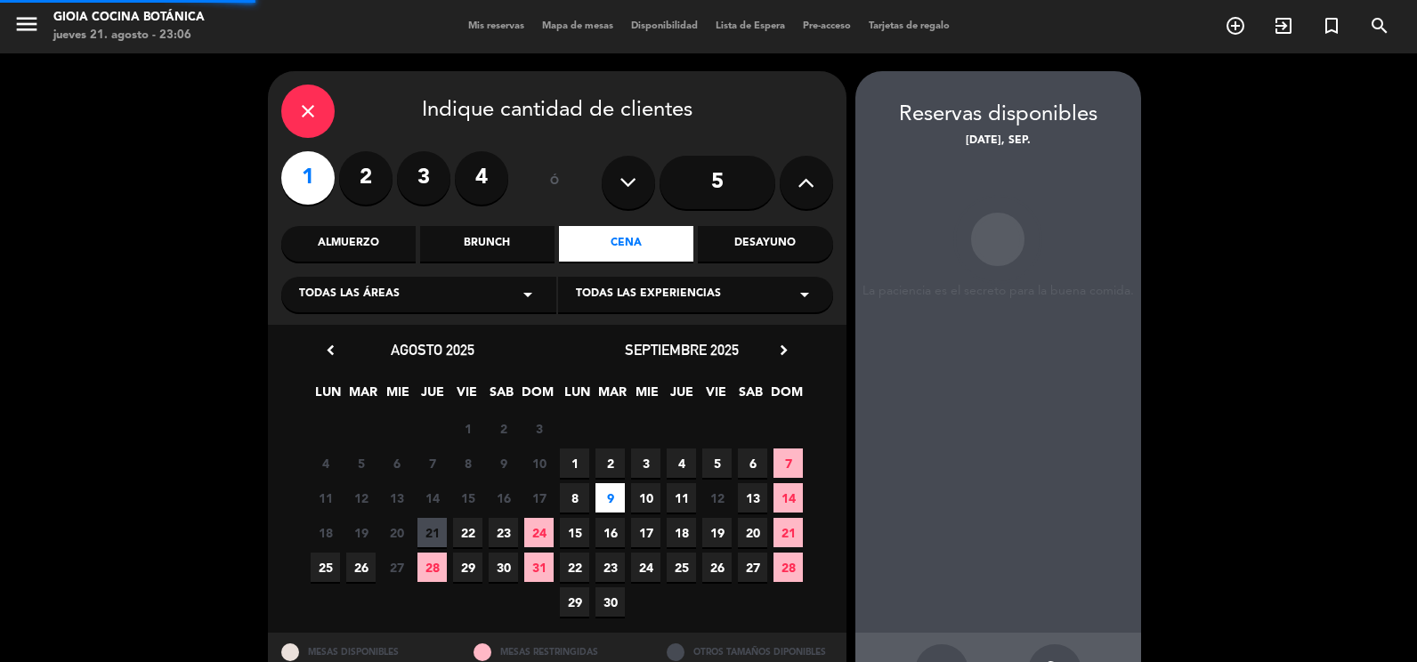
scroll to position [64, 0]
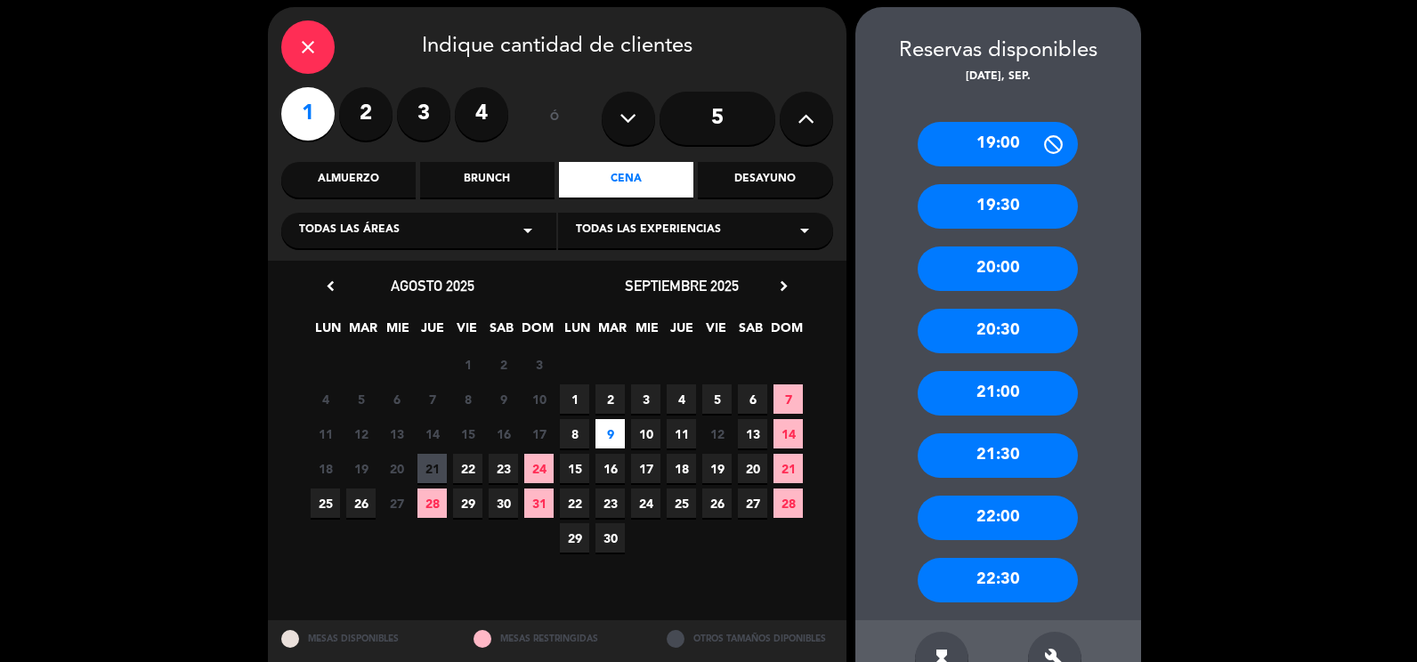
click at [974, 404] on div "21:00" at bounding box center [998, 393] width 160 height 45
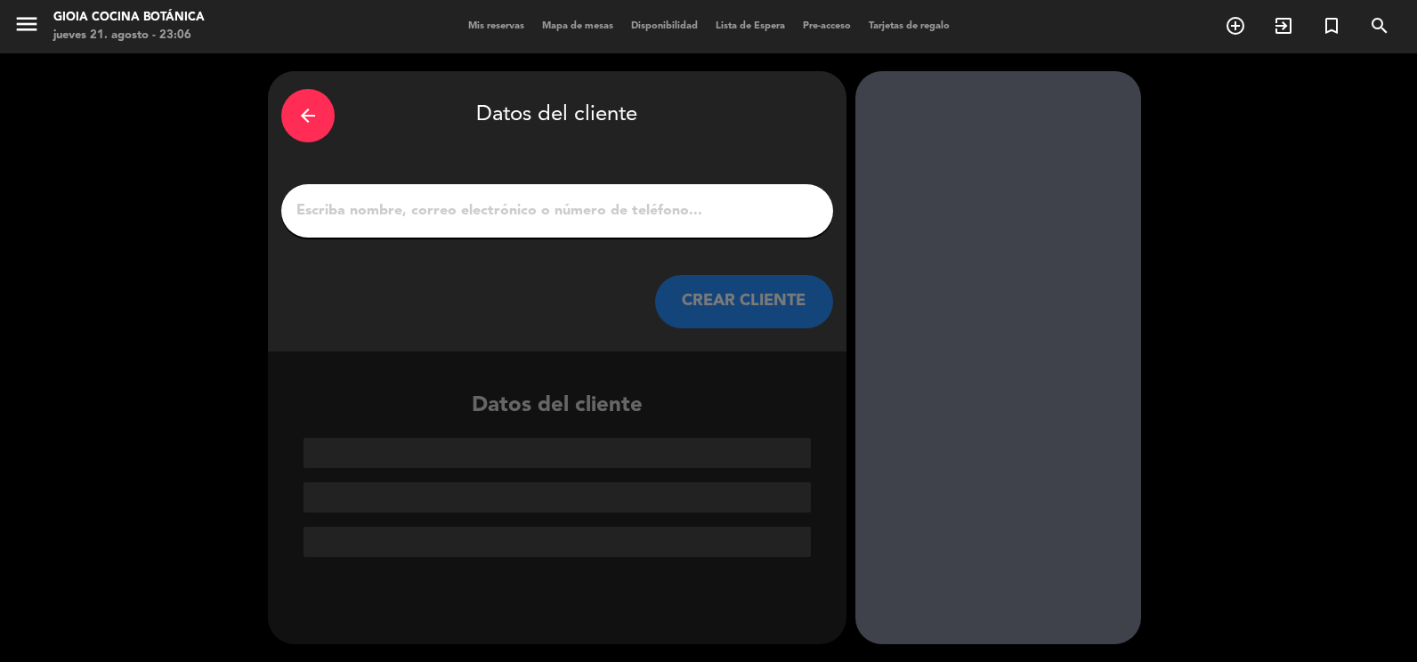
click at [501, 207] on input "1" at bounding box center [557, 211] width 525 height 25
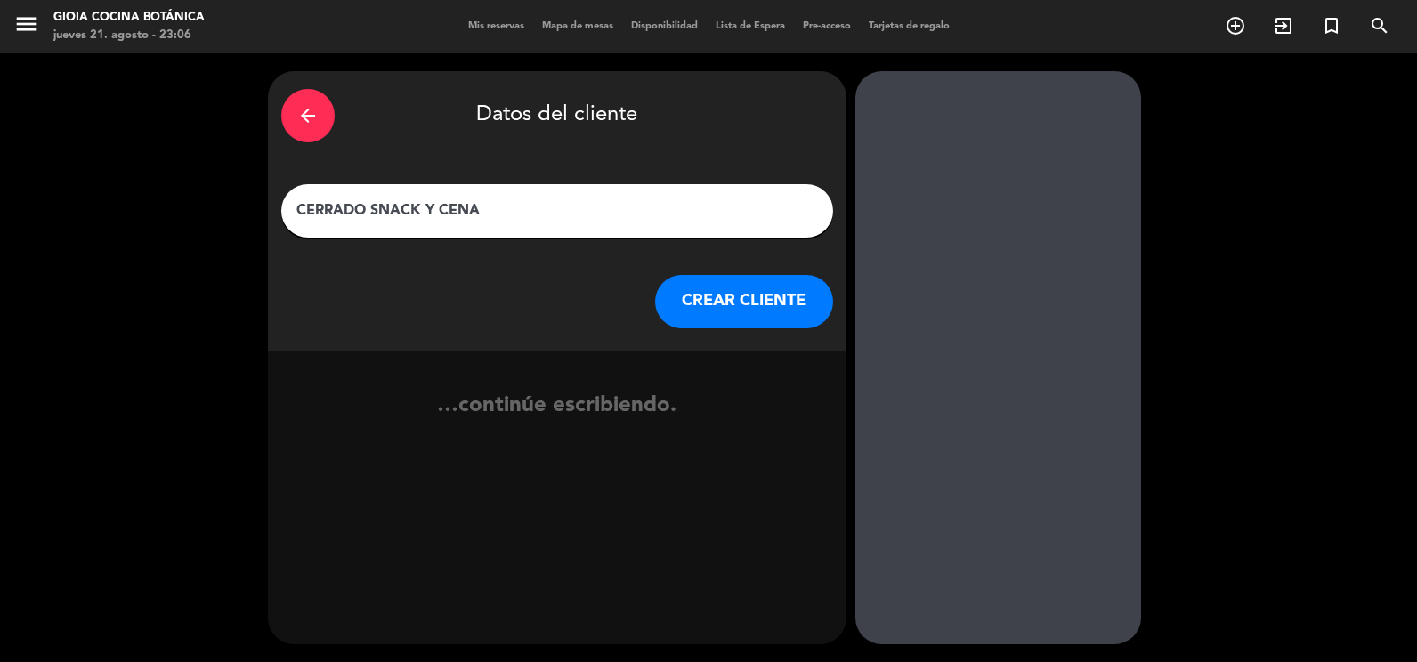
type input "CERRADO SNACK Y CENA"
click at [680, 305] on button "CREAR CLIENTE" at bounding box center [744, 301] width 178 height 53
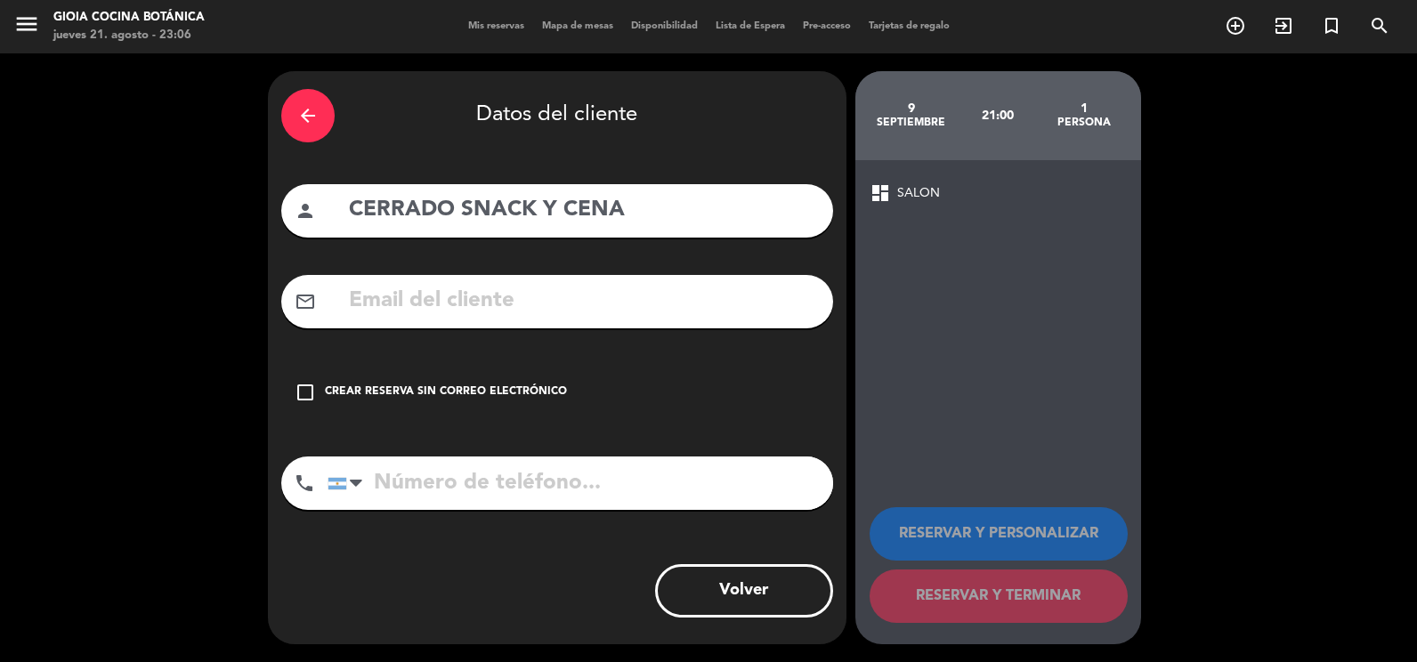
click at [545, 397] on div "Crear reserva sin correo electrónico" at bounding box center [446, 393] width 242 height 18
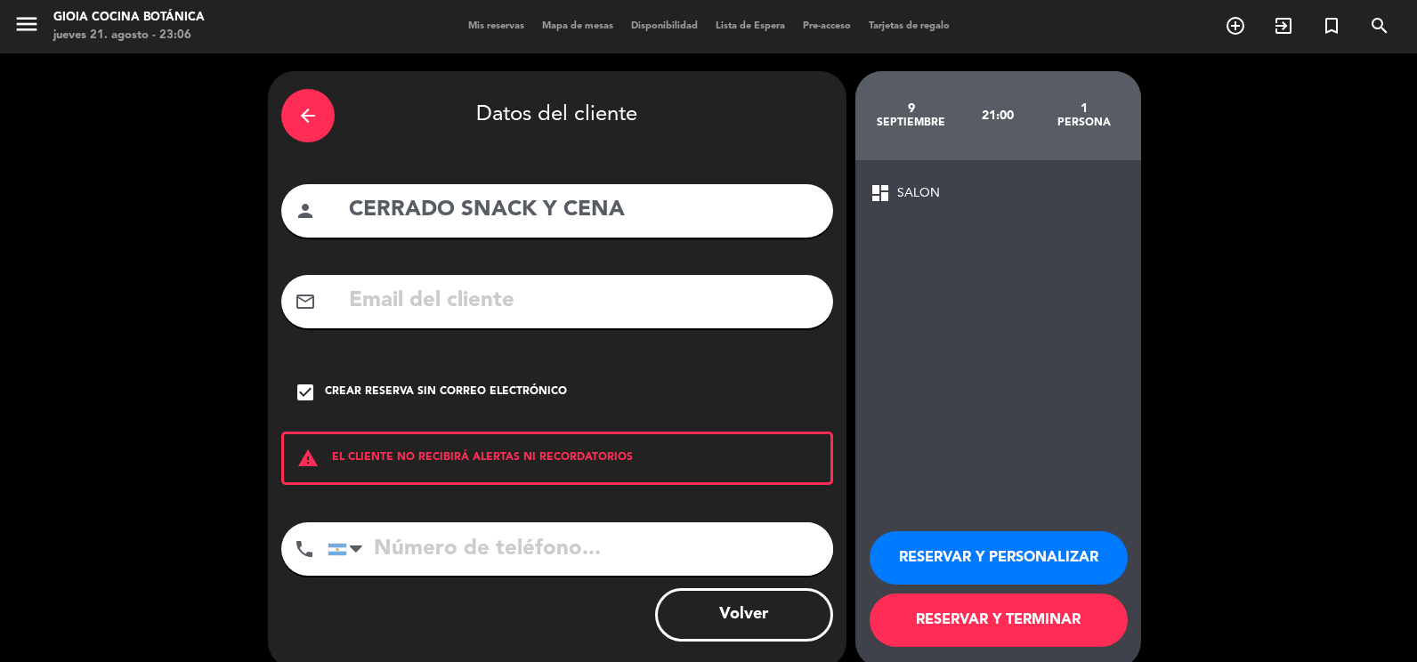
click at [917, 610] on button "RESERVAR Y TERMINAR" at bounding box center [999, 620] width 258 height 53
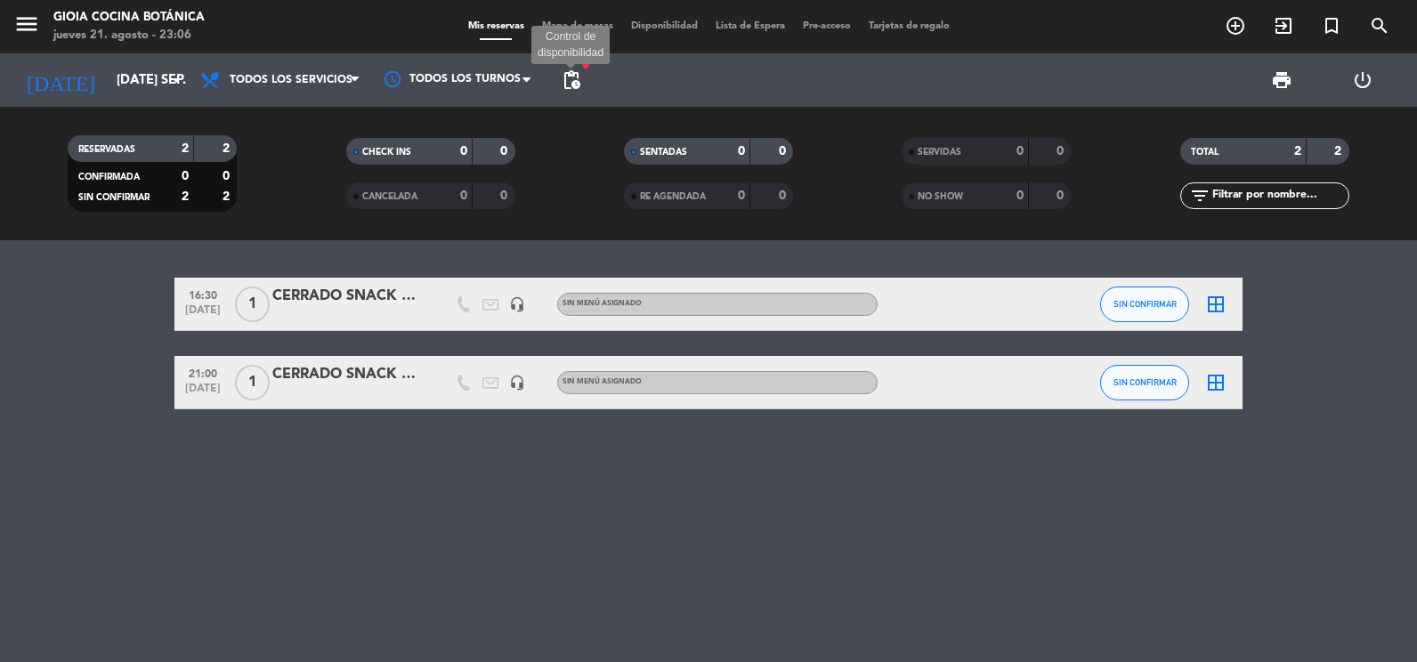
click at [566, 81] on span "pending_actions" at bounding box center [571, 79] width 21 height 21
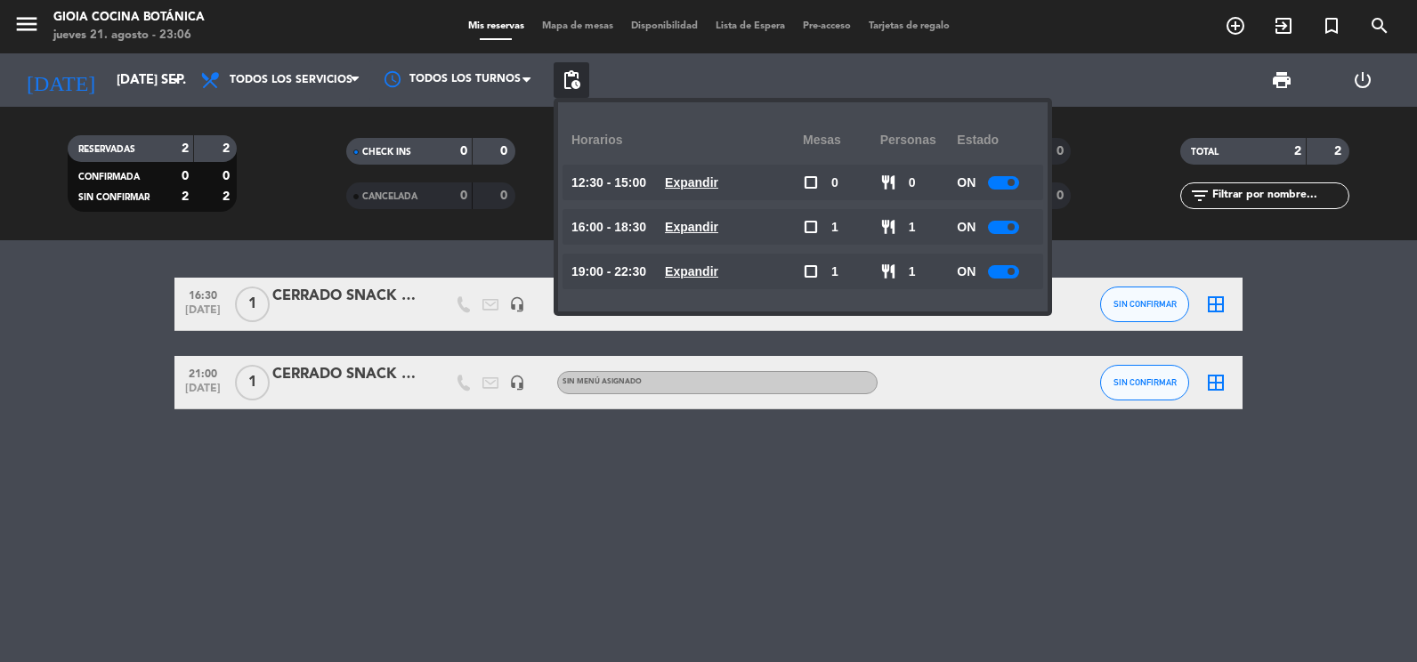
click at [746, 467] on div "16:30 [DATE] 1 CERRADO SNACK Y CENA headset_mic Sin menú asignado SIN CONFIRMAR…" at bounding box center [708, 451] width 1417 height 422
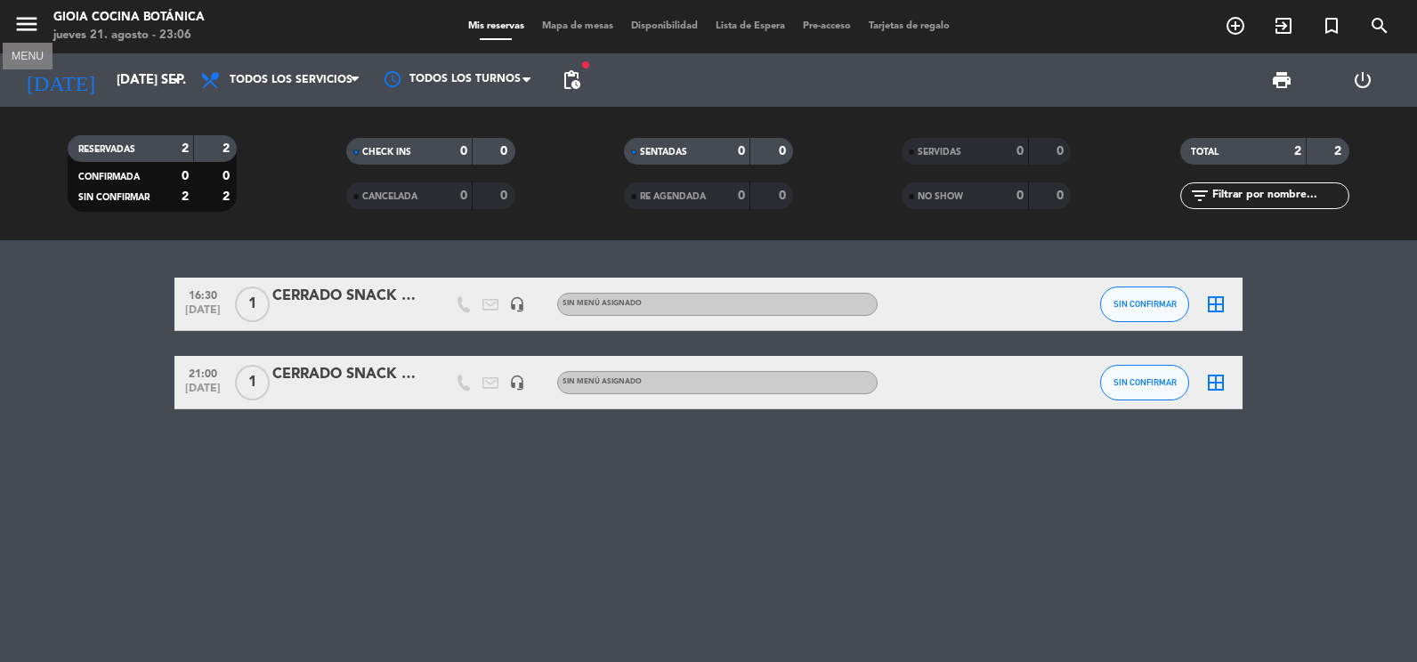
click at [28, 28] on icon "menu" at bounding box center [26, 24] width 27 height 27
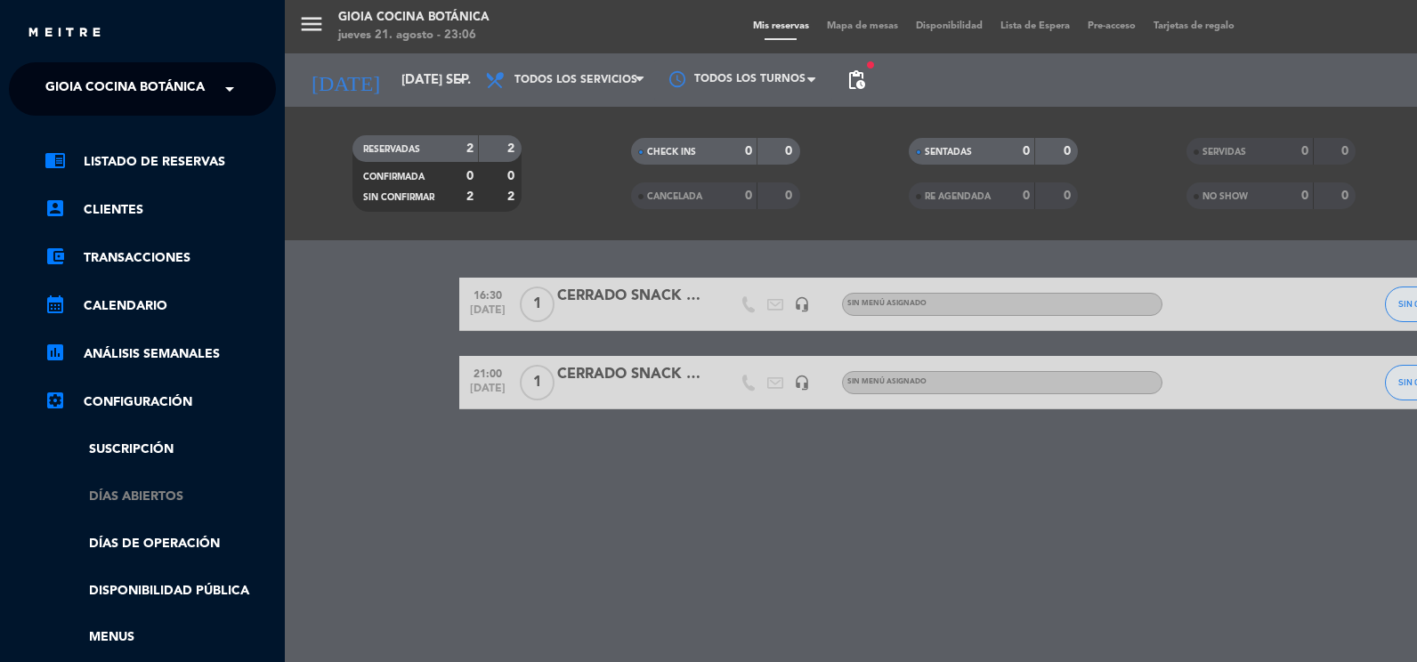
click at [151, 498] on link "Días abiertos" at bounding box center [160, 497] width 231 height 20
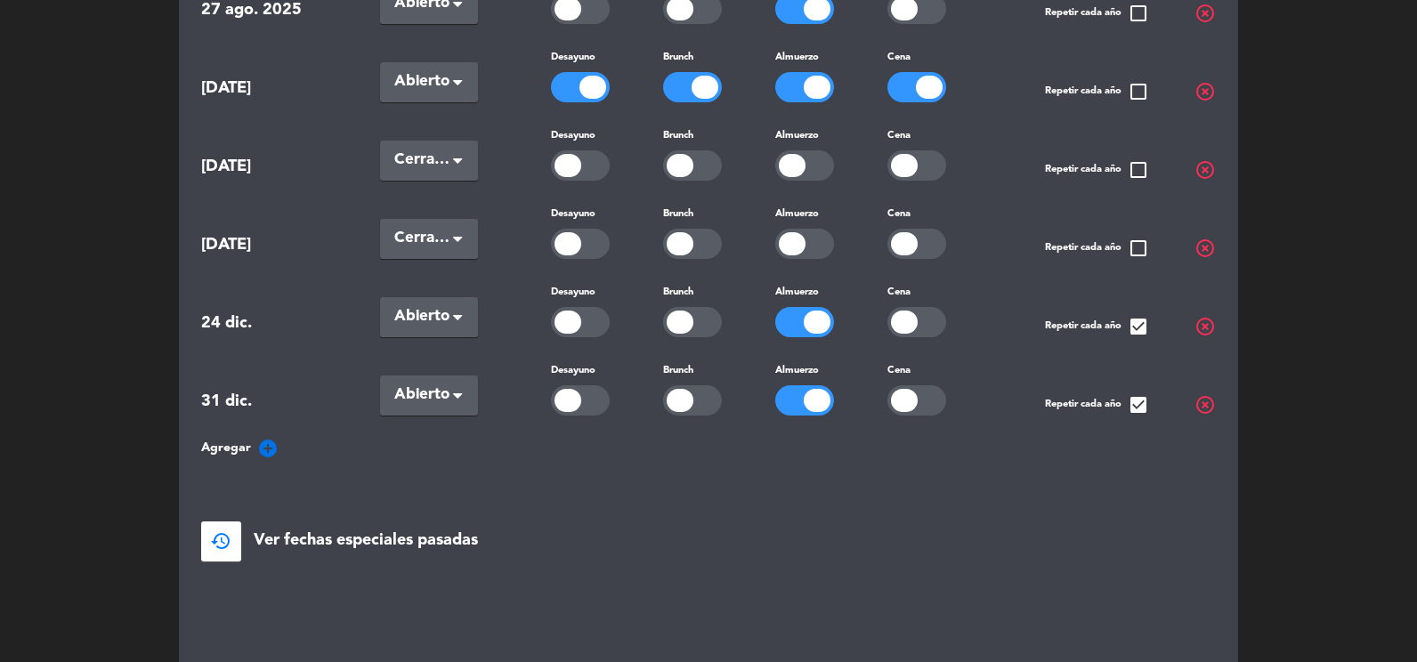
scroll to position [563, 0]
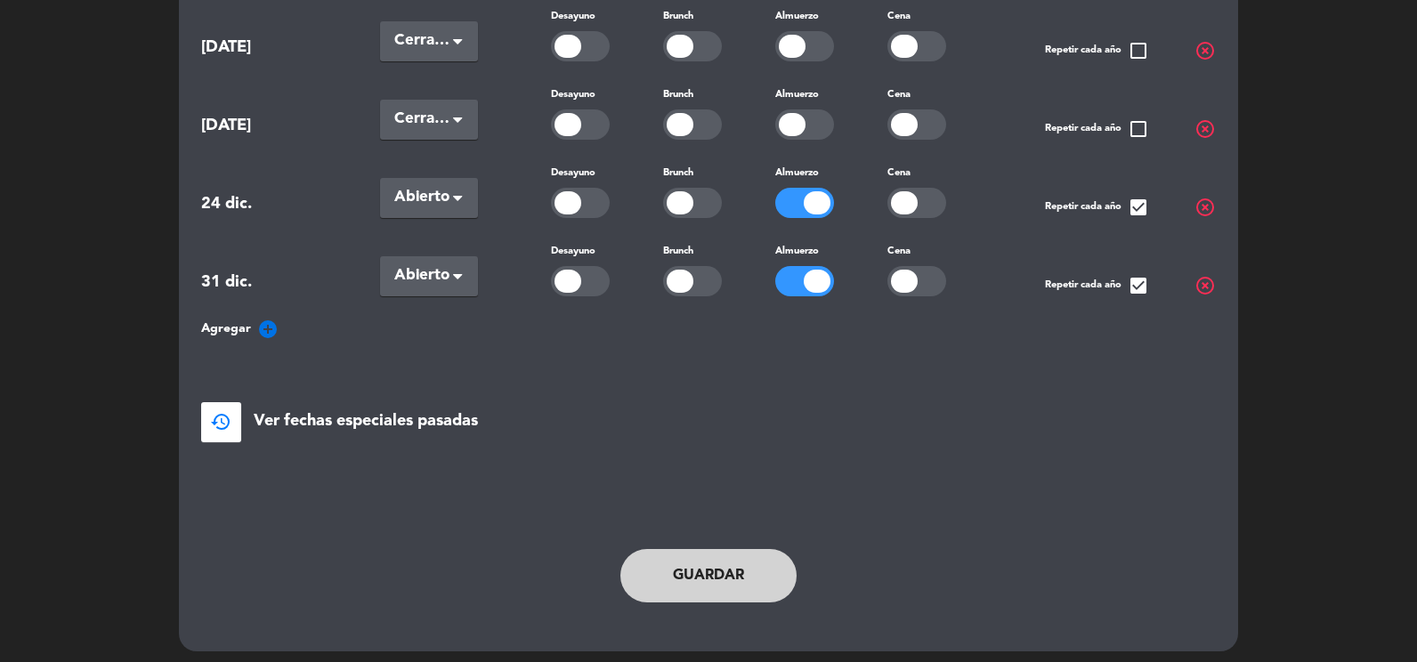
click at [245, 319] on span "Agregar" at bounding box center [226, 329] width 50 height 20
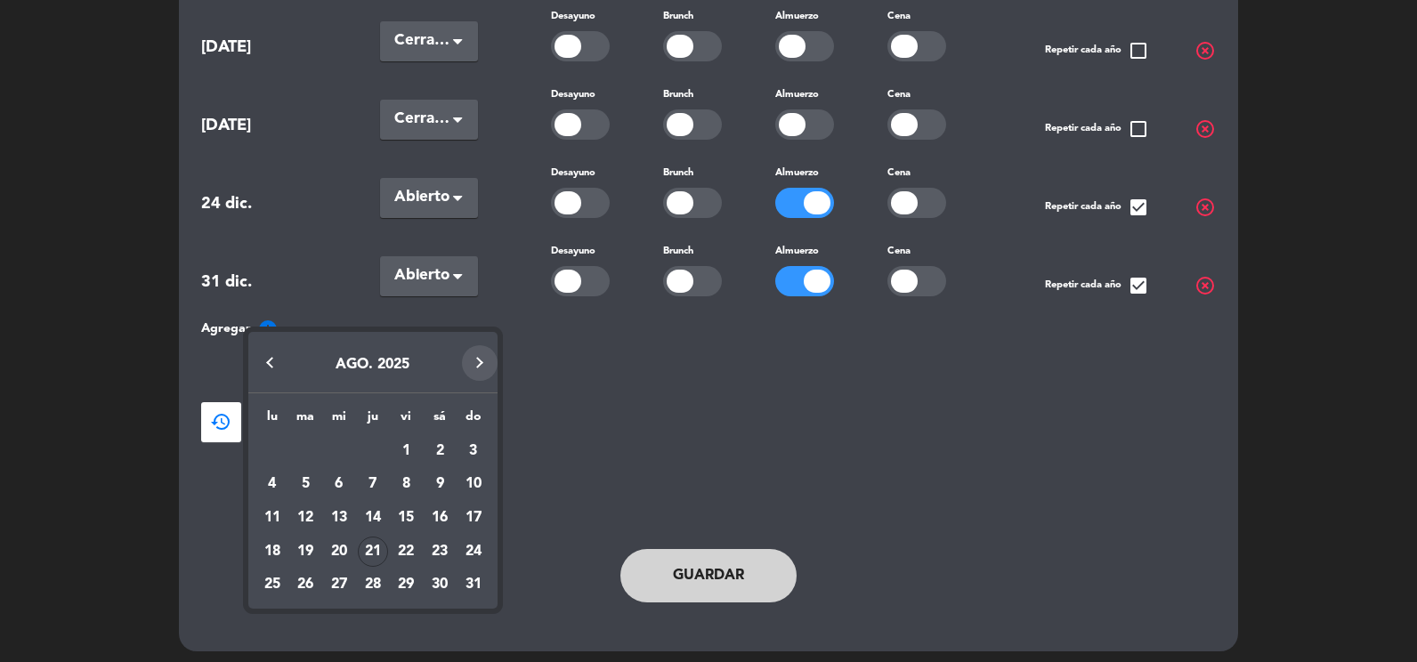
click at [476, 364] on button "Next month" at bounding box center [480, 363] width 36 height 36
click at [299, 512] on div "9" at bounding box center [305, 518] width 30 height 30
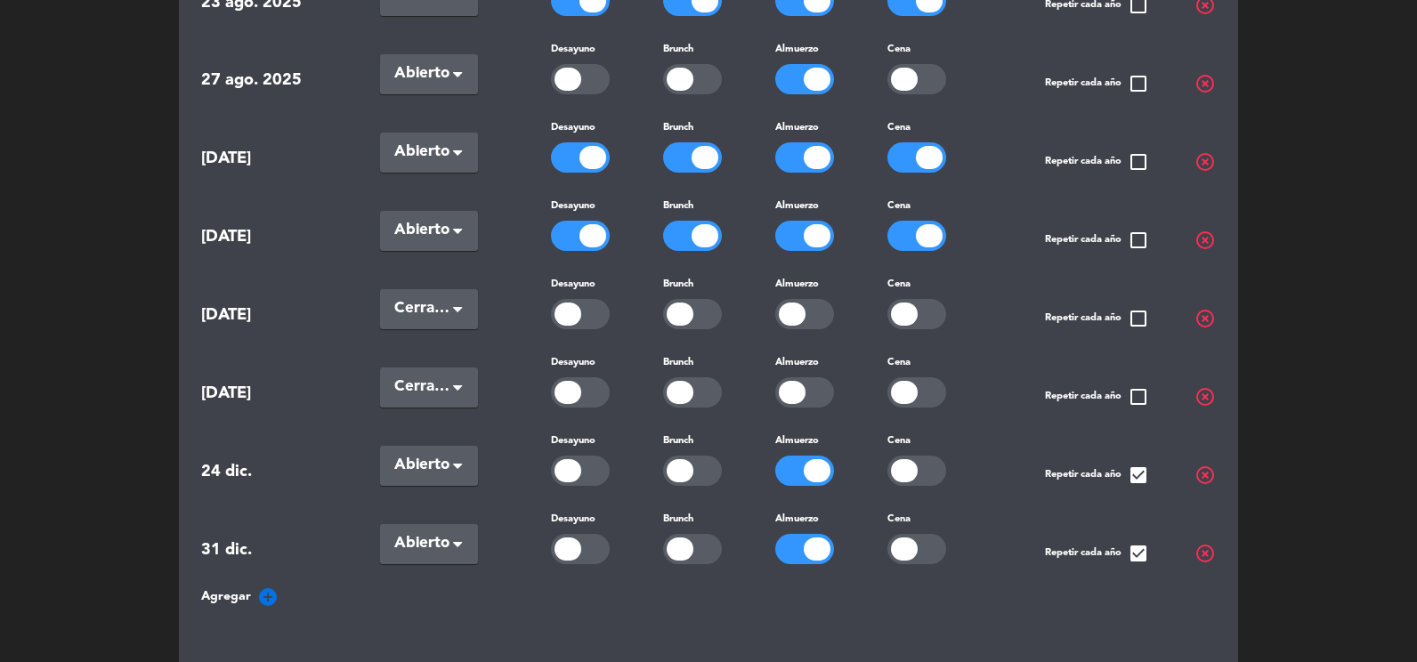
scroll to position [284, 0]
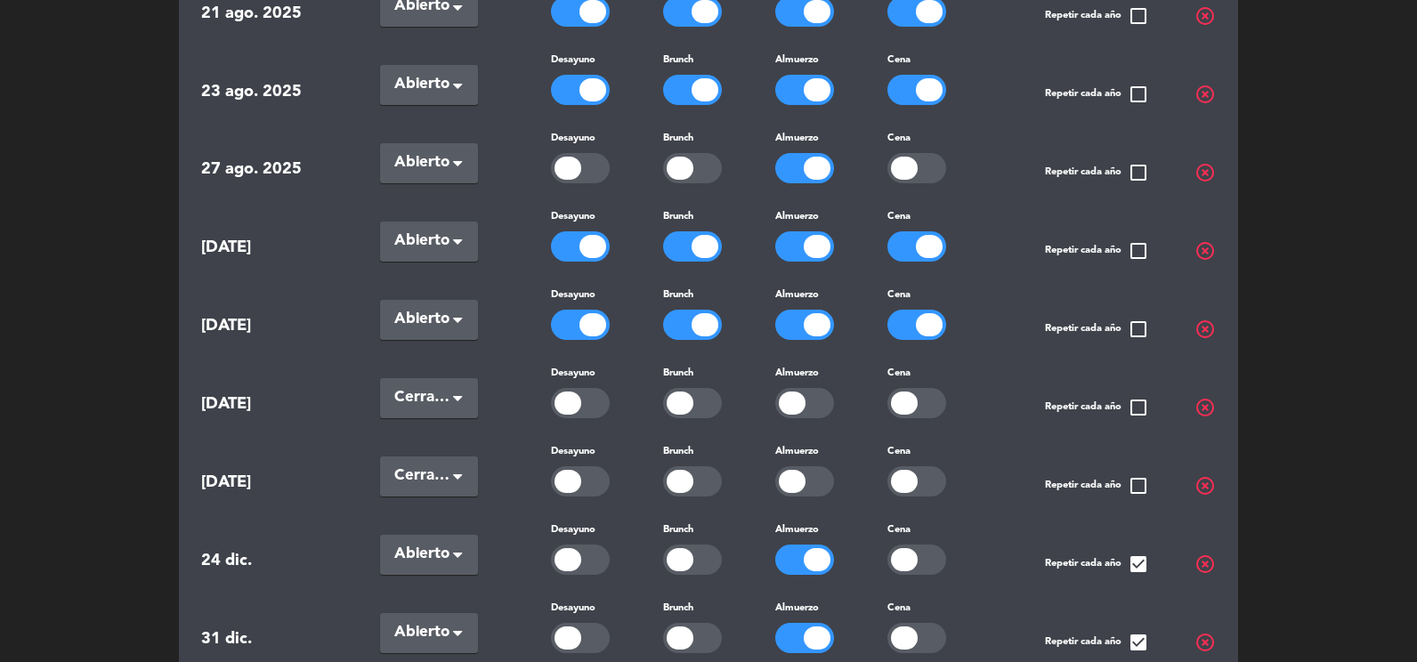
click at [578, 247] on div at bounding box center [580, 246] width 59 height 30
click at [700, 239] on div at bounding box center [705, 246] width 27 height 23
click at [922, 245] on div at bounding box center [929, 246] width 27 height 23
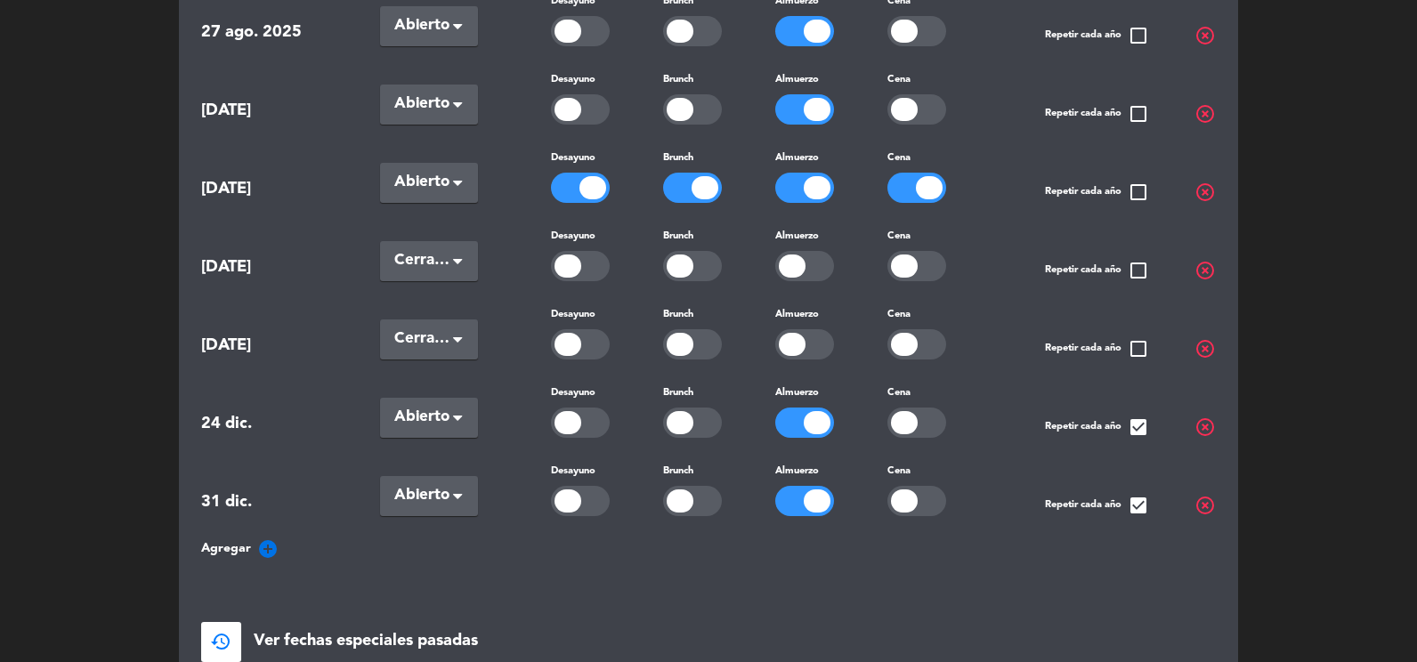
scroll to position [640, 0]
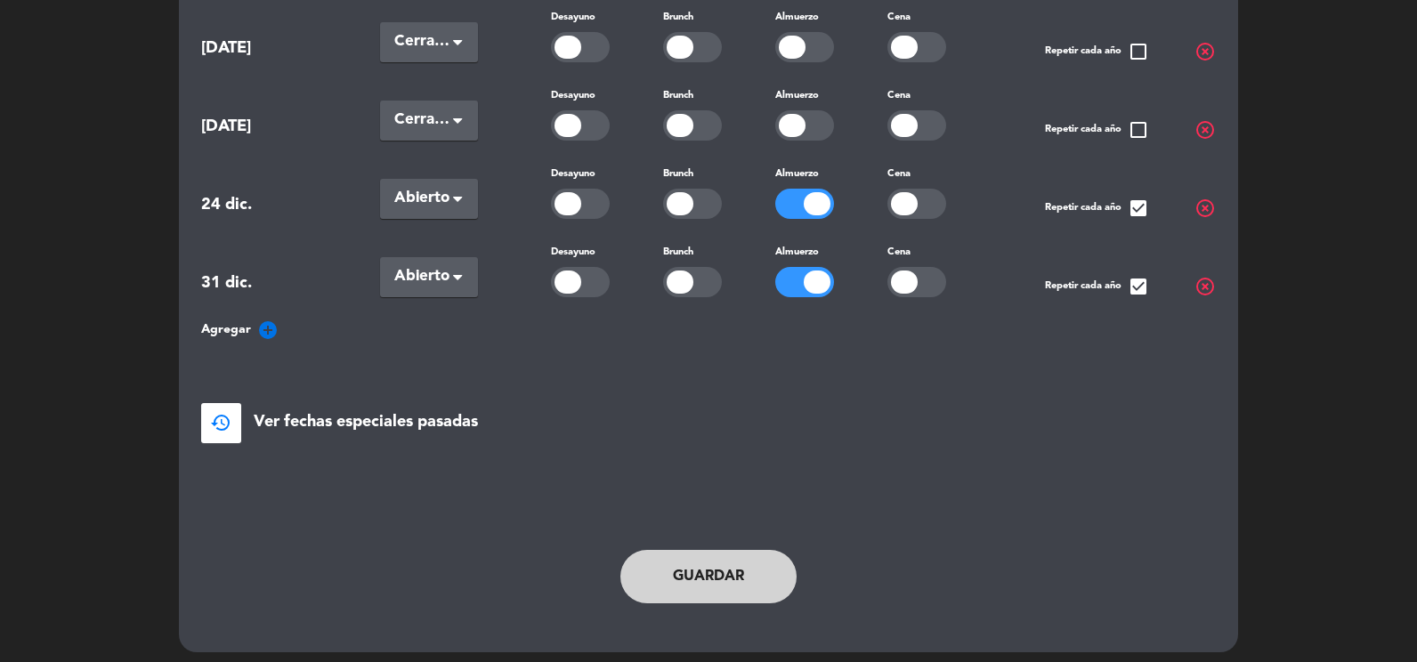
click at [747, 551] on button "Guardar" at bounding box center [709, 576] width 176 height 53
click at [747, 575] on button "Guardar" at bounding box center [709, 576] width 176 height 53
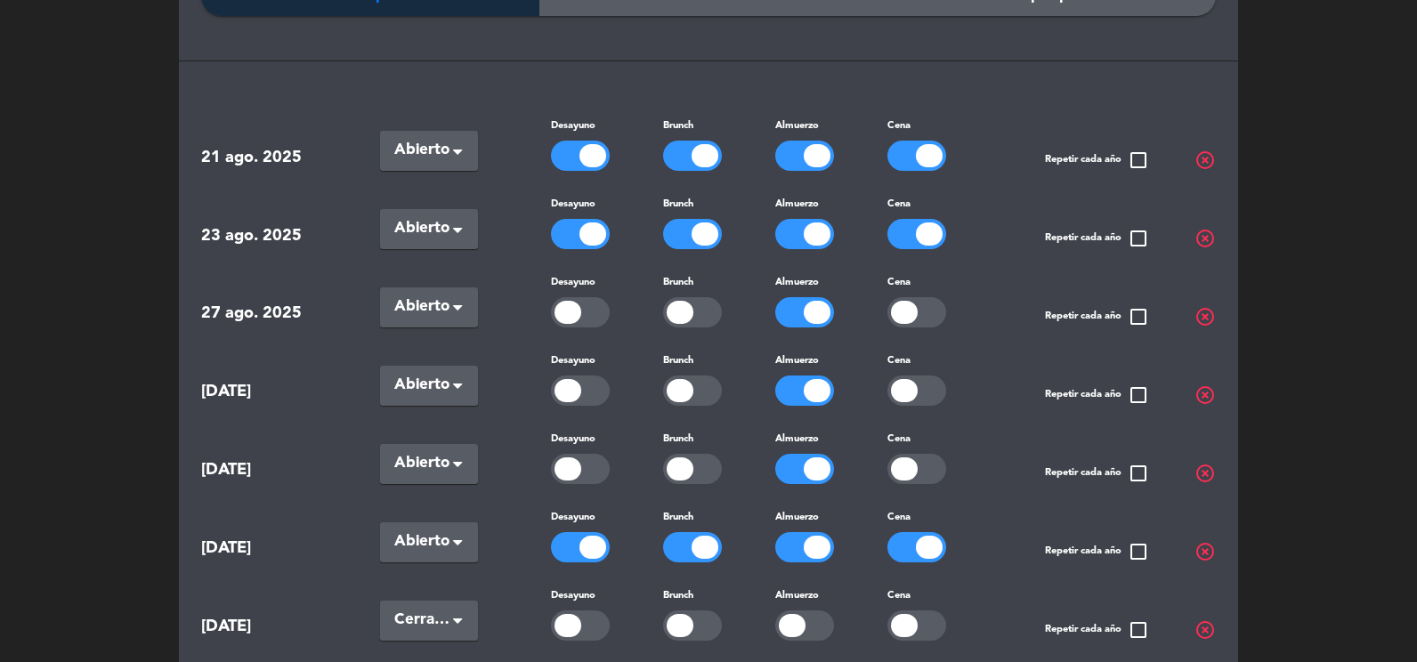
scroll to position [0, 0]
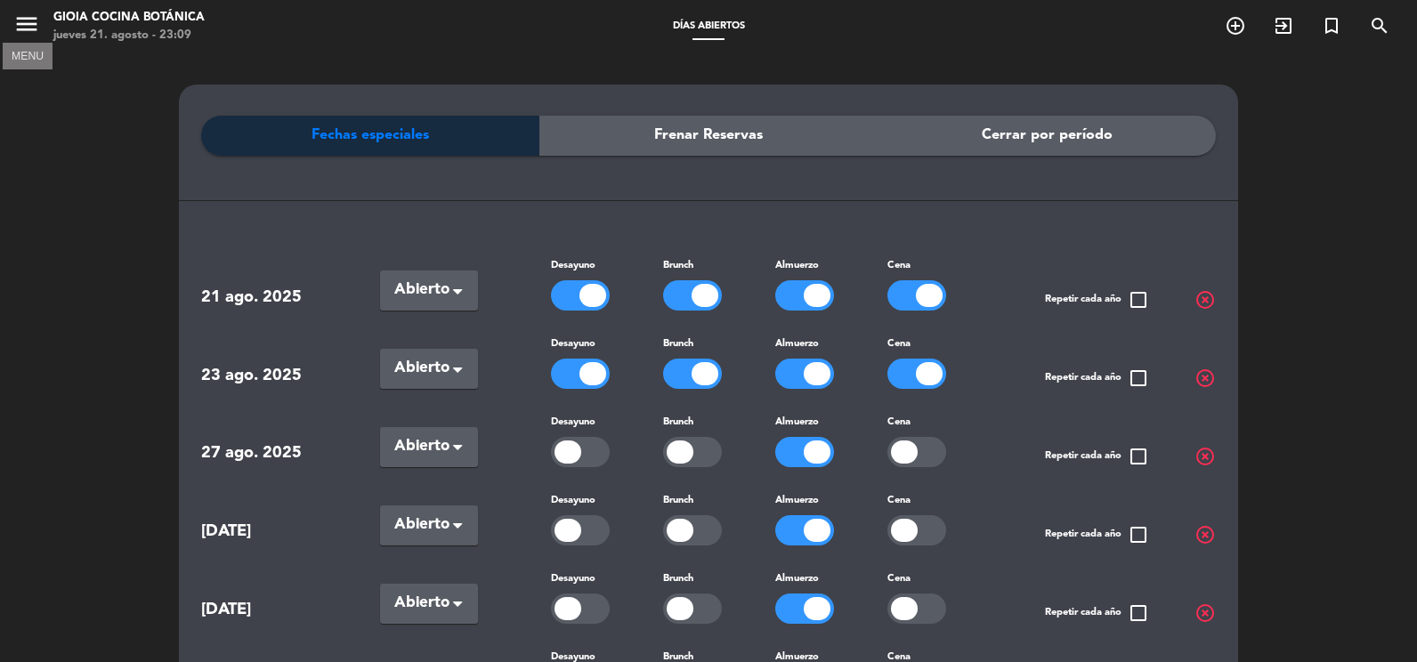
click at [20, 24] on icon "menu" at bounding box center [26, 24] width 27 height 27
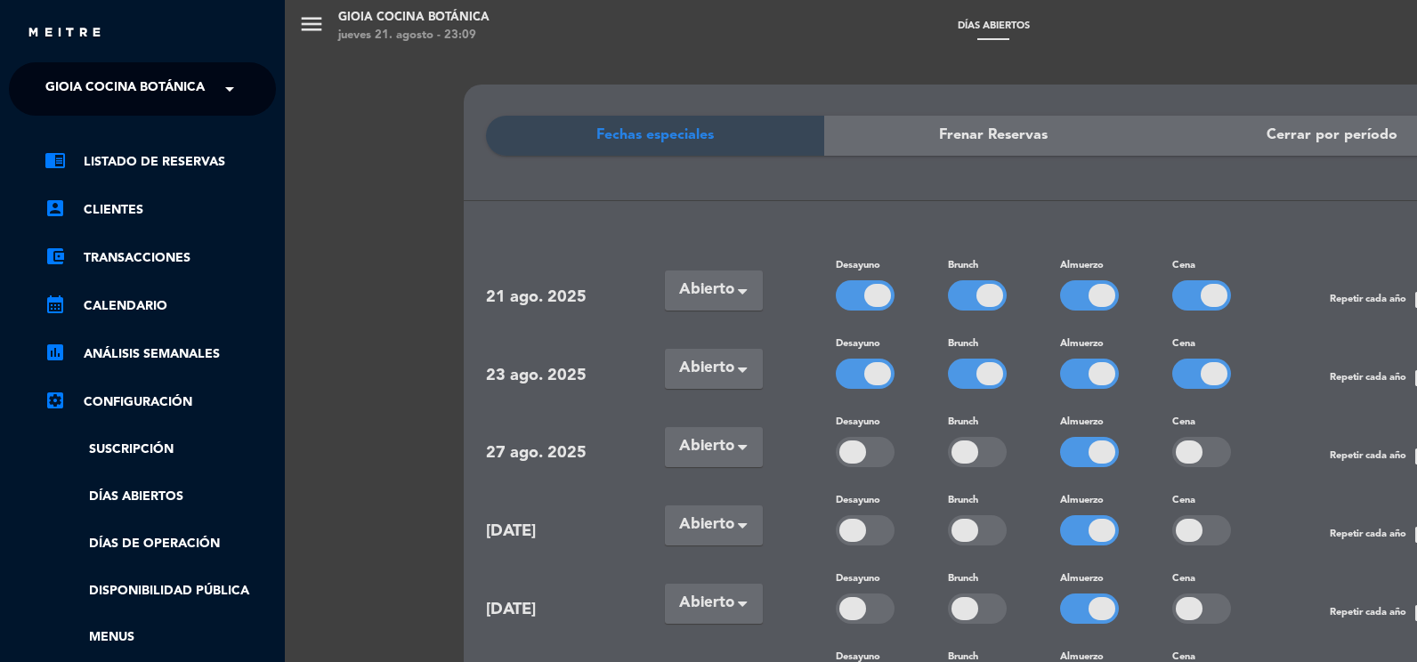
click at [112, 97] on span "Gioia Cocina Botánica" at bounding box center [124, 88] width 159 height 37
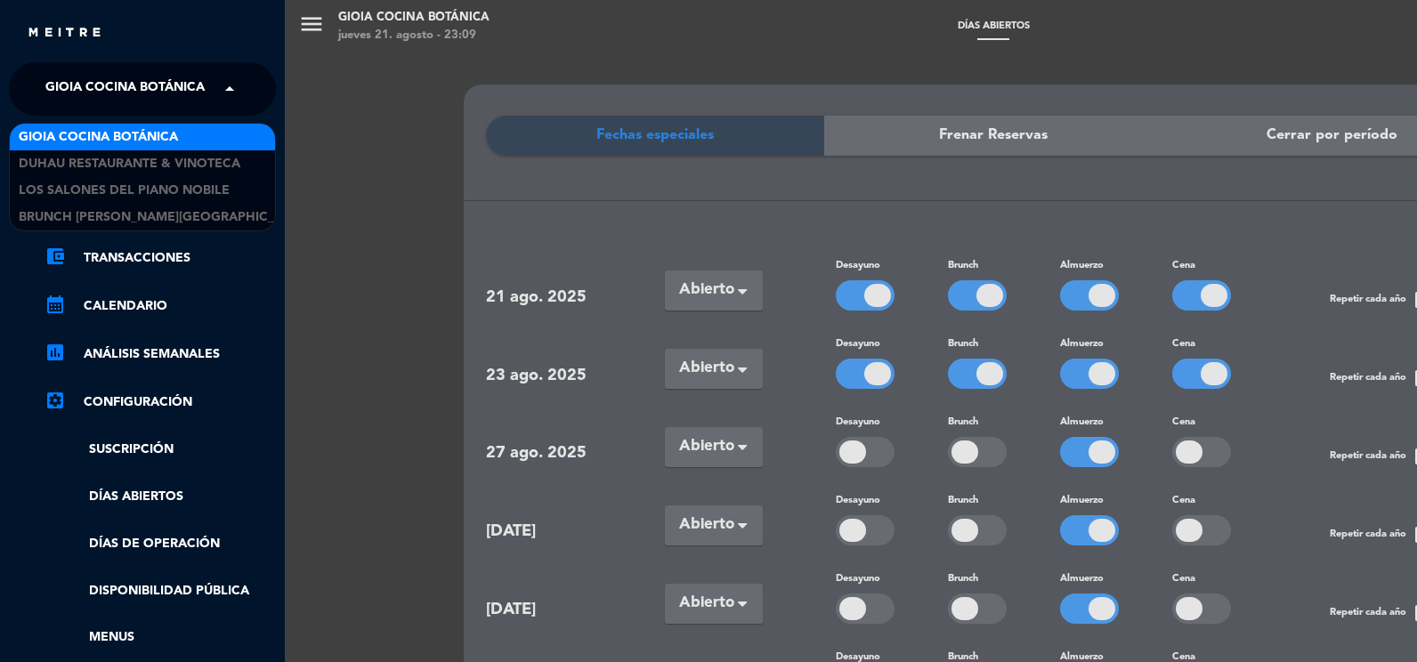
click at [180, 142] on div "Gioia Cocina Botánica" at bounding box center [142, 137] width 265 height 27
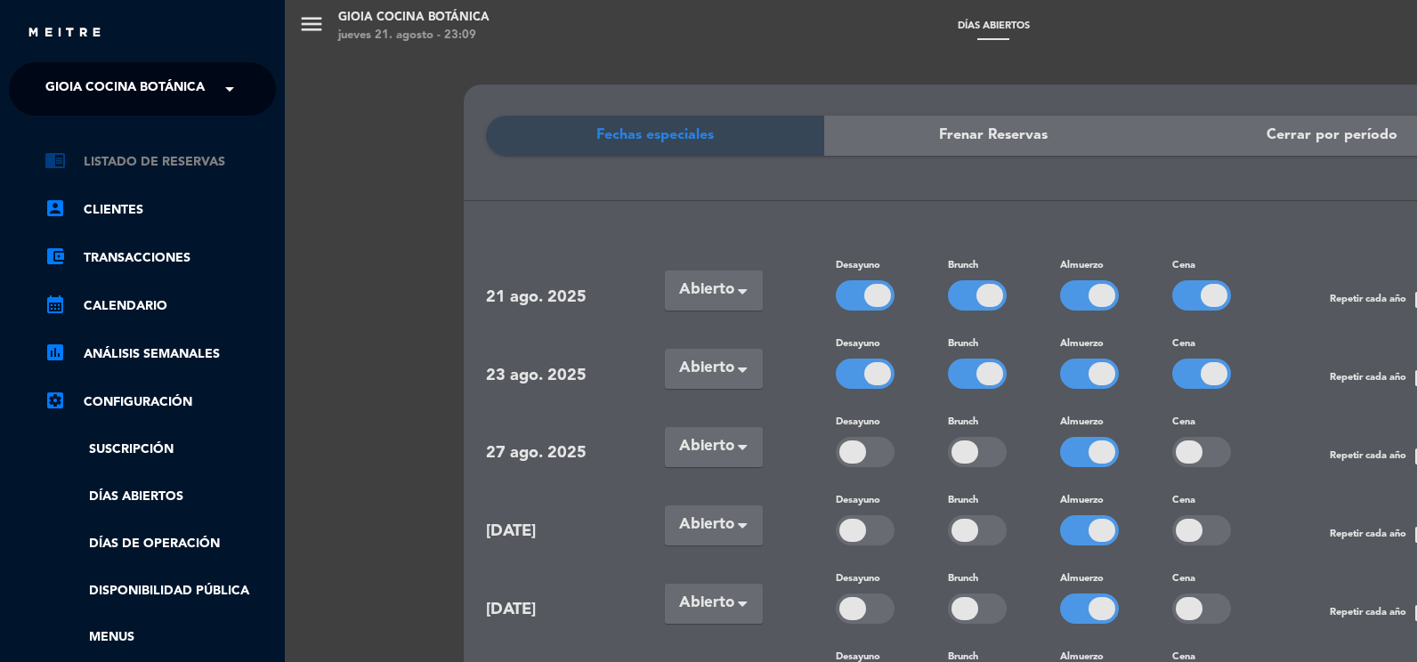
click at [139, 162] on link "chrome_reader_mode Listado de Reservas" at bounding box center [160, 161] width 231 height 21
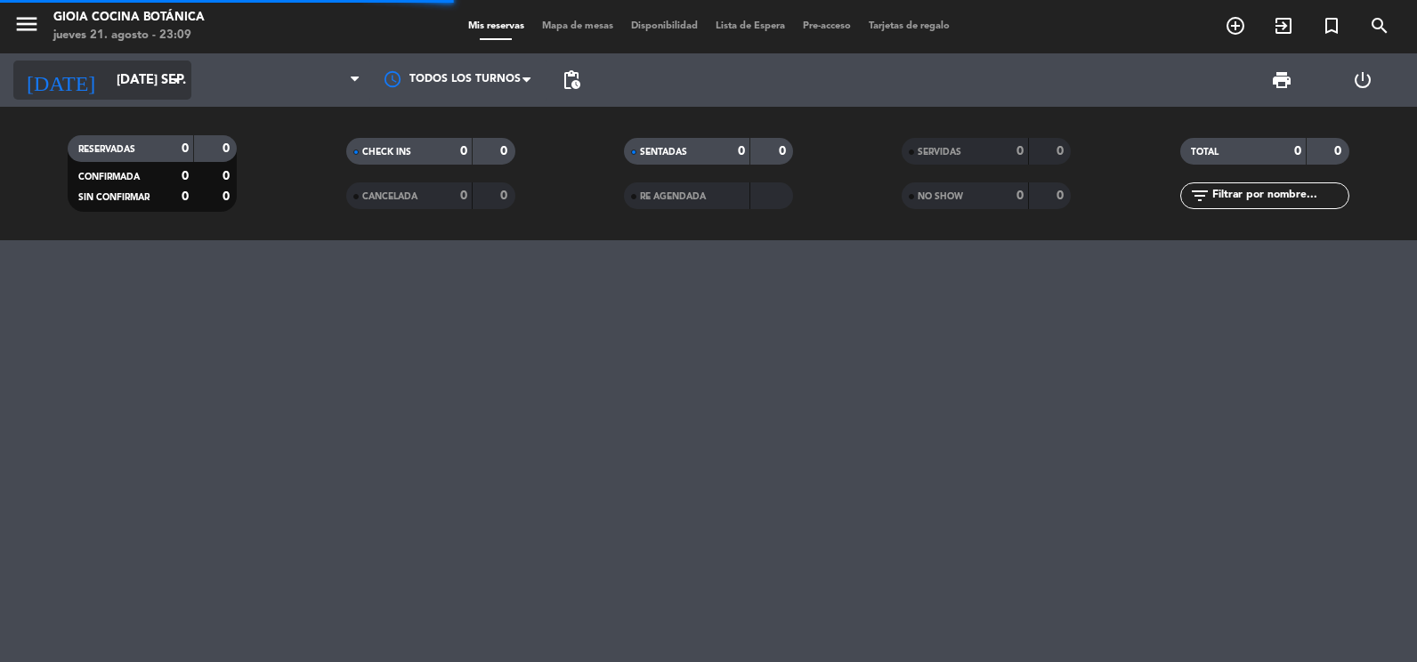
click at [108, 86] on input "[DATE] sep." at bounding box center [193, 80] width 171 height 33
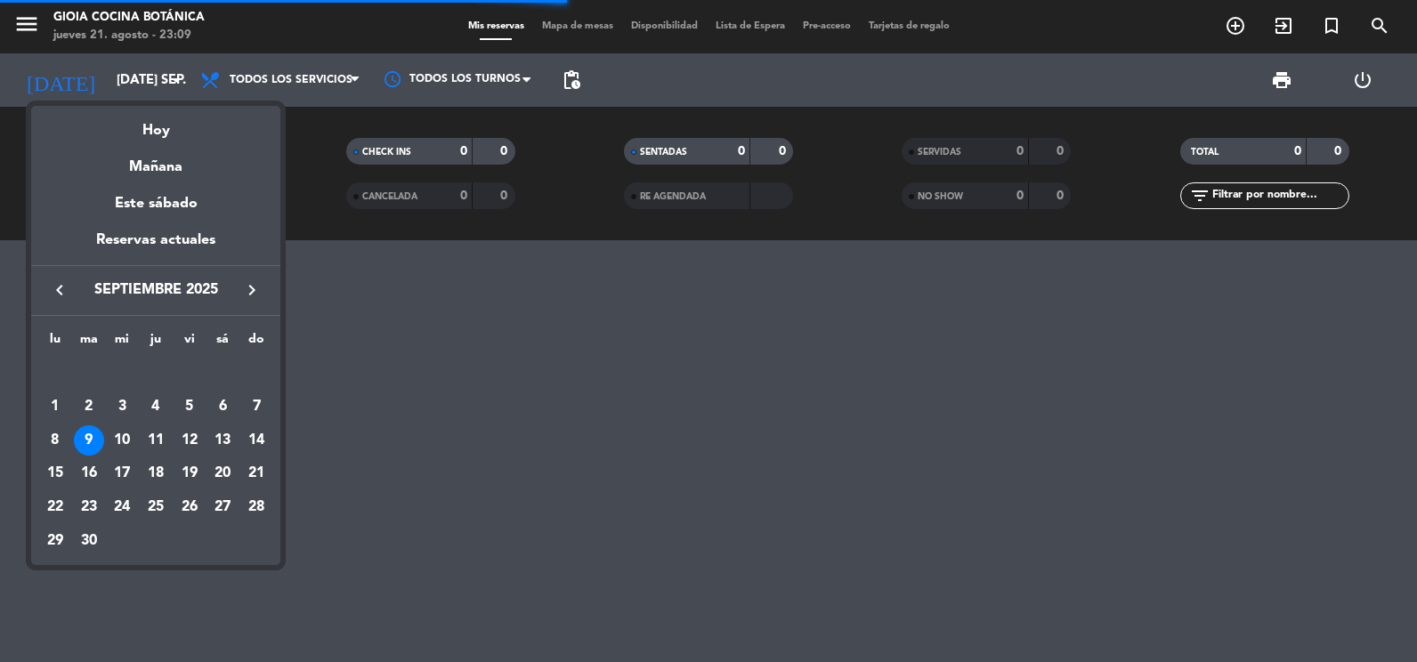
click at [415, 402] on div at bounding box center [708, 331] width 1417 height 662
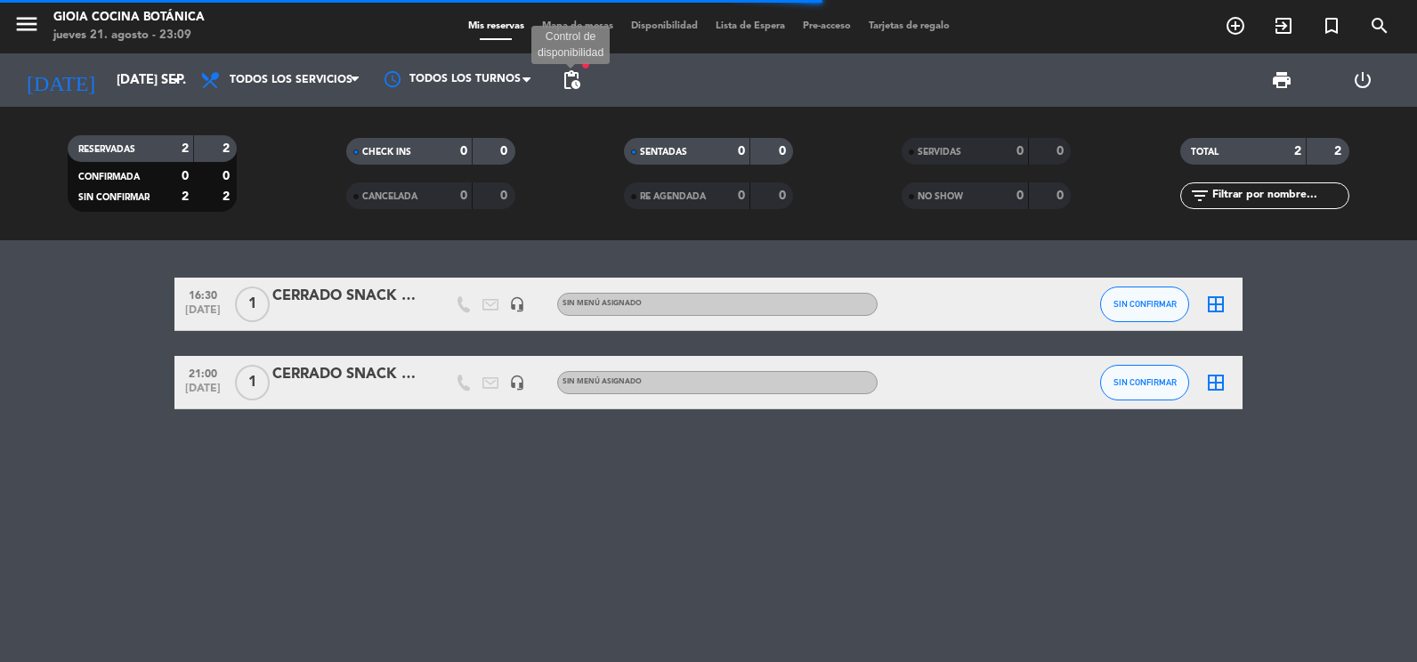
click at [564, 82] on span "pending_actions" at bounding box center [571, 79] width 21 height 21
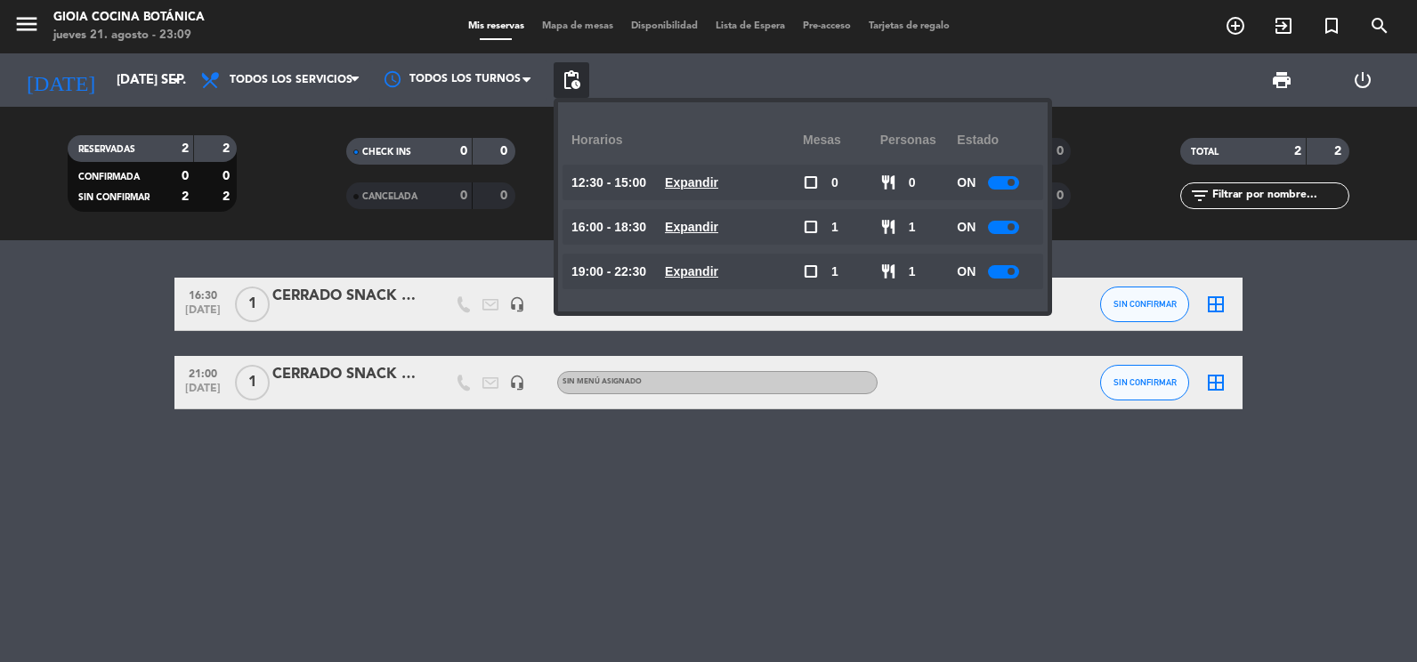
click at [1022, 240] on div "ON" at bounding box center [995, 227] width 77 height 36
click at [1015, 231] on div at bounding box center [1003, 227] width 31 height 13
click at [1017, 266] on div at bounding box center [1003, 271] width 31 height 13
click at [1011, 269] on span at bounding box center [1011, 271] width 7 height 7
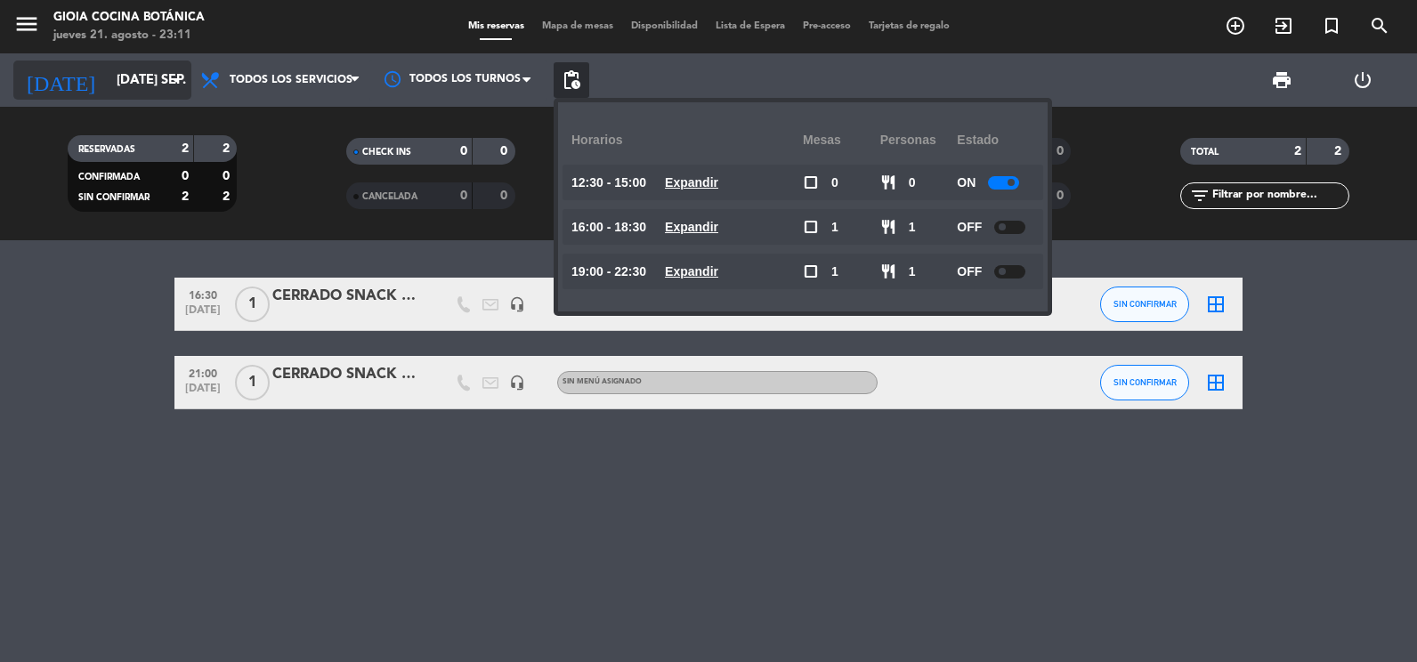
click at [119, 71] on input "[DATE] sep." at bounding box center [193, 80] width 171 height 33
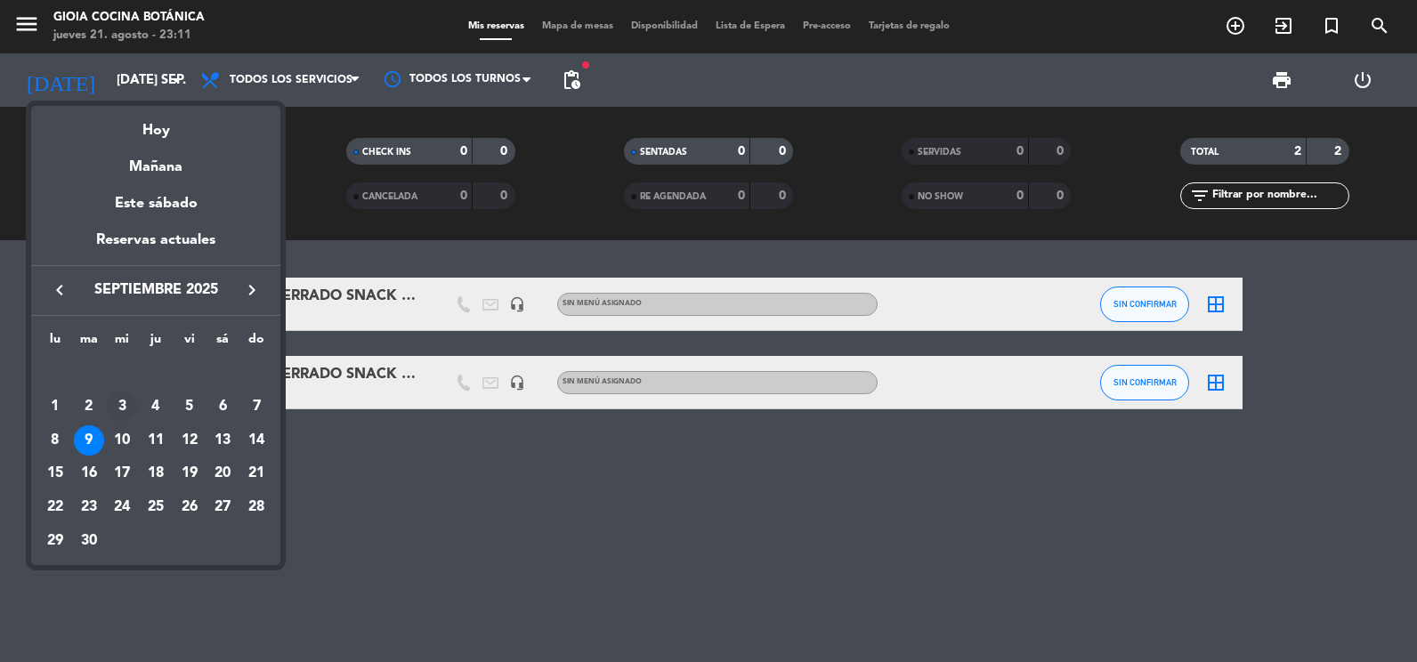
click at [124, 404] on div "3" at bounding box center [122, 407] width 30 height 30
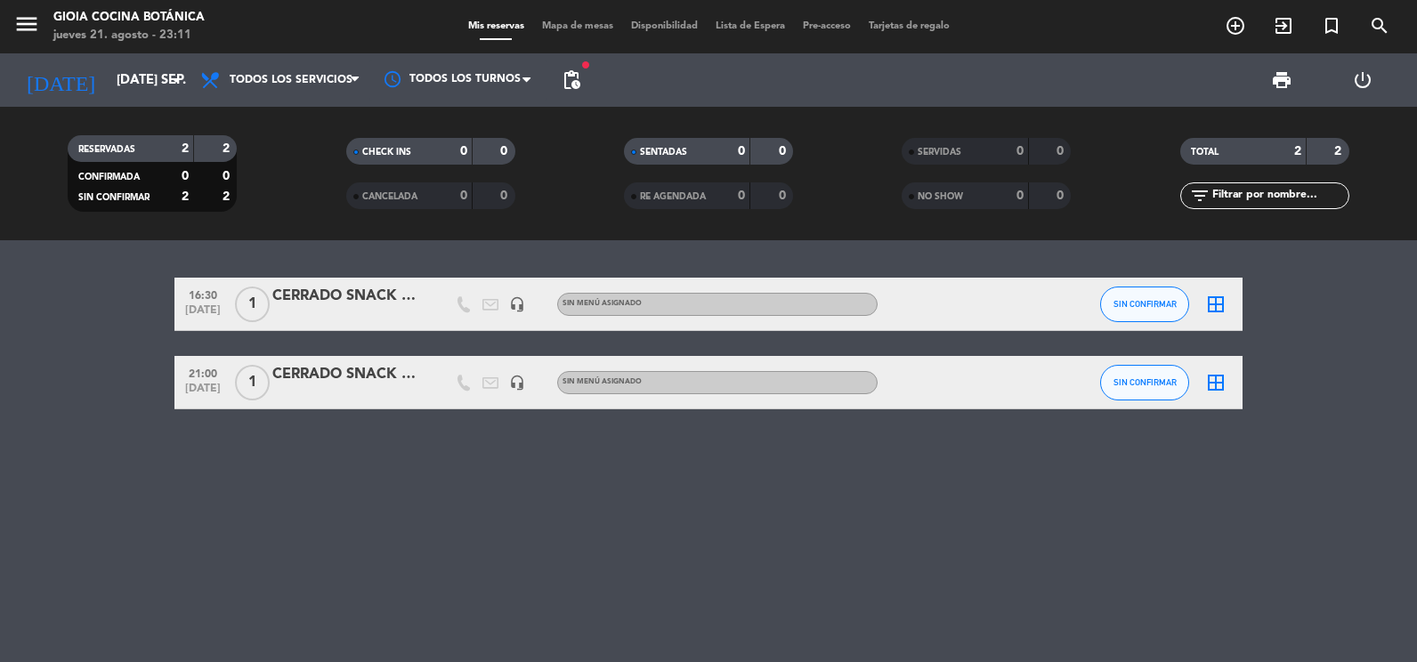
type input "mié. [DATE]"
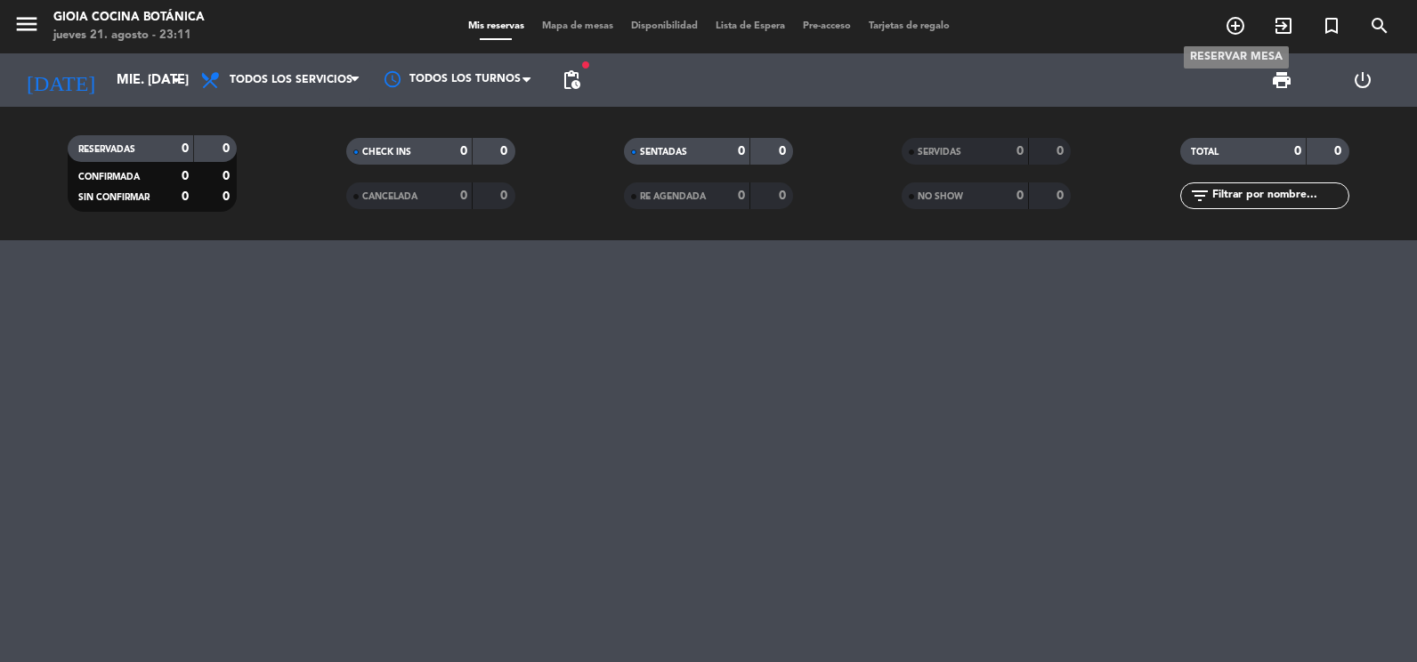
click at [1229, 26] on icon "add_circle_outline" at bounding box center [1235, 25] width 21 height 21
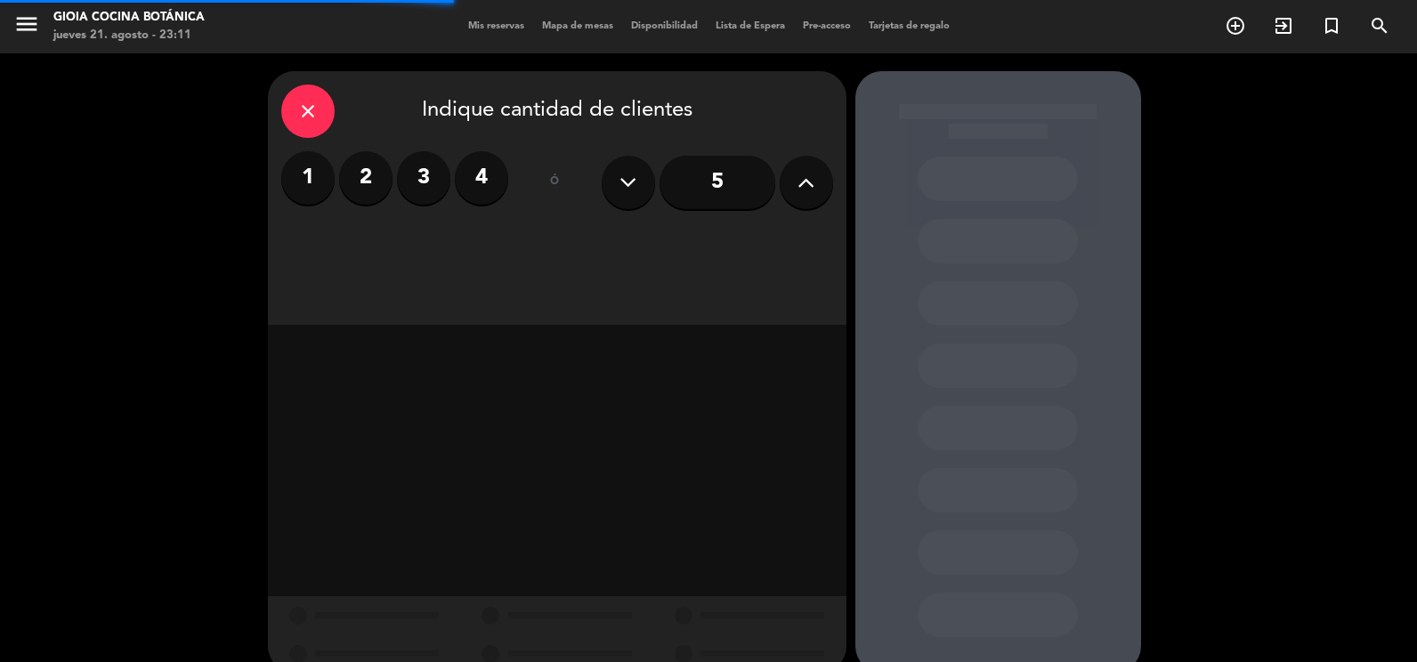
click at [386, 160] on label "2" at bounding box center [365, 177] width 53 height 53
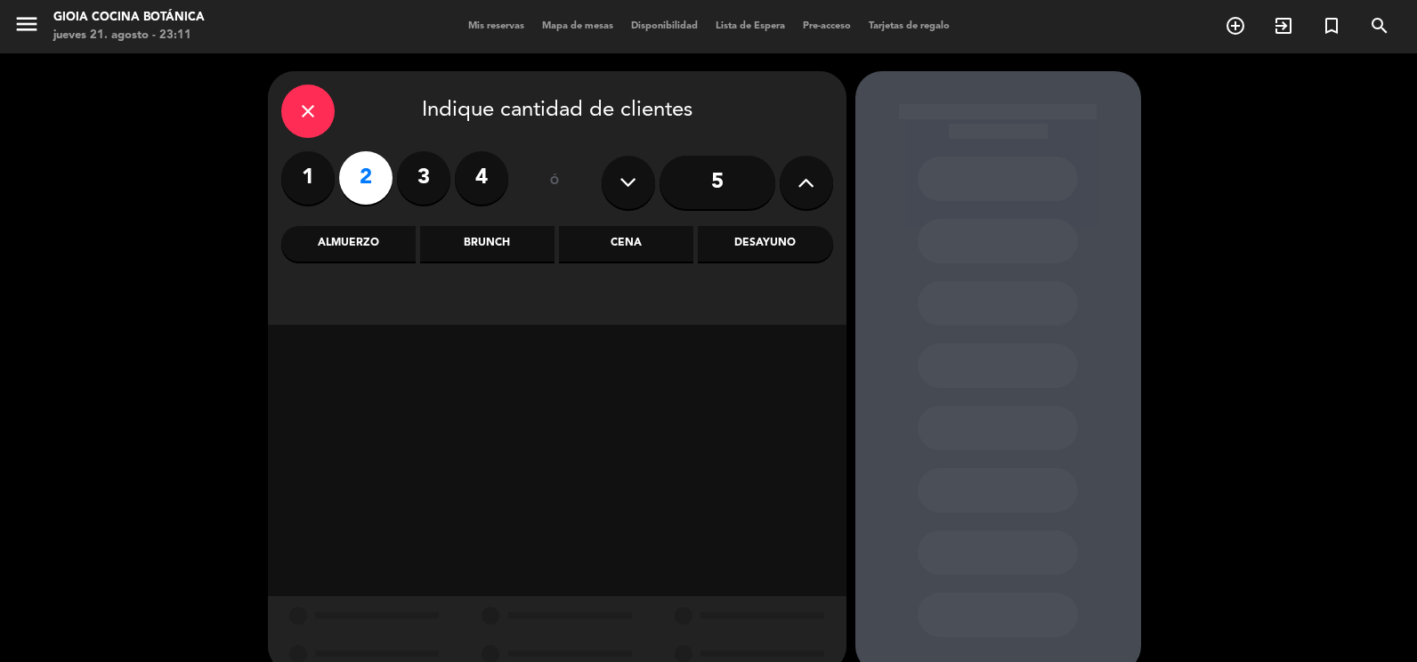
click at [621, 242] on div "Cena" at bounding box center [626, 244] width 134 height 36
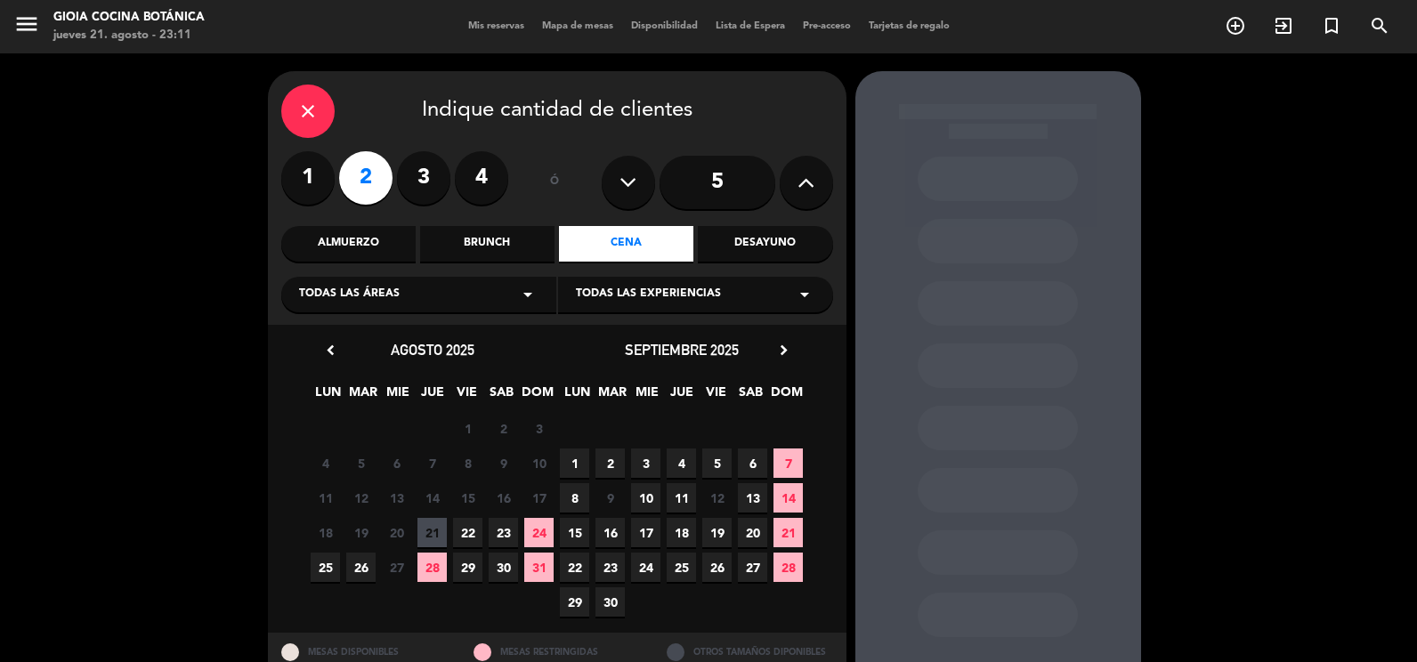
click at [635, 460] on span "3" at bounding box center [645, 463] width 29 height 29
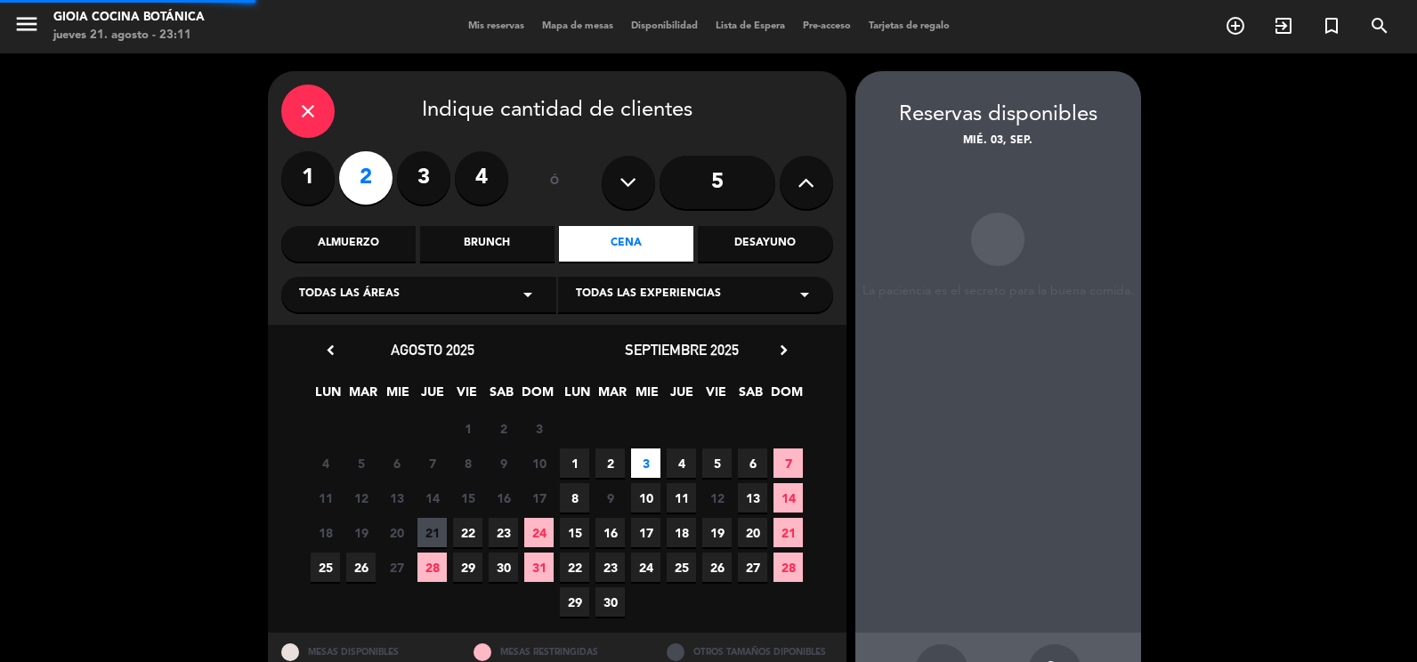
scroll to position [64, 0]
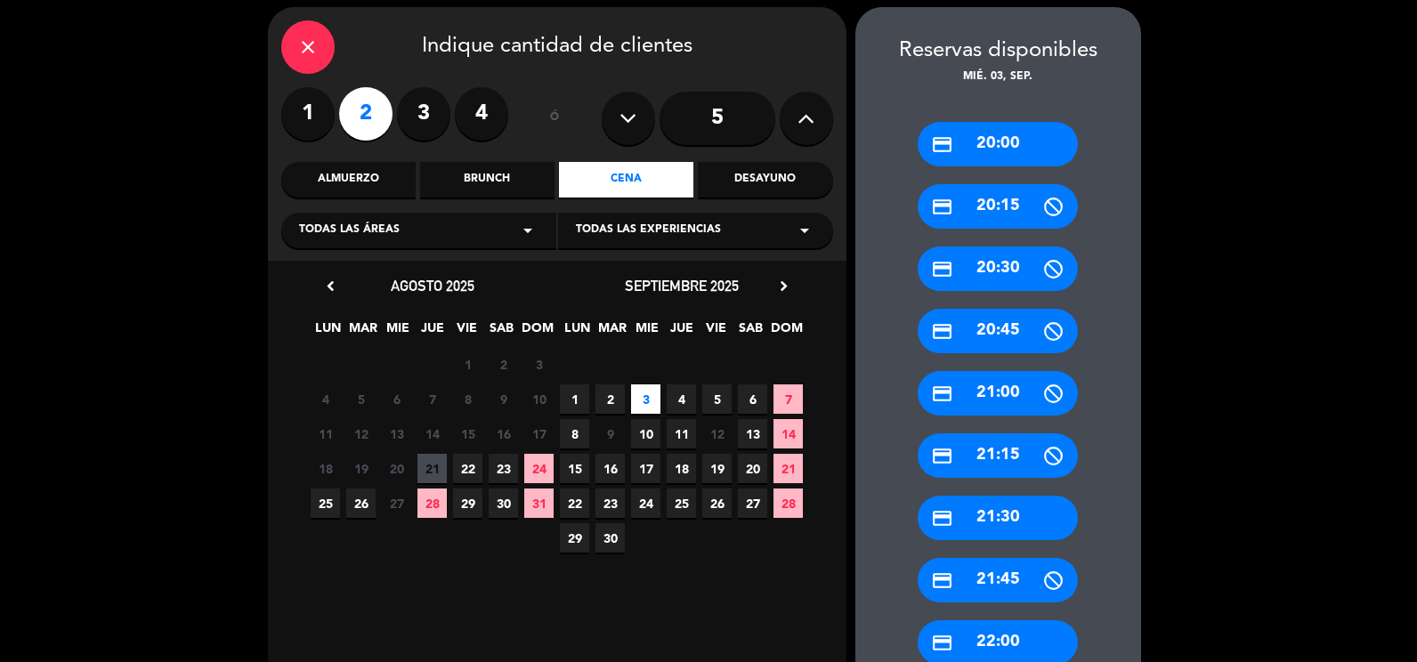
click at [978, 150] on div "credit_card 20:00" at bounding box center [998, 144] width 160 height 45
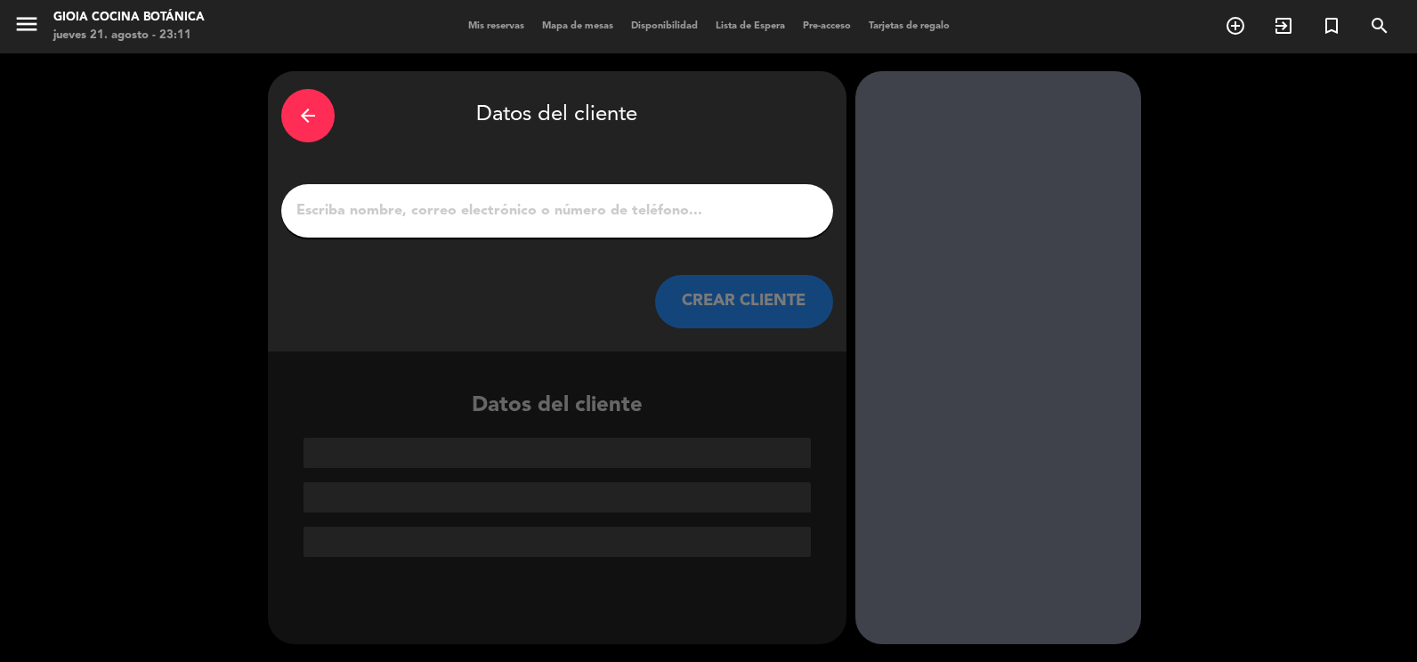
click at [723, 223] on input "1" at bounding box center [557, 211] width 525 height 25
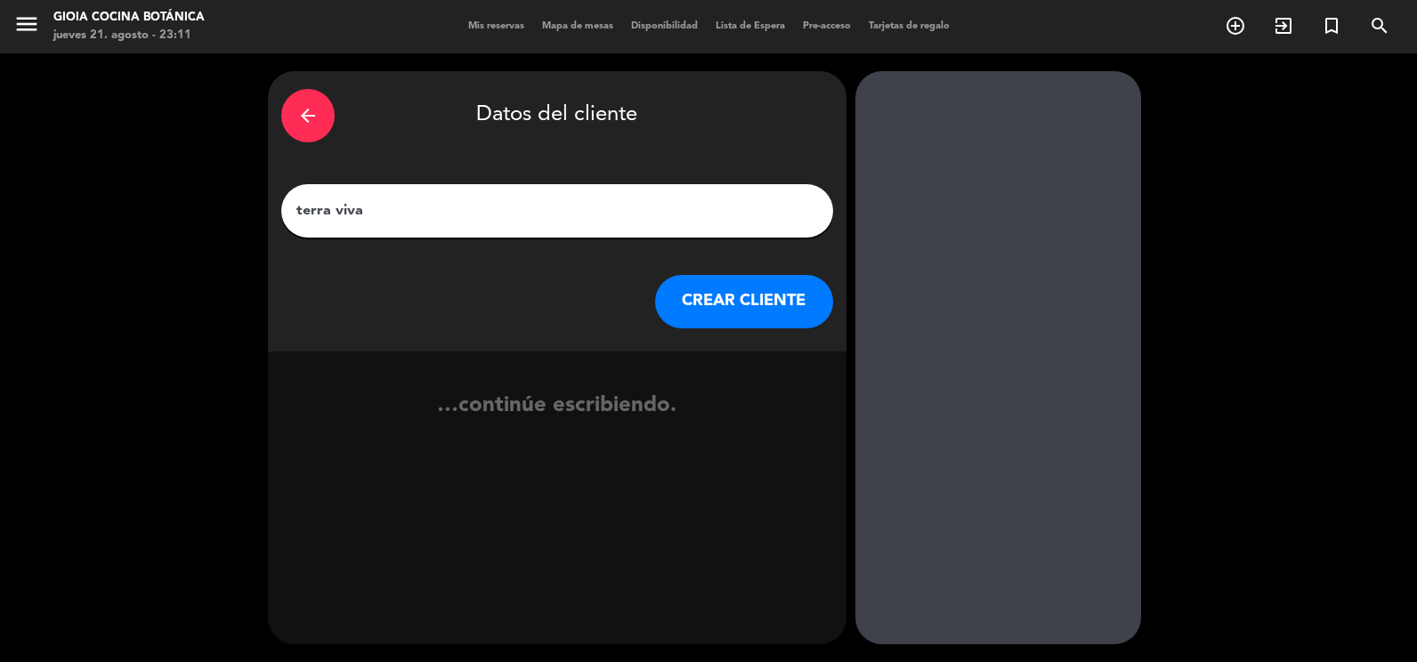
type input "terra viva"
click at [712, 305] on button "CREAR CLIENTE" at bounding box center [744, 301] width 178 height 53
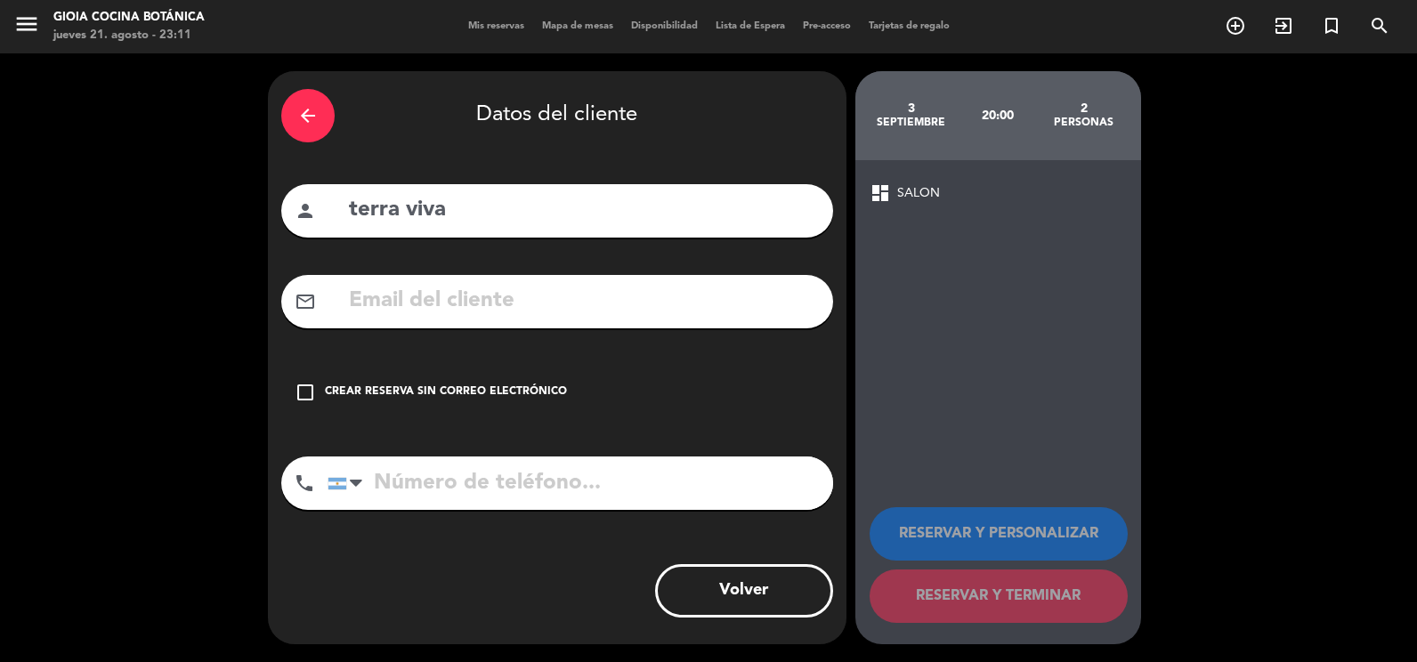
click at [564, 394] on div "check_box_outline_blank Crear reserva sin correo electrónico" at bounding box center [557, 392] width 552 height 53
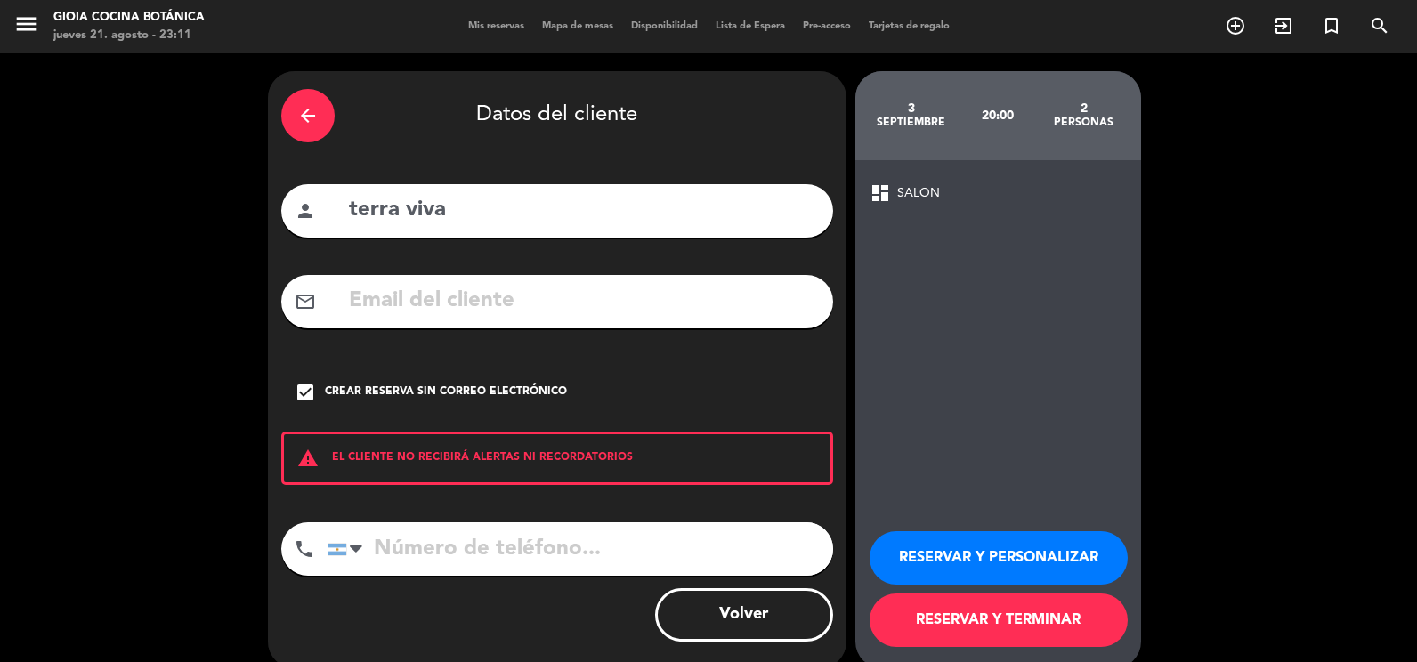
click at [931, 595] on button "RESERVAR Y TERMINAR" at bounding box center [999, 620] width 258 height 53
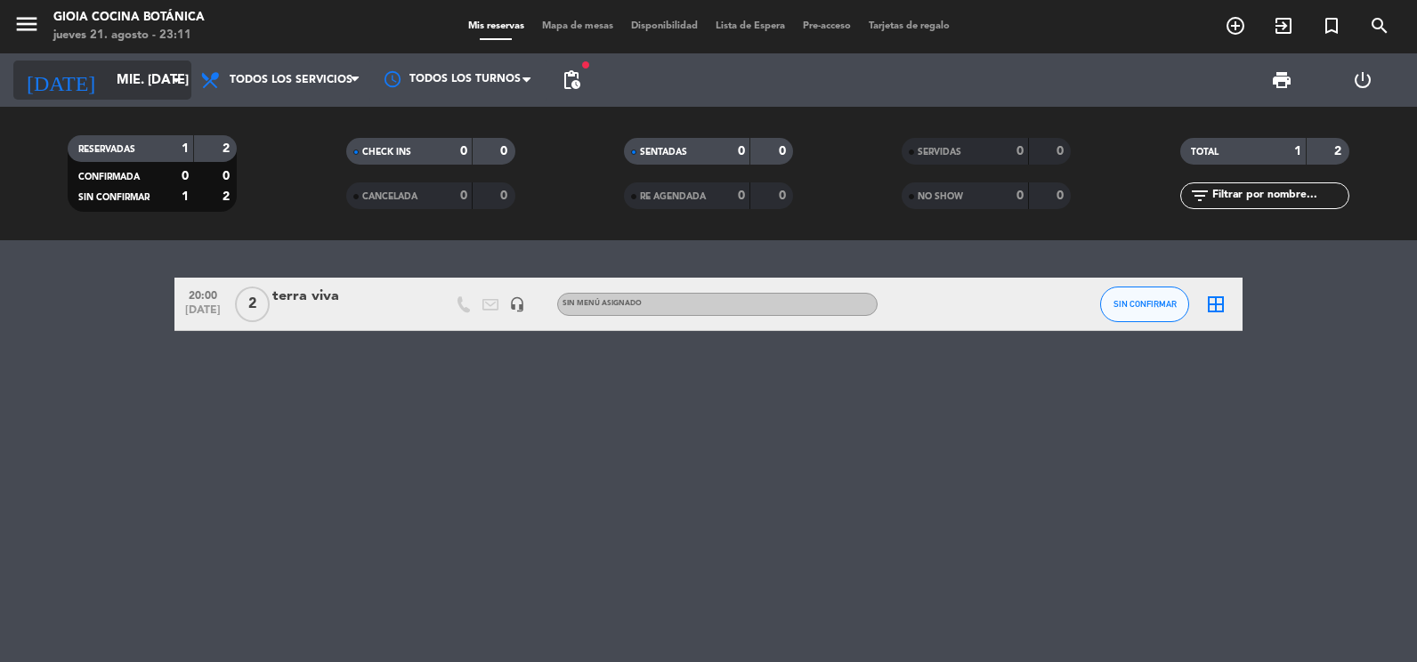
click at [108, 89] on input "mié. [DATE]" at bounding box center [193, 80] width 171 height 33
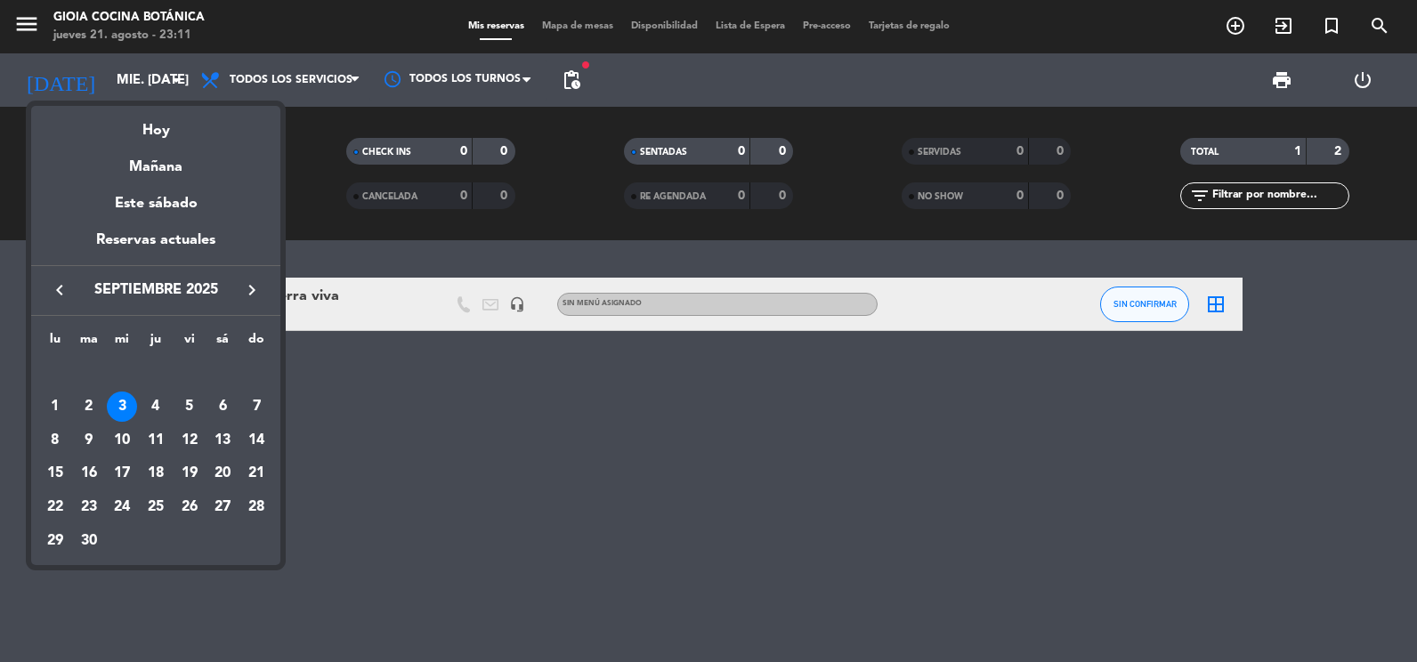
click at [50, 287] on icon "keyboard_arrow_left" at bounding box center [59, 290] width 21 height 21
click at [152, 461] on div "21" at bounding box center [156, 474] width 30 height 30
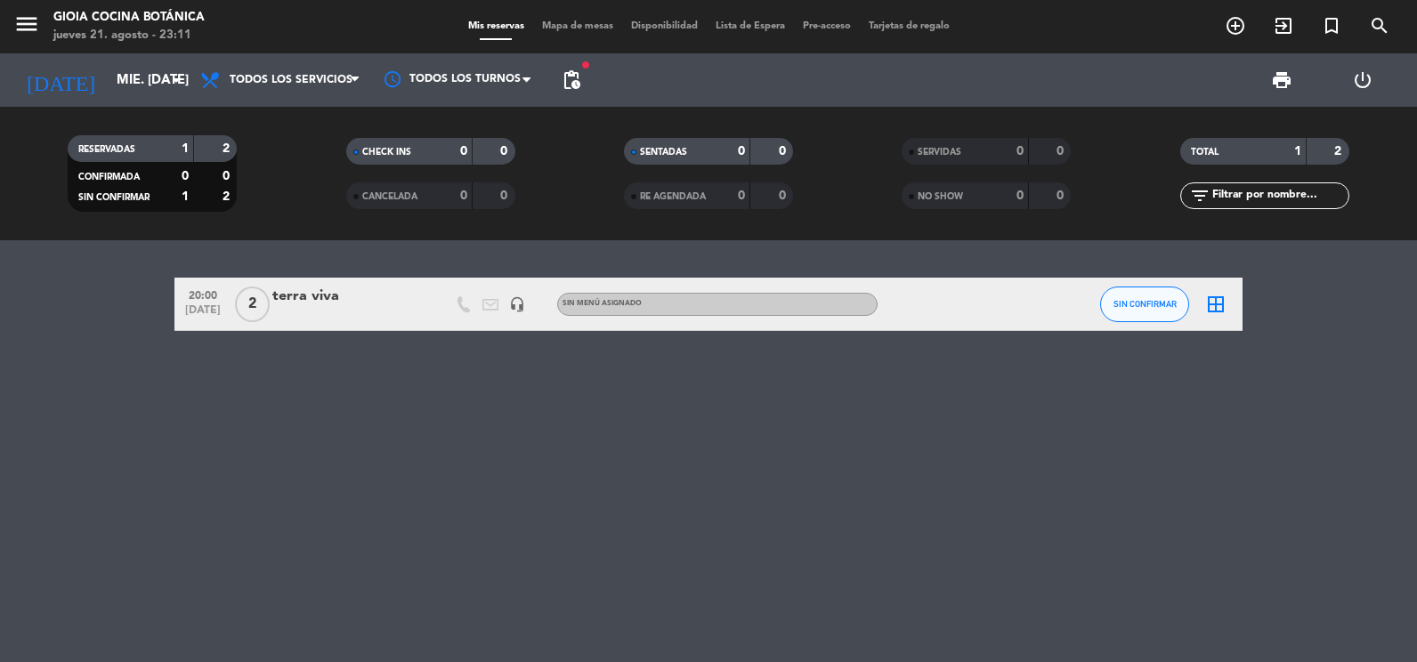
type input "jue. 21 ago."
